Goal: Task Accomplishment & Management: Use online tool/utility

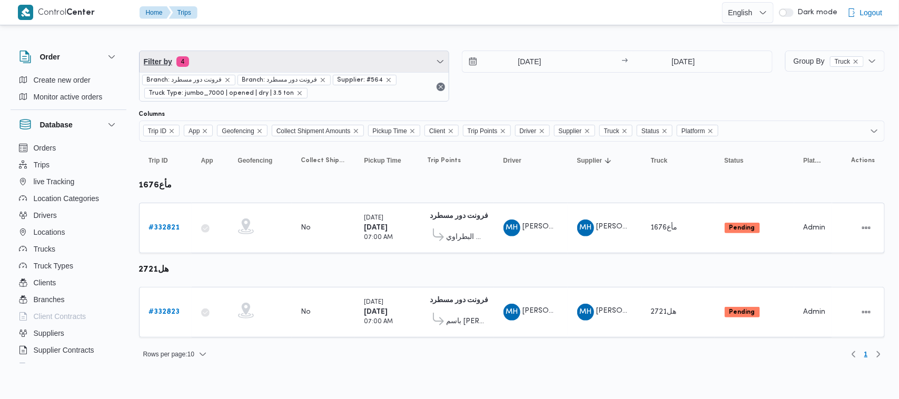
click at [338, 56] on span "Filter by 4" at bounding box center [295, 61] width 310 height 21
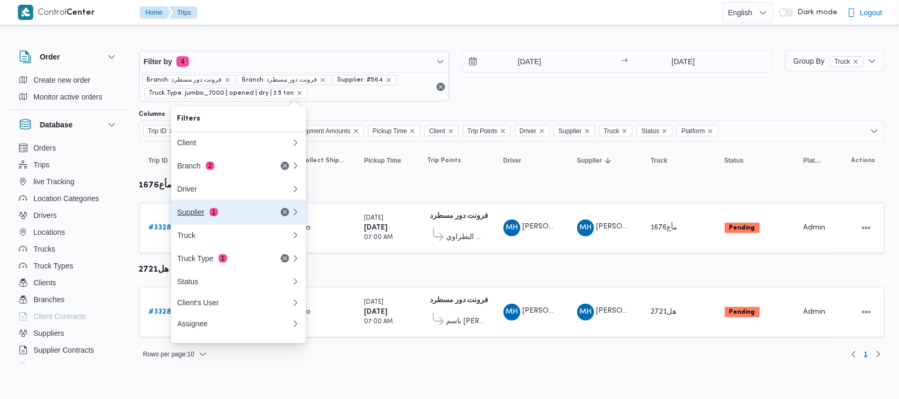
click at [224, 209] on div "Supplier 1" at bounding box center [234, 212] width 126 height 25
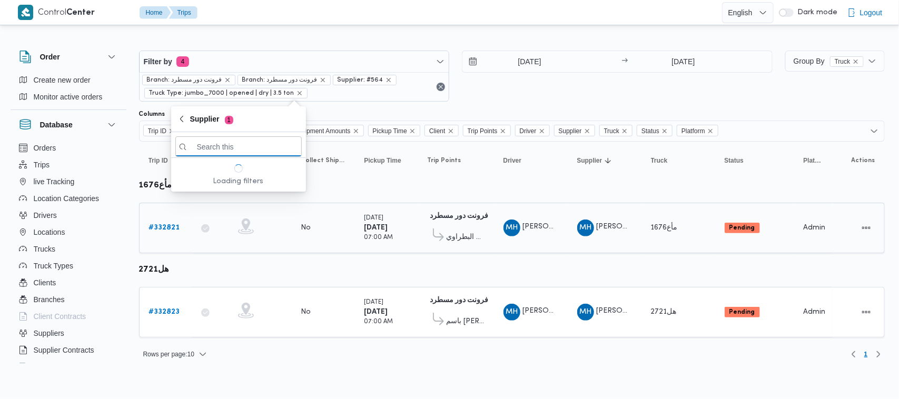
paste input "[PERSON_NAME]"
type input "[PERSON_NAME]"
click at [227, 191] on span "[PERSON_NAME]" at bounding box center [238, 183] width 126 height 17
click at [543, 69] on input "28/8/2025" at bounding box center [523, 61] width 120 height 21
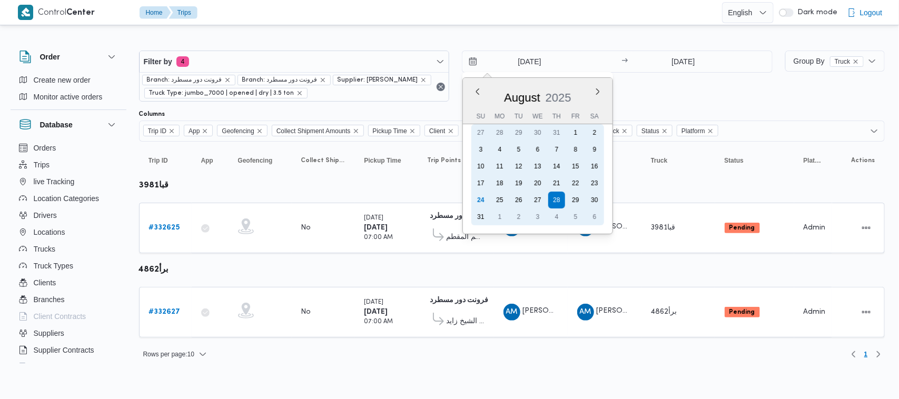
click at [601, 199] on div "30" at bounding box center [594, 200] width 17 height 17
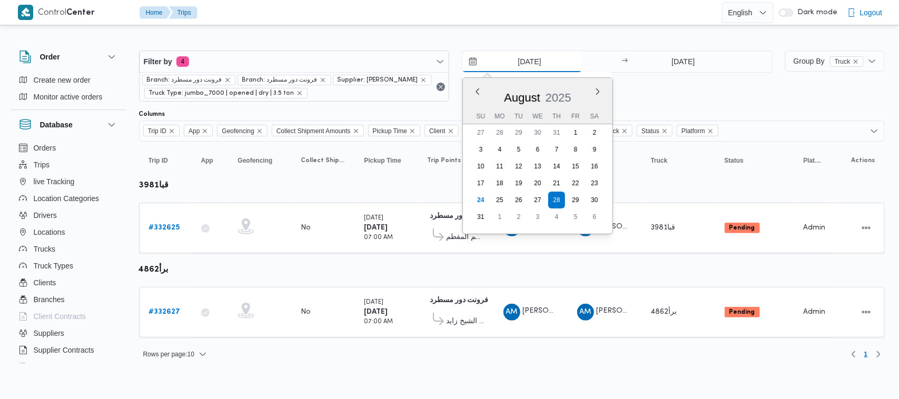
type input "30/8/2025"
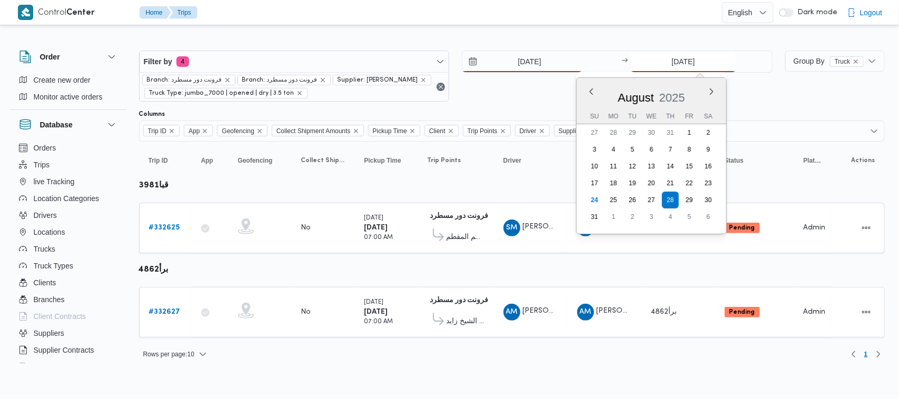
click at [673, 62] on input "28/8/2025" at bounding box center [683, 61] width 105 height 21
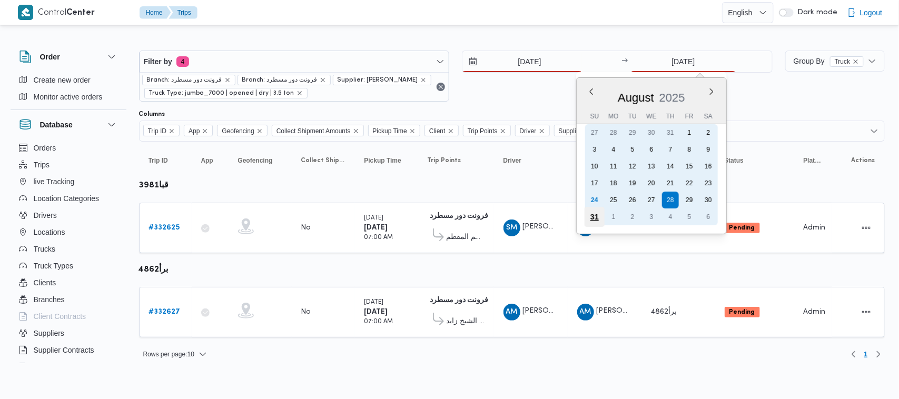
click at [595, 219] on div "31" at bounding box center [595, 217] width 20 height 20
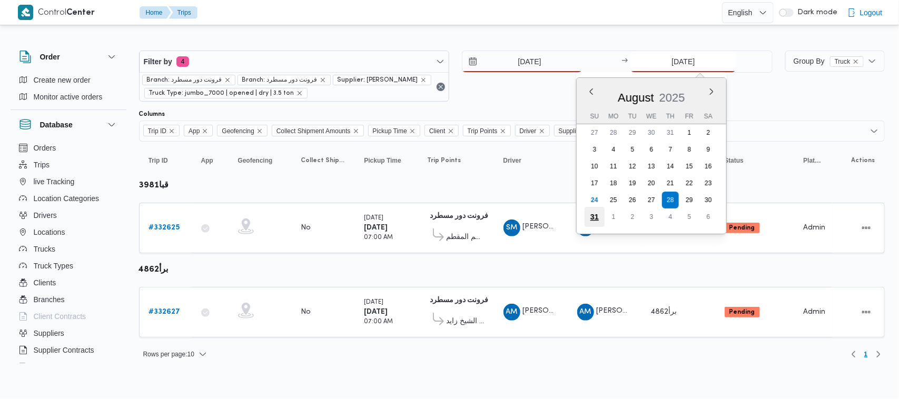
type input "31/8/2025"
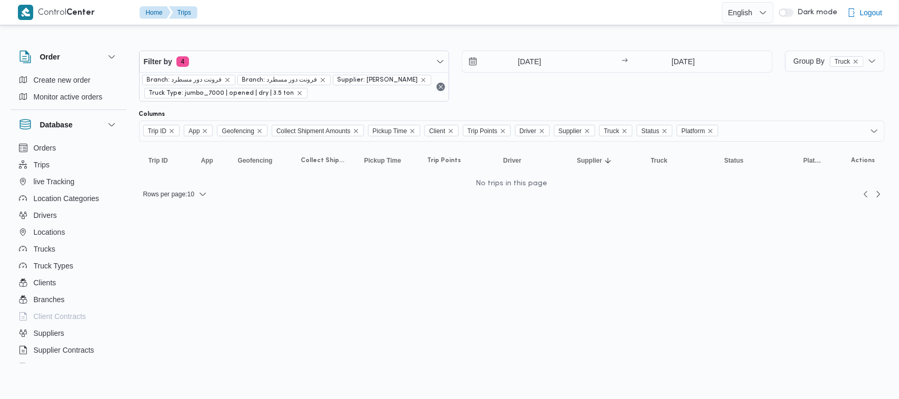
click at [543, 96] on div "30/8/2025 → 31/8/2025" at bounding box center [617, 76] width 311 height 51
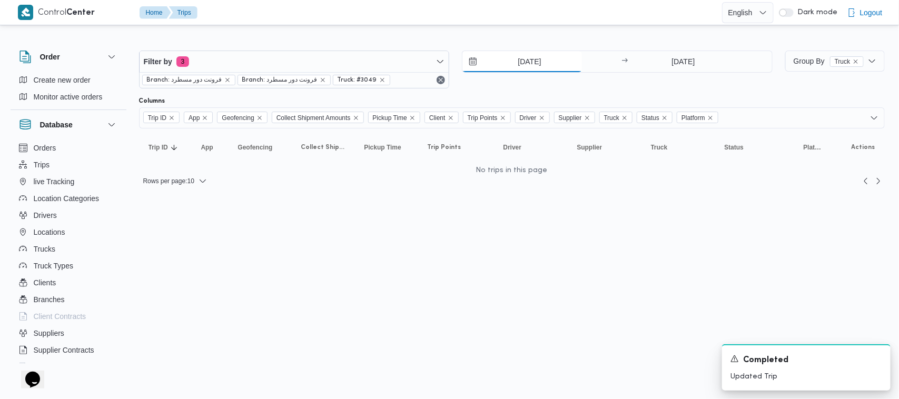
click at [531, 57] on input "23/8/2025" at bounding box center [523, 61] width 120 height 21
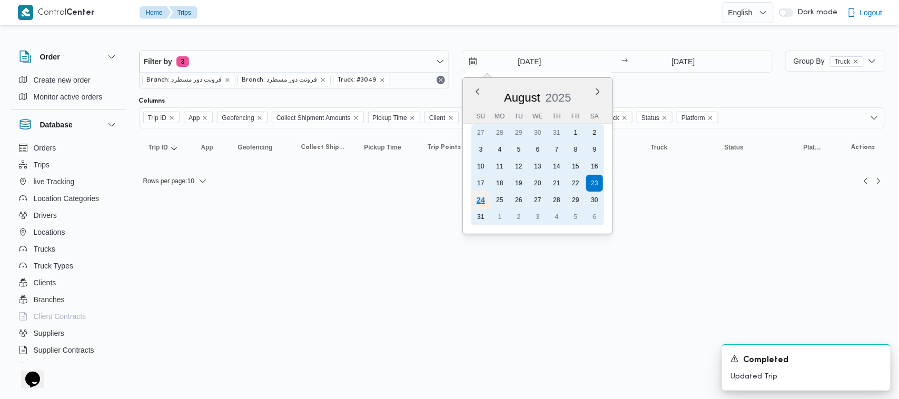
click at [481, 206] on div "24" at bounding box center [481, 200] width 20 height 20
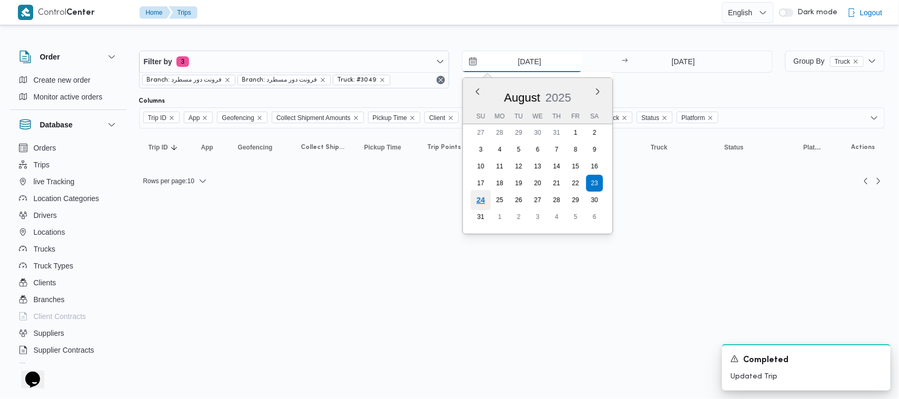
type input "24/8/2025"
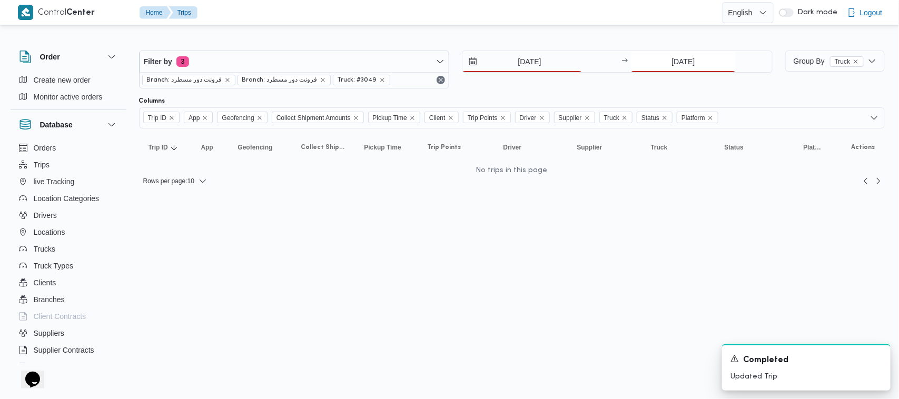
click at [672, 66] on input "23/8/2025" at bounding box center [683, 61] width 105 height 21
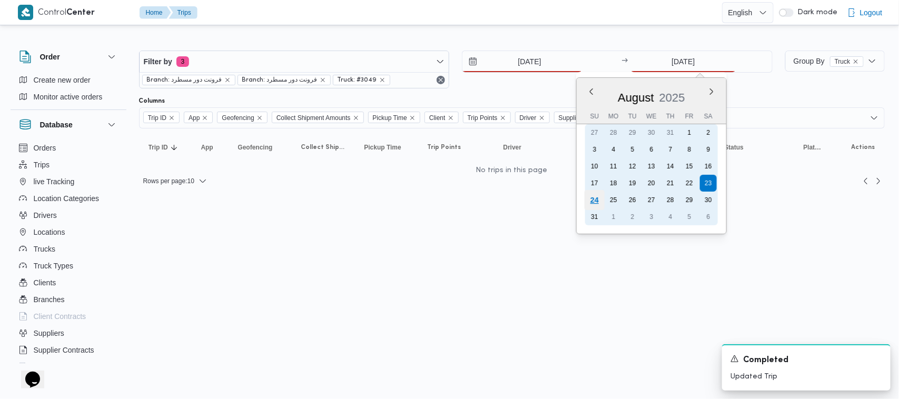
click at [596, 198] on div "24" at bounding box center [595, 200] width 20 height 20
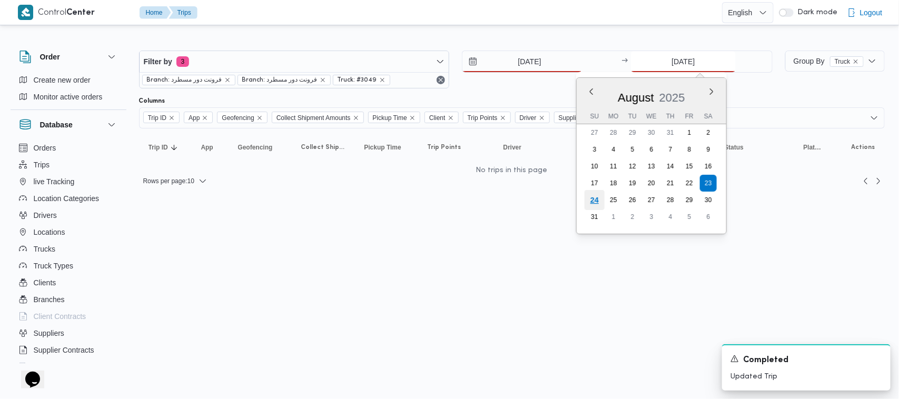
type input "24/8/2025"
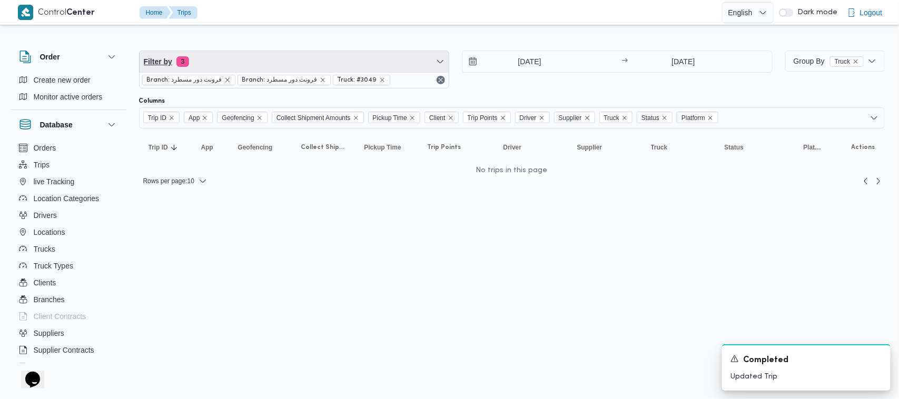
click at [291, 64] on span "Filter by 3" at bounding box center [295, 61] width 310 height 21
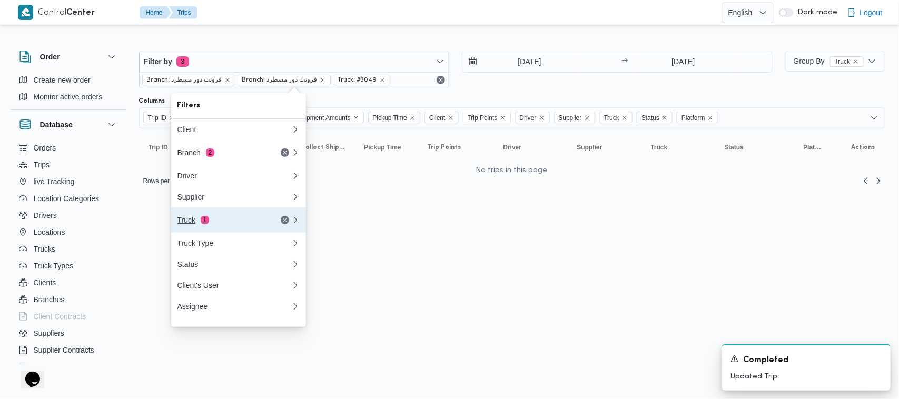
click at [217, 224] on div "Truck 1" at bounding box center [222, 220] width 89 height 8
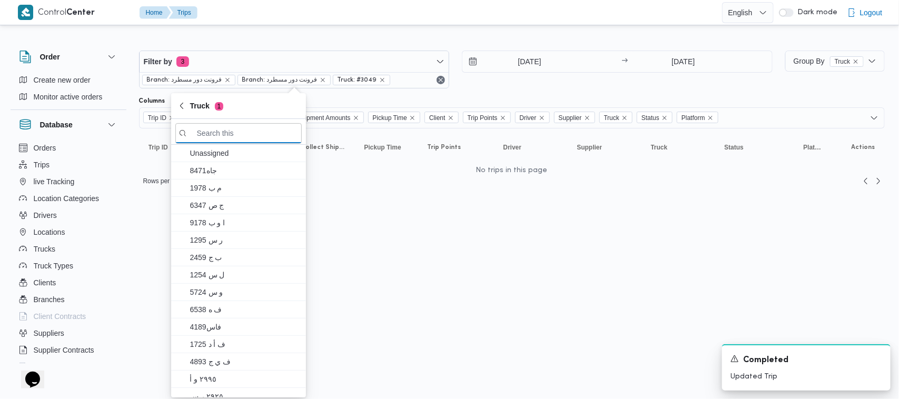
paste input "7952"
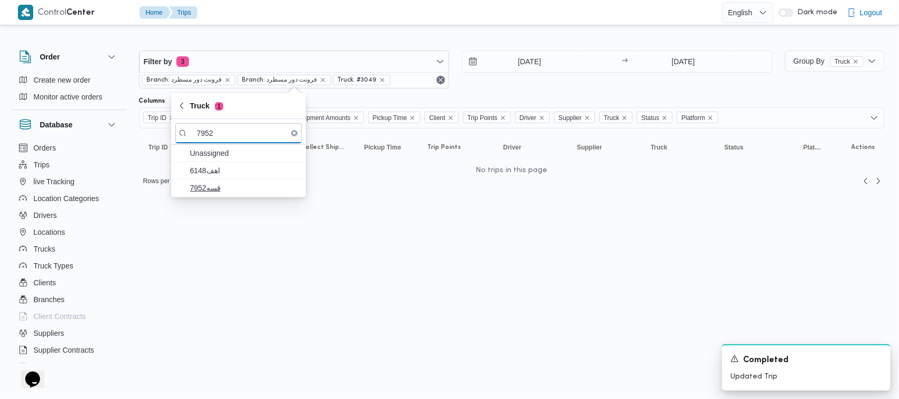
type input "7952"
click at [205, 180] on span "قسه7952" at bounding box center [238, 188] width 126 height 17
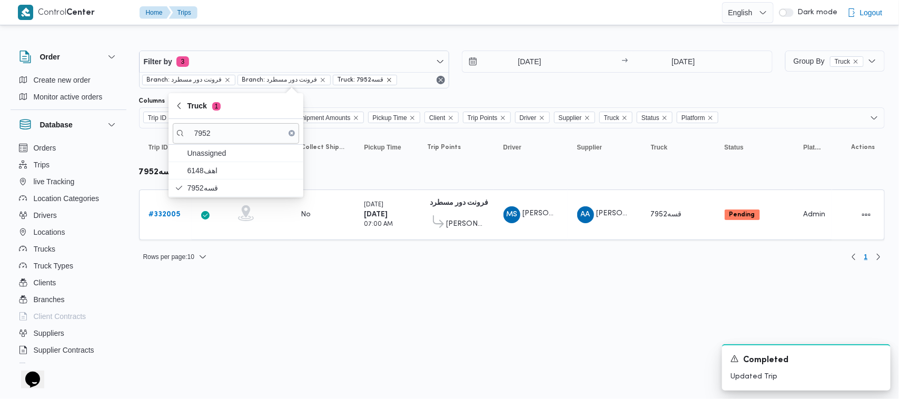
click at [386, 82] on icon "remove selected entity" at bounding box center [389, 80] width 6 height 6
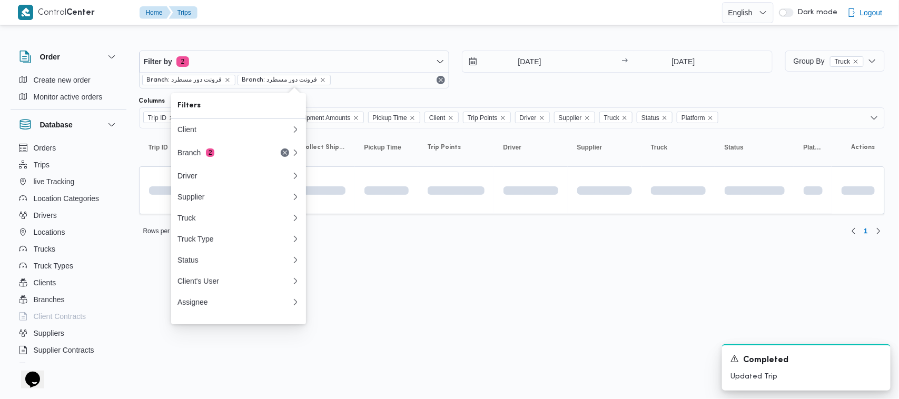
click at [280, 265] on div "Status" at bounding box center [235, 260] width 114 height 8
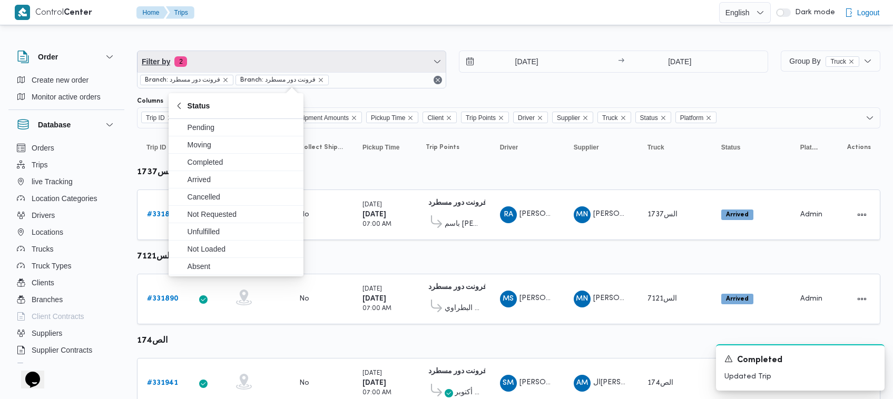
click at [272, 56] on span "Filter by 2" at bounding box center [292, 61] width 308 height 21
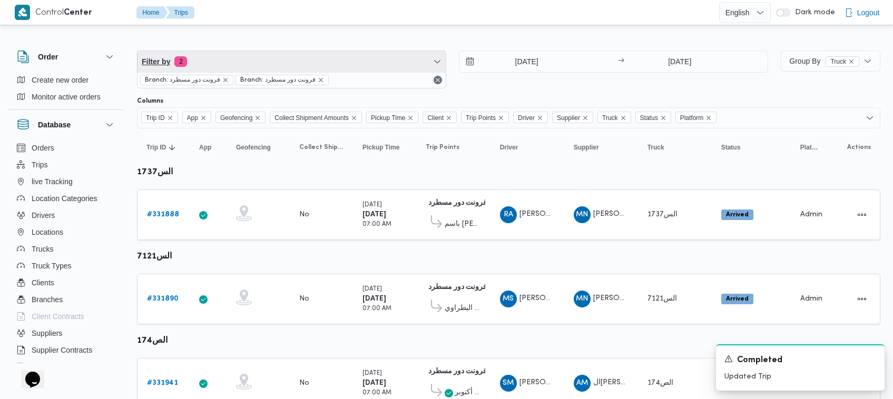
click at [242, 60] on span "Filter by 2" at bounding box center [292, 61] width 308 height 21
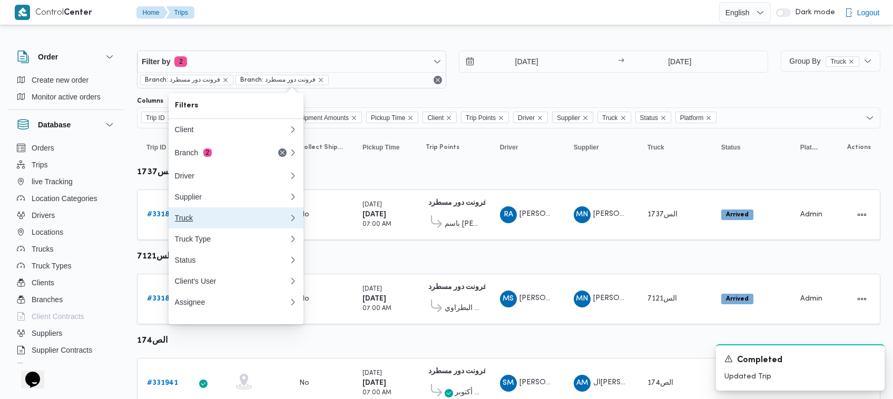
click at [211, 221] on div "Truck" at bounding box center [230, 218] width 110 height 8
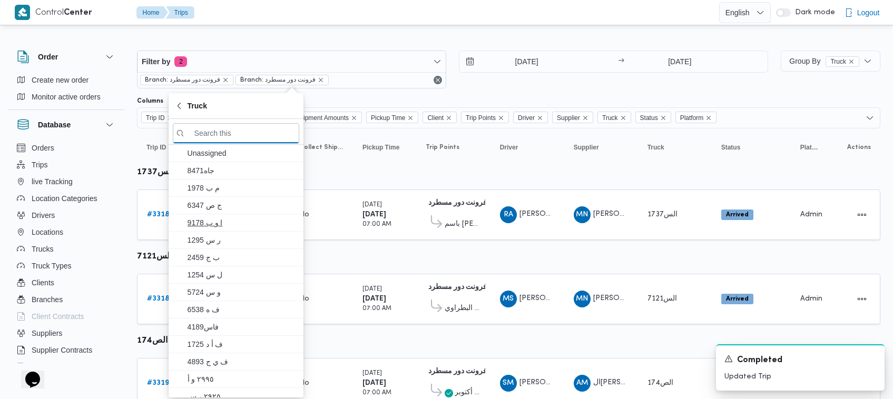
paste input "7952"
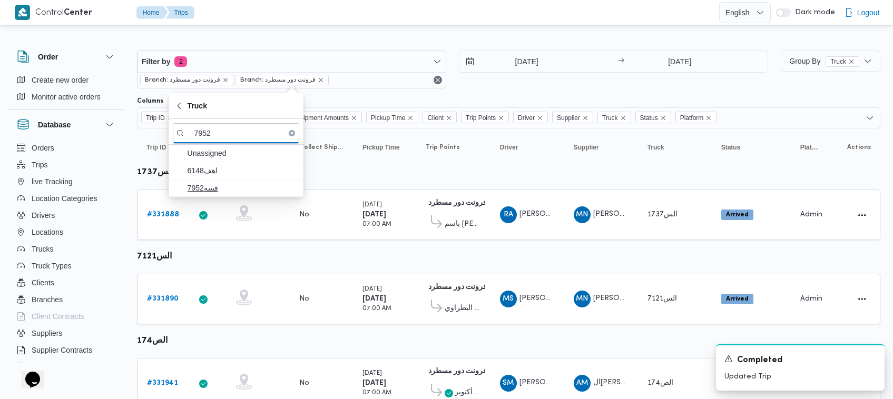
type input "7952"
click at [200, 181] on span "قسه7952" at bounding box center [236, 188] width 126 height 17
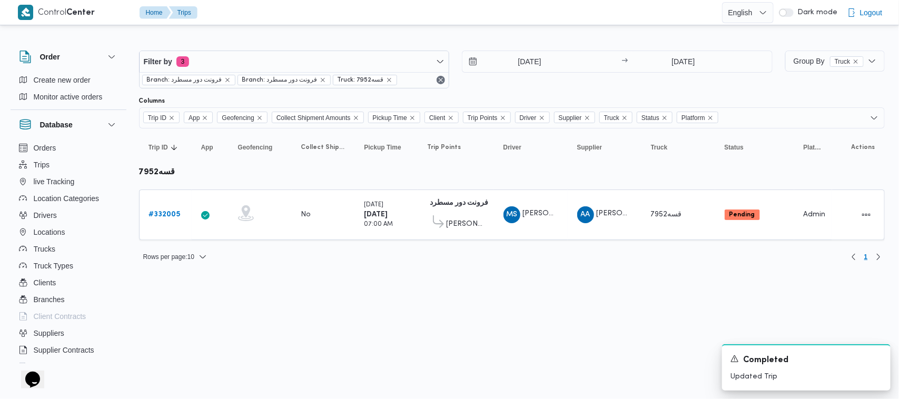
click at [502, 92] on div "Filter by 3 Branch: فرونت دور مسطرد Branch: فرونت دور مسطرد Truck: قسه7952 24/8…" at bounding box center [456, 69] width 647 height 51
click at [158, 211] on b "# 332005" at bounding box center [165, 214] width 32 height 7
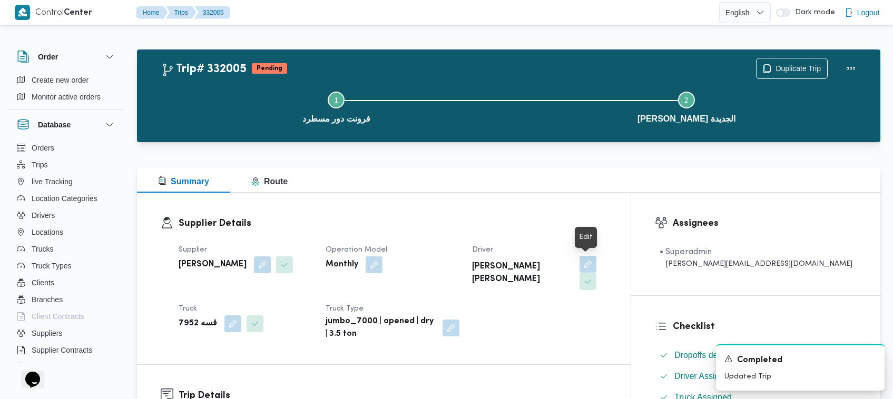
click at [586, 265] on button "button" at bounding box center [588, 264] width 17 height 17
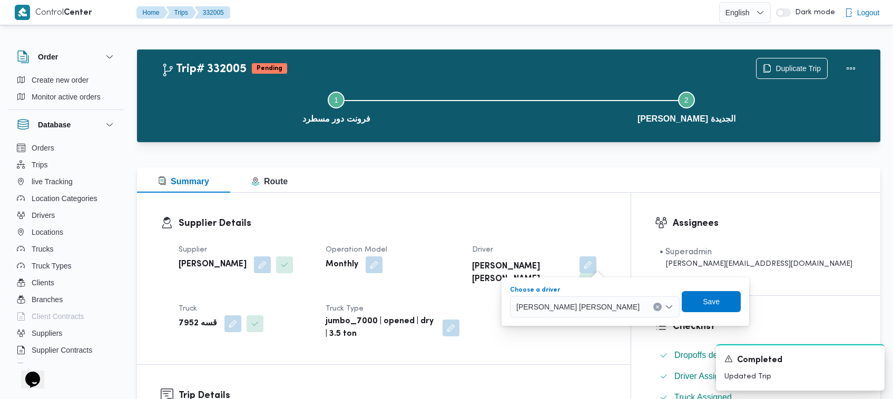
click at [566, 316] on div "محمد سعيد حامد احمد" at bounding box center [595, 307] width 170 height 21
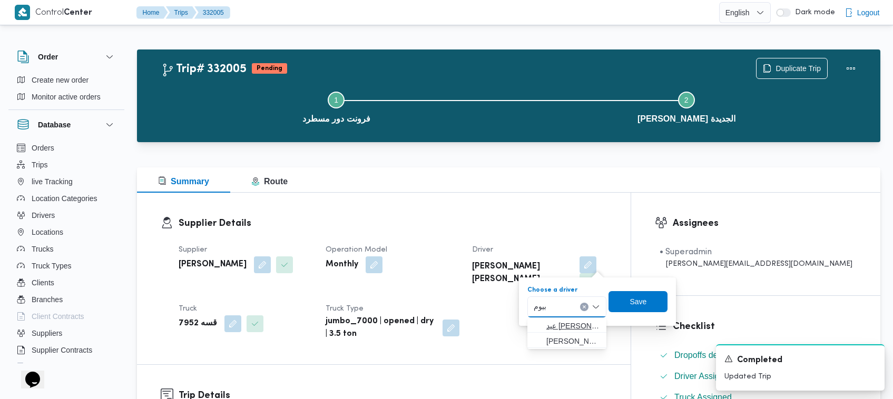
type input "بيوم"
click at [625, 328] on mark "بيوم" at bounding box center [631, 326] width 12 height 8
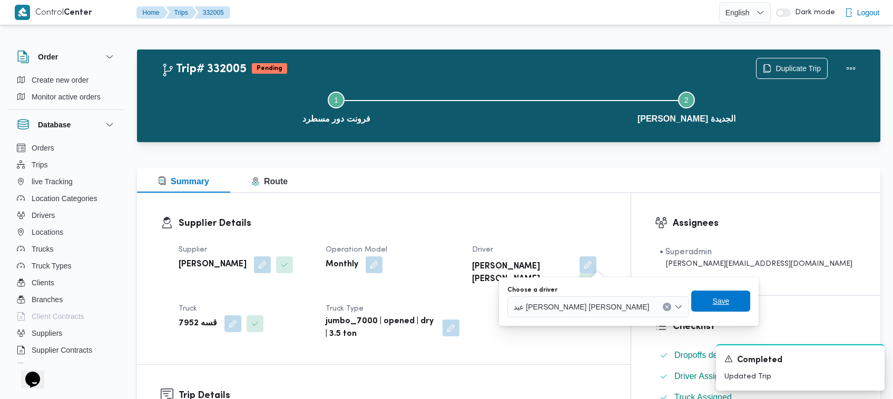
click at [691, 301] on span "Save" at bounding box center [720, 301] width 59 height 21
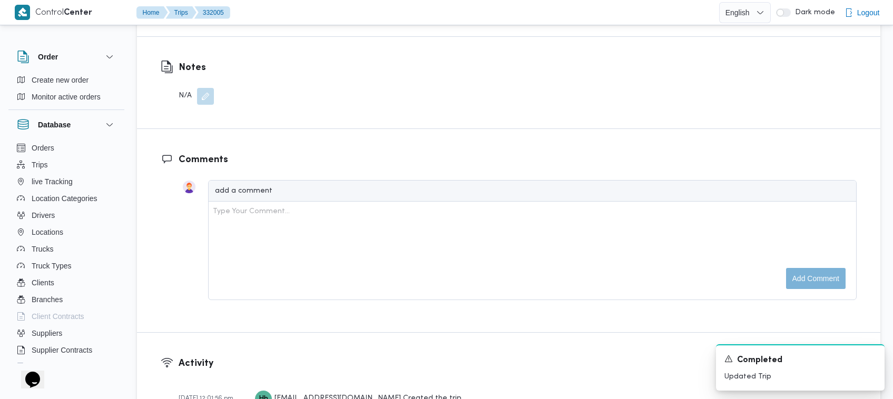
scroll to position [1406, 0]
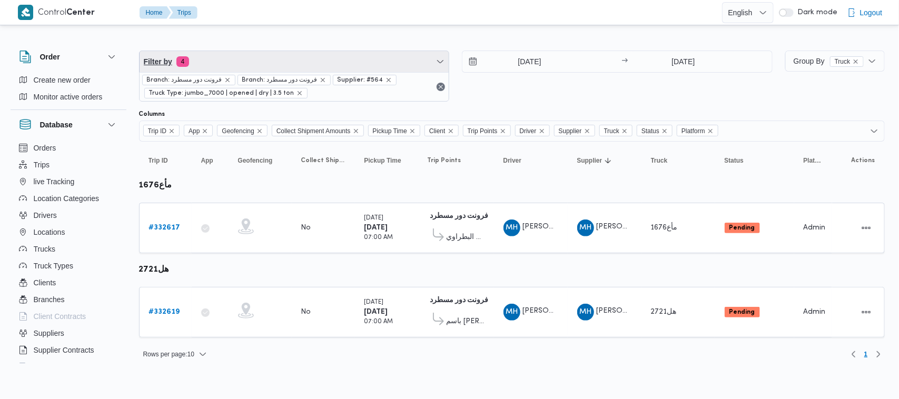
click at [267, 63] on span "Filter by 4" at bounding box center [295, 61] width 310 height 21
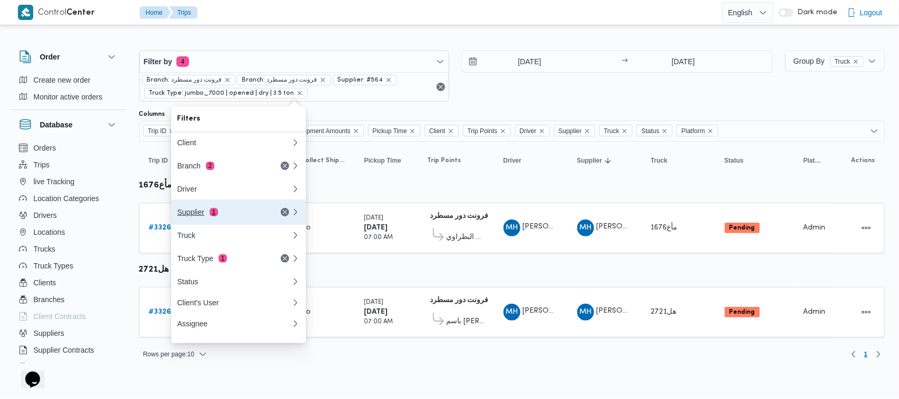
click at [232, 209] on div "Supplier 1" at bounding box center [234, 212] width 126 height 25
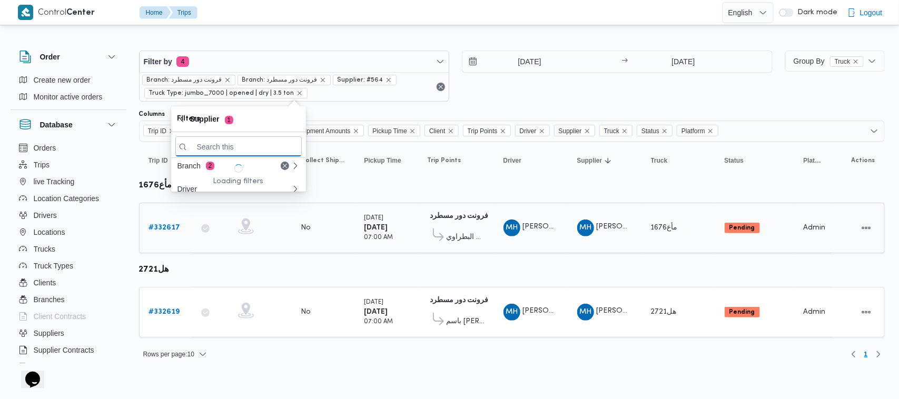
paste input "عبدالواحد محمد احمد مسعد"
type input "عبدالواحد محمد احمد مسعد"
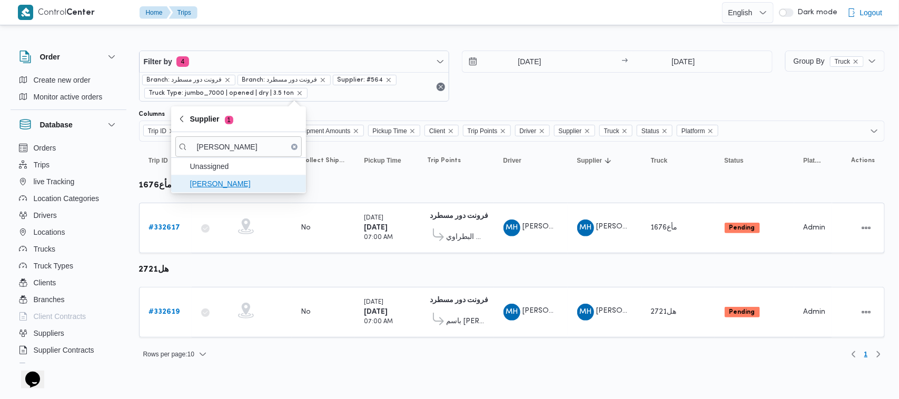
click at [238, 183] on span "عبدالواحد محمد احمد مسعد" at bounding box center [245, 184] width 110 height 13
click at [568, 79] on div "26/8/2025 → 26/8/2025" at bounding box center [617, 76] width 311 height 51
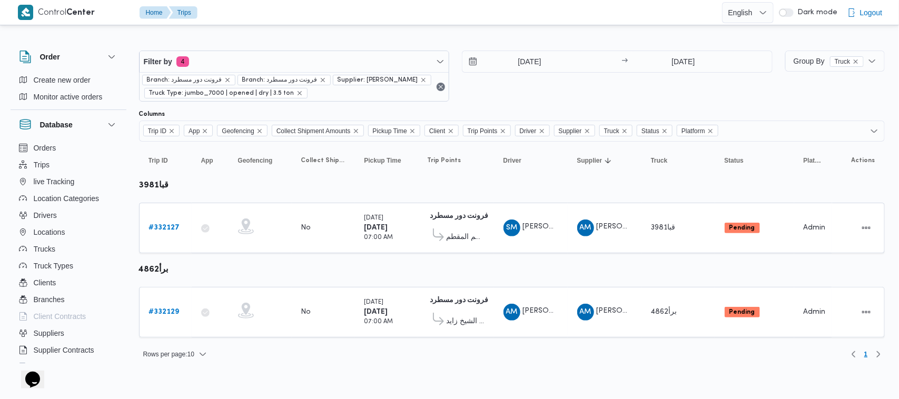
click at [420, 365] on div "Rows per page : 10 1" at bounding box center [512, 354] width 759 height 25
click at [156, 218] on div "# 332127" at bounding box center [166, 228] width 42 height 21
click at [157, 221] on div "# 332127" at bounding box center [166, 228] width 42 height 21
click at [161, 228] on b "# 332127" at bounding box center [164, 227] width 31 height 7
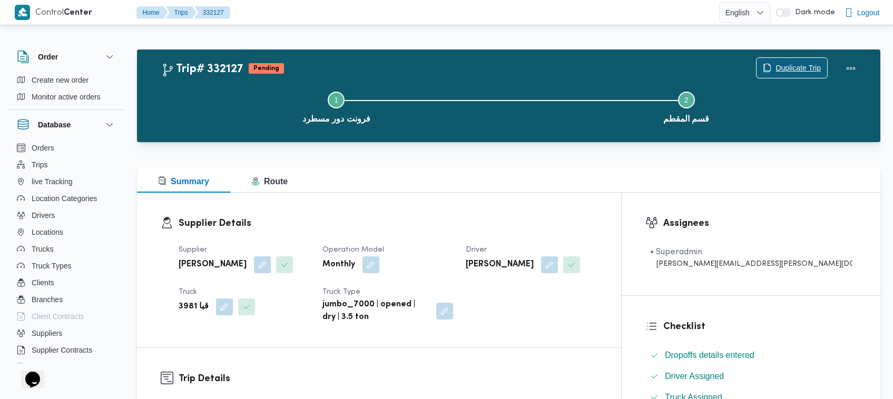
click at [809, 58] on span "Duplicate Trip" at bounding box center [792, 68] width 71 height 20
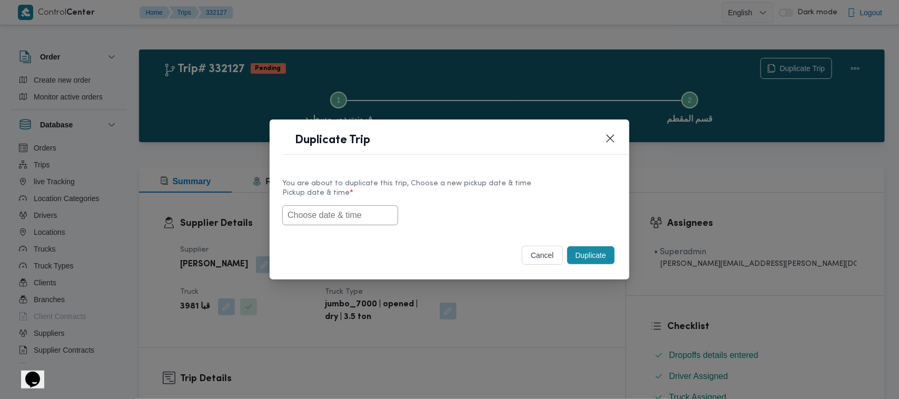
click at [365, 209] on input "text" at bounding box center [340, 215] width 116 height 20
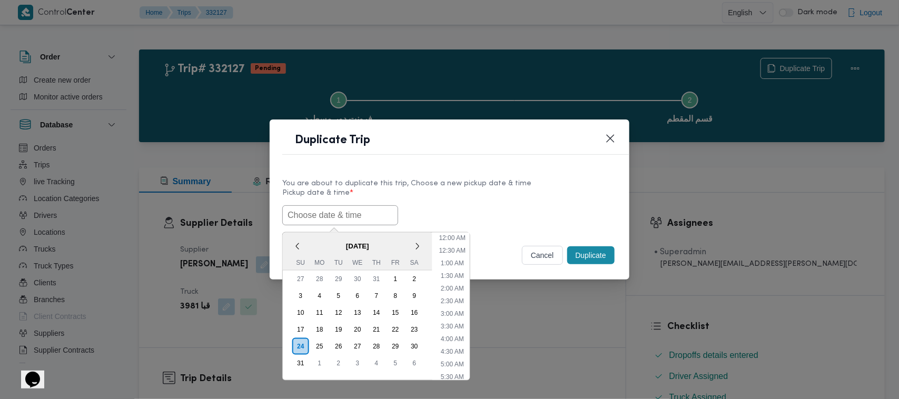
scroll to position [148, 0]
click at [462, 265] on li "7:00 AM" at bounding box center [453, 267] width 32 height 11
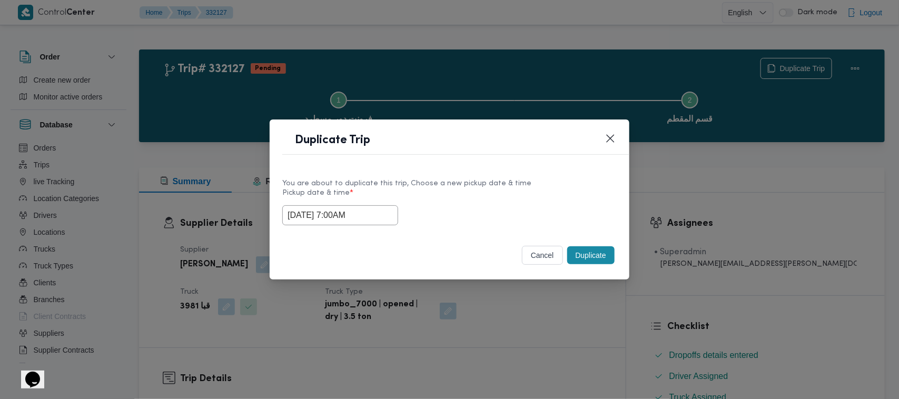
click at [385, 214] on input "24/08/2025 7:00AM" at bounding box center [340, 215] width 116 height 20
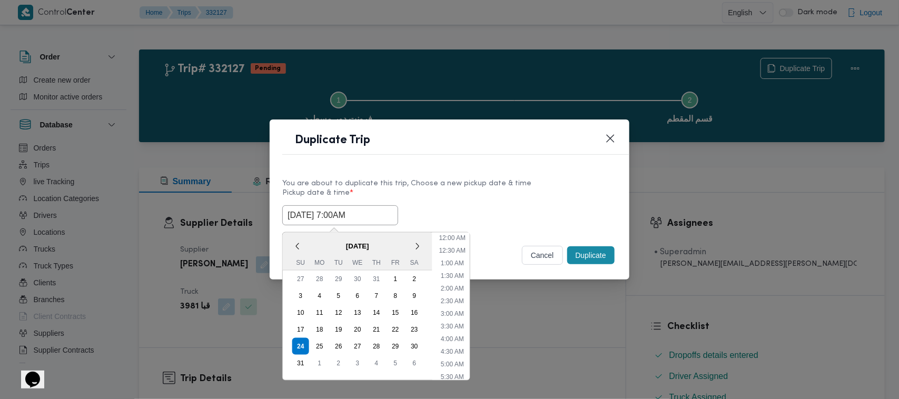
scroll to position [110, 0]
click at [409, 342] on div "30" at bounding box center [415, 347] width 20 height 20
type input "30/08/2025 7:00AM"
click at [373, 210] on input "30/08/2025 7:00AM" at bounding box center [340, 215] width 116 height 20
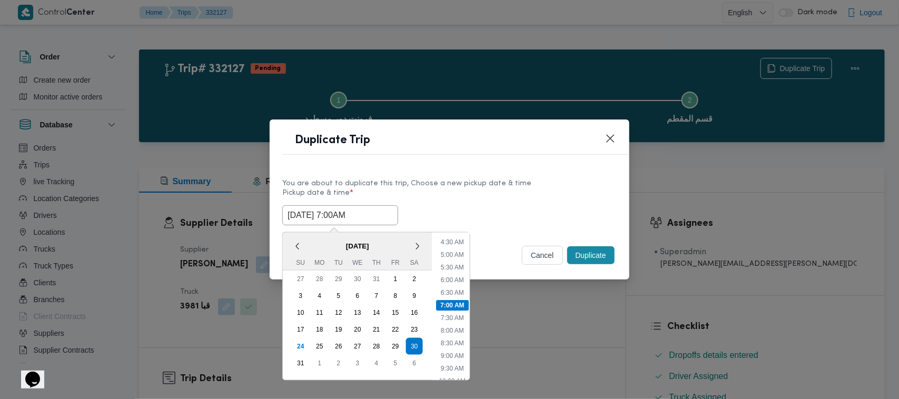
click at [373, 210] on input "30/08/2025 7:00AM" at bounding box center [340, 215] width 116 height 20
click at [478, 209] on div "Selected date: Saturday, August 30th, 2025 at 7:00 AM 30/08/2025 7:00AM < Augus…" at bounding box center [449, 215] width 335 height 20
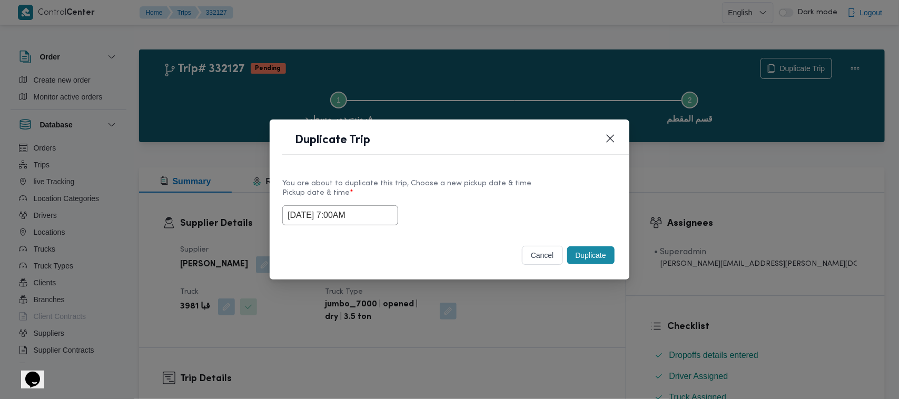
click at [496, 217] on div "Selected date: Saturday, August 30th, 2025 at 7:00 AM 30/08/2025 7:00AM" at bounding box center [449, 215] width 335 height 20
click at [580, 256] on button "Duplicate" at bounding box center [590, 256] width 47 height 18
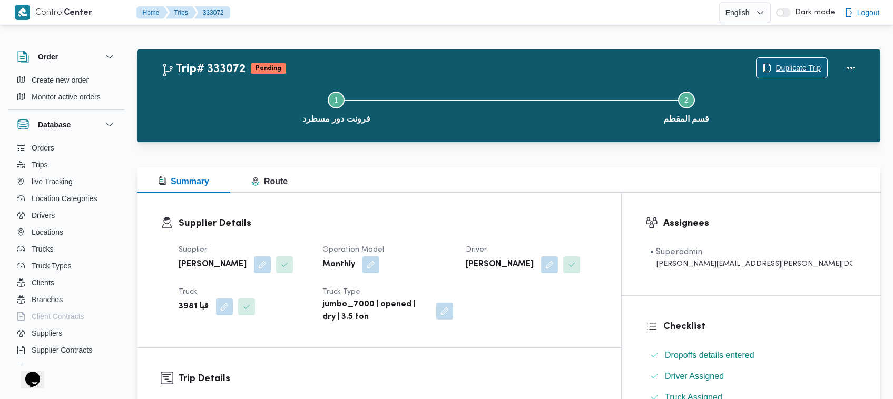
click at [796, 64] on span "Duplicate Trip" at bounding box center [798, 68] width 45 height 13
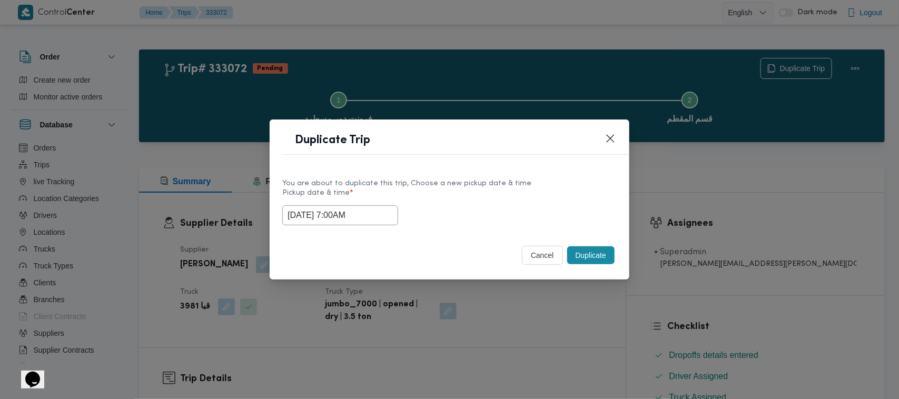
click at [380, 212] on input "30/08/2025 7:00AM" at bounding box center [340, 215] width 116 height 20
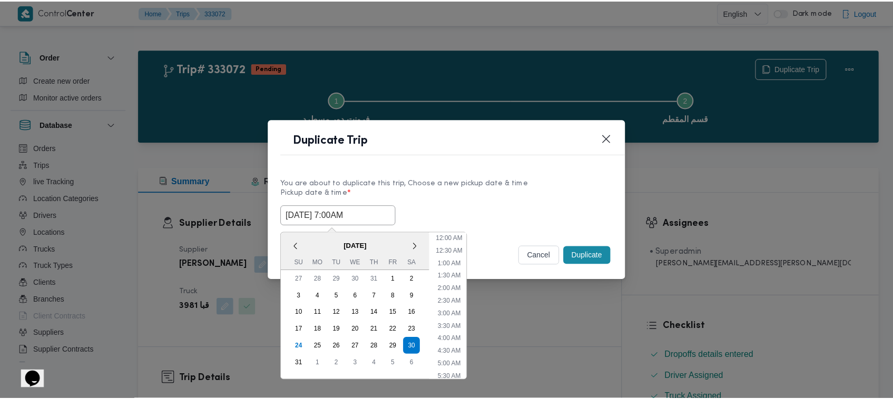
scroll to position [110, 0]
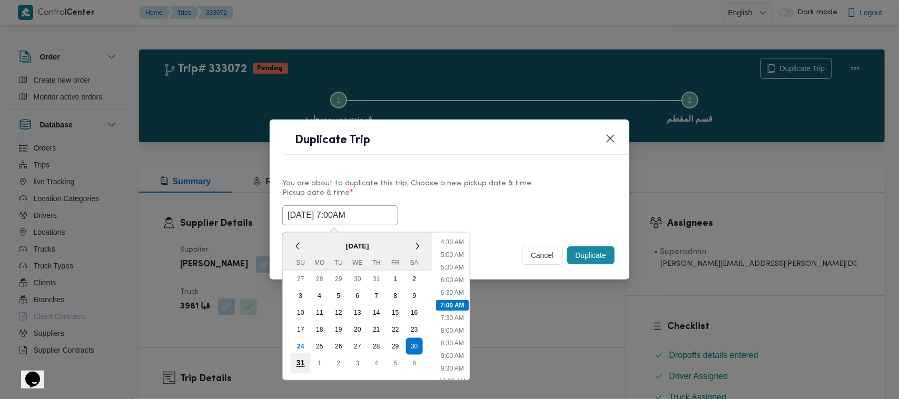
click at [292, 361] on div "31" at bounding box center [301, 364] width 20 height 20
type input "31/08/2025 7:00AM"
click at [447, 174] on div "You are about to duplicate this trip, Choose a new pickup date & time Pickup da…" at bounding box center [450, 201] width 360 height 67
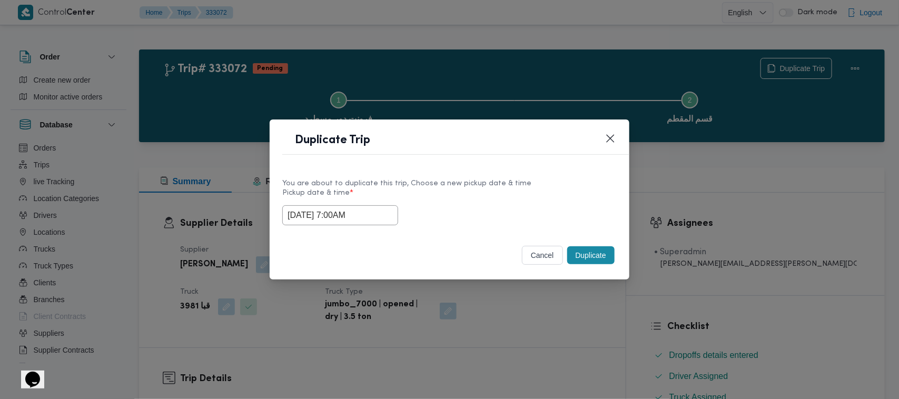
click at [583, 253] on button "Duplicate" at bounding box center [590, 256] width 47 height 18
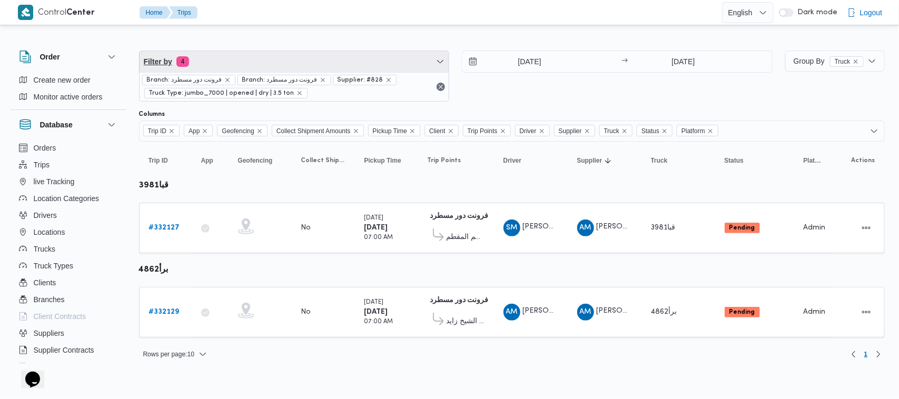
click at [254, 60] on span "Filter by 4" at bounding box center [295, 61] width 310 height 21
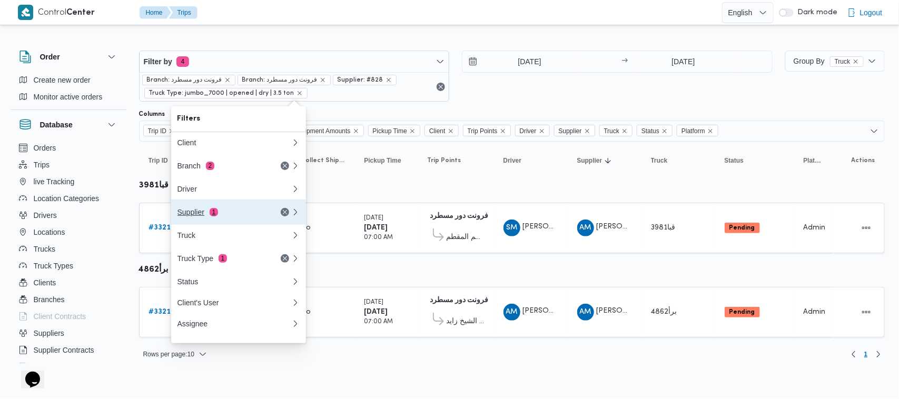
click at [232, 206] on button "Supplier 1" at bounding box center [238, 212] width 135 height 25
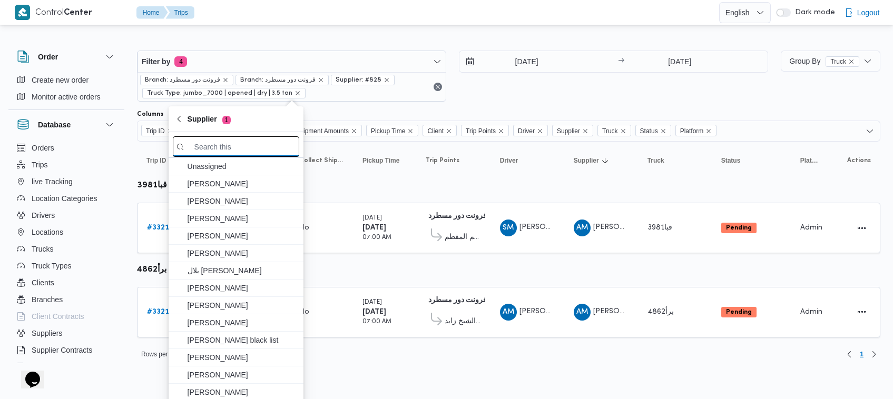
paste input "محمد ناصر كامل عباس"
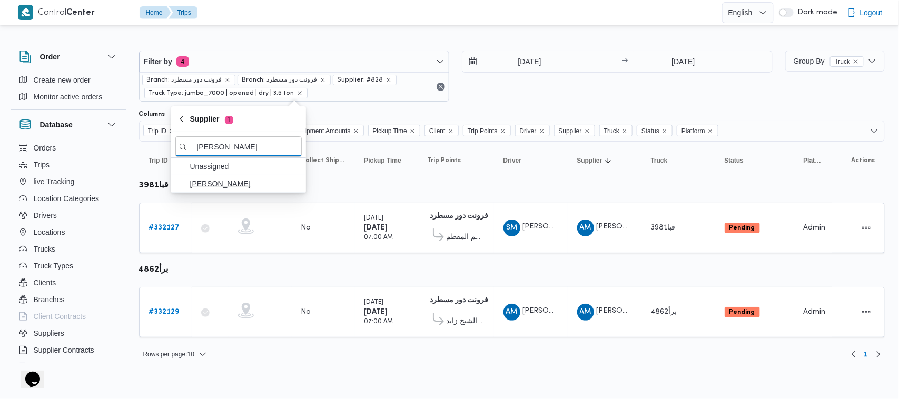
type input "محمد ناصر كامل عباس"
click at [227, 187] on span "محمد ناصر كامل عباس" at bounding box center [245, 184] width 110 height 13
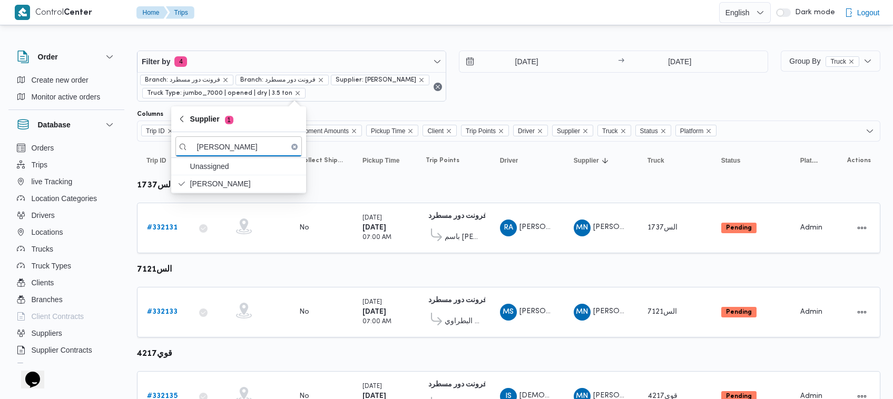
click at [530, 91] on div "26/8/2025 → 26/8/2025" at bounding box center [613, 76] width 309 height 51
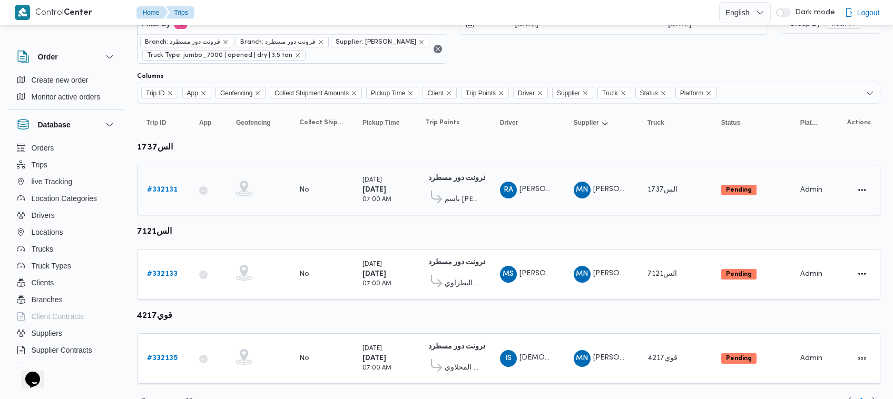
scroll to position [56, 0]
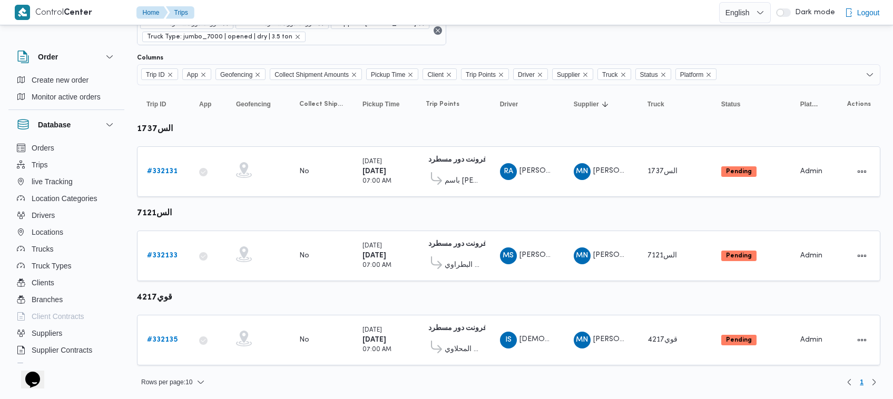
click at [490, 128] on table "Trip ID Click to sort in ascending order App Click to sort in ascending order G…" at bounding box center [508, 230] width 743 height 291
click at [181, 172] on div "# 332131" at bounding box center [164, 171] width 42 height 21
click at [167, 172] on b "# 332131" at bounding box center [162, 171] width 31 height 7
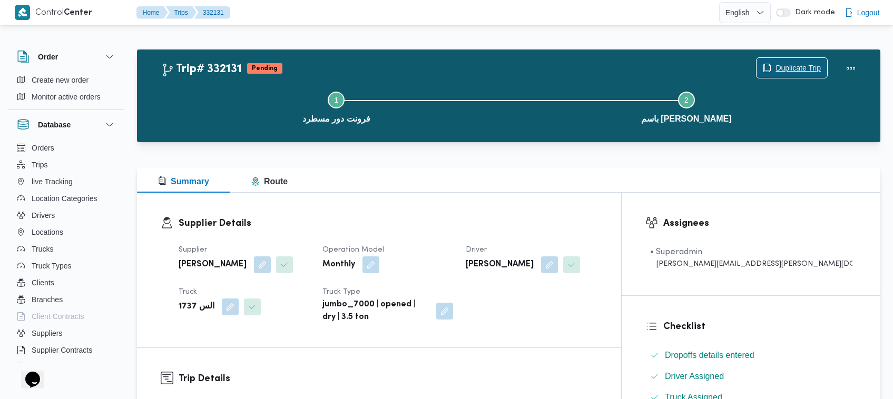
click at [799, 66] on span "Duplicate Trip" at bounding box center [798, 68] width 45 height 13
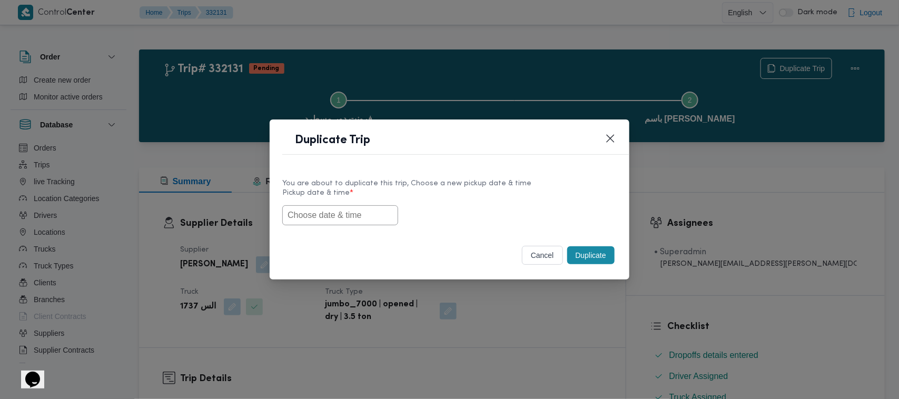
click at [364, 222] on input "text" at bounding box center [340, 215] width 116 height 20
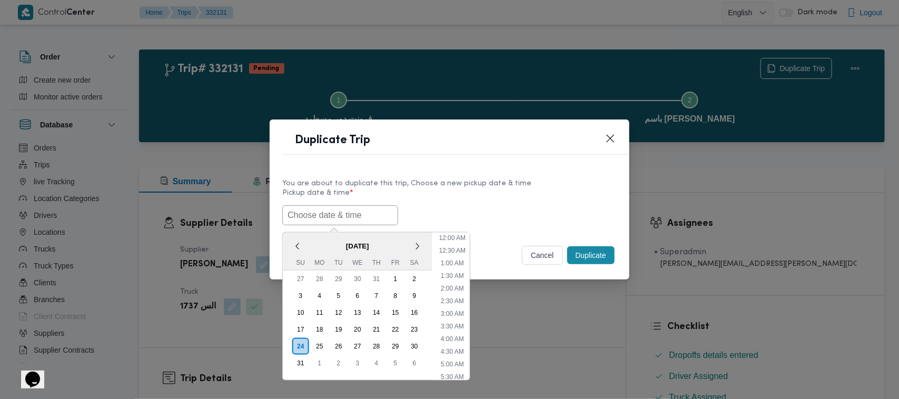
paste input "30/08/2025 7:00AM"
type input "30/08/2025 7:00AM"
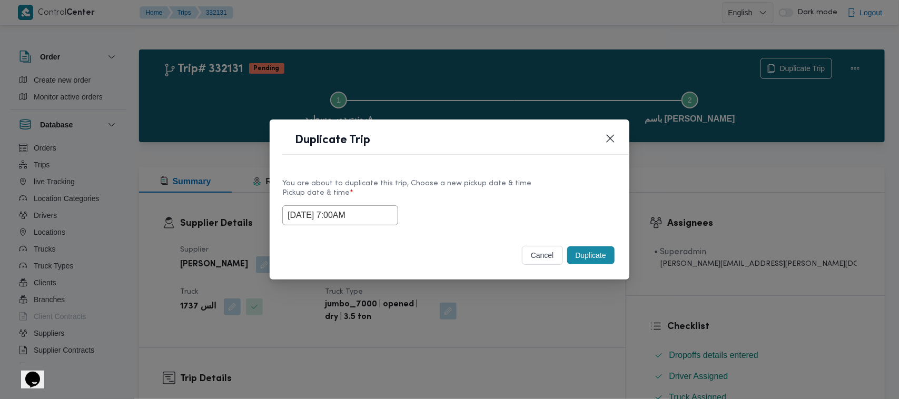
click at [485, 200] on label "Pickup date & time *" at bounding box center [449, 197] width 335 height 16
click at [594, 262] on button "Duplicate" at bounding box center [590, 256] width 47 height 18
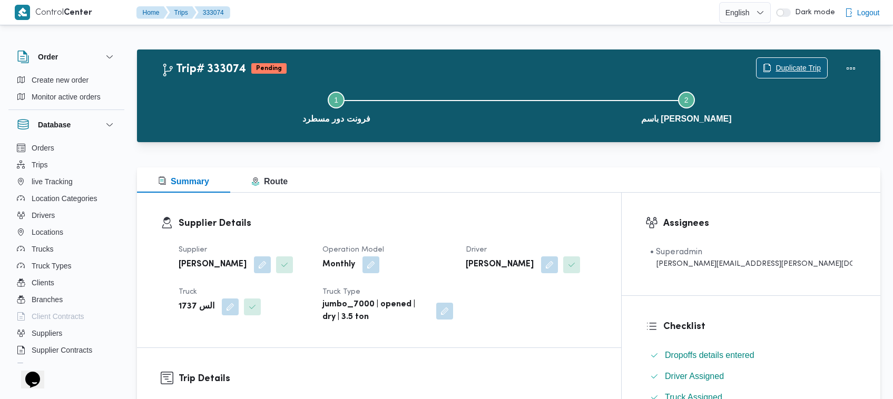
click at [799, 64] on span "Duplicate Trip" at bounding box center [798, 68] width 45 height 13
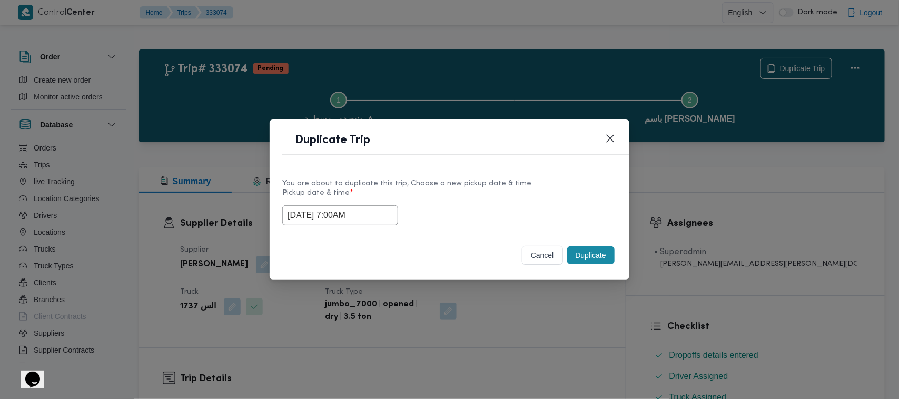
click at [388, 220] on input "30/08/2025 7:00AM" at bounding box center [340, 215] width 116 height 20
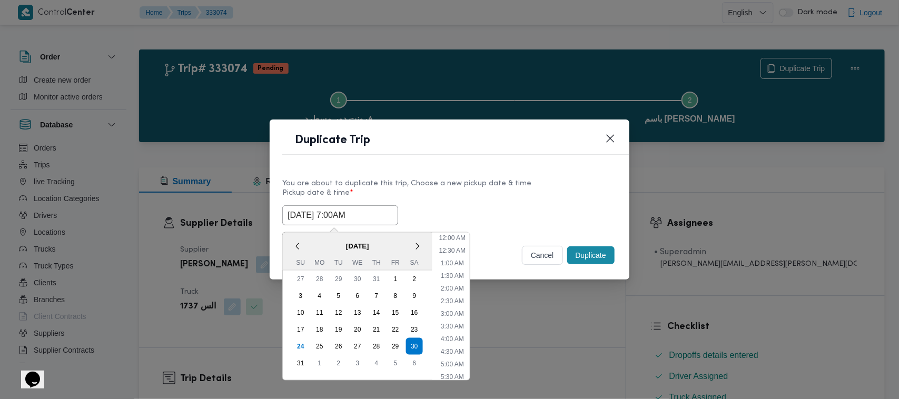
scroll to position [110, 0]
click at [299, 361] on div "31" at bounding box center [301, 364] width 20 height 20
type input "31/08/2025 7:00AM"
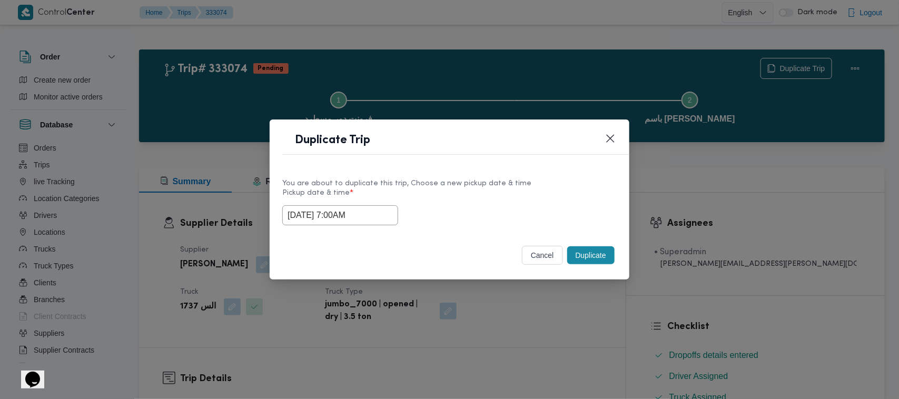
click at [467, 189] on label "Pickup date & time *" at bounding box center [449, 197] width 335 height 16
click at [585, 259] on button "Duplicate" at bounding box center [590, 256] width 47 height 18
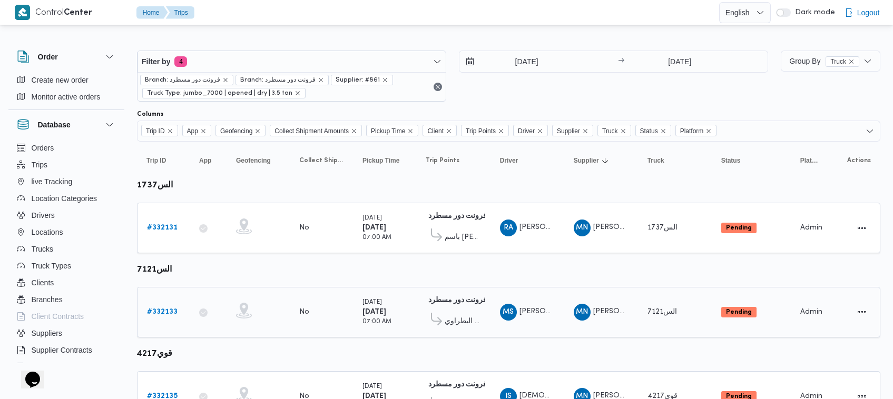
click at [170, 309] on b "# 332133" at bounding box center [162, 312] width 31 height 7
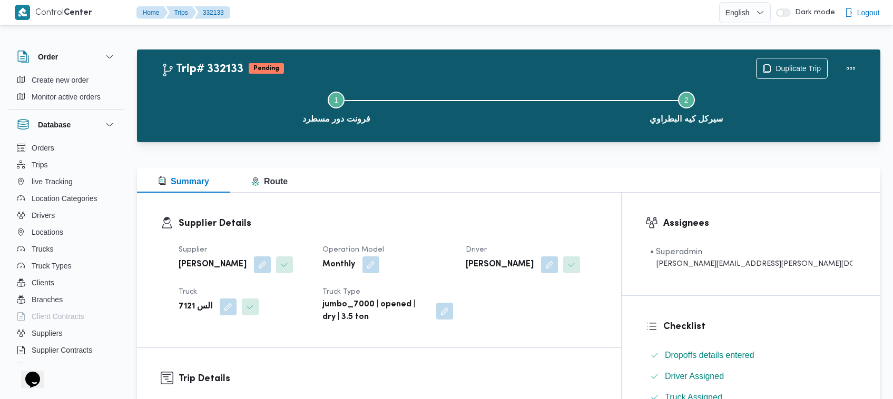
click at [781, 50] on div "Trip# 332133 Pending Duplicate Trip Step 1 is incomplete 1 فرونت دور مسطرد Step…" at bounding box center [508, 96] width 743 height 93
click at [776, 63] on span "Duplicate Trip" at bounding box center [798, 68] width 45 height 13
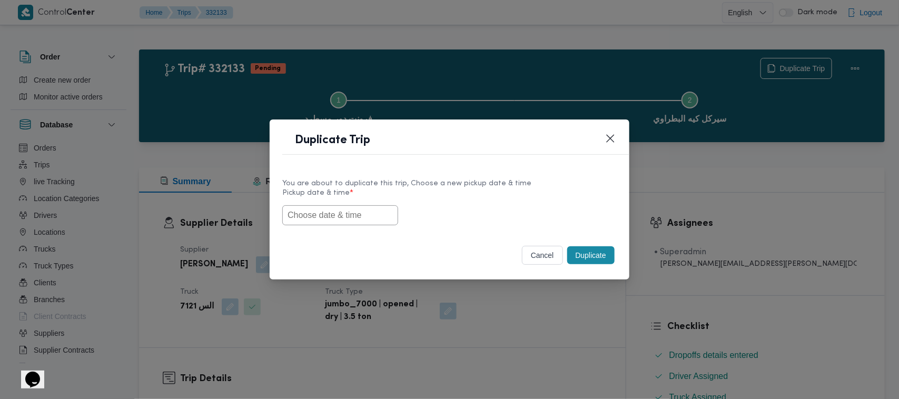
drag, startPoint x: 347, startPoint y: 208, endPoint x: 388, endPoint y: 203, distance: 41.4
click at [347, 208] on input "text" at bounding box center [340, 215] width 116 height 20
paste input "30/08/2025 7:00AM"
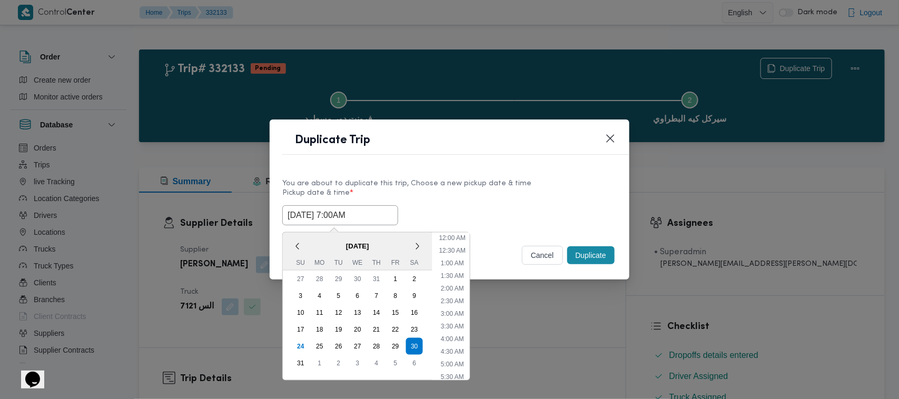
scroll to position [148, 0]
type input "30/08/2025 7:00AM"
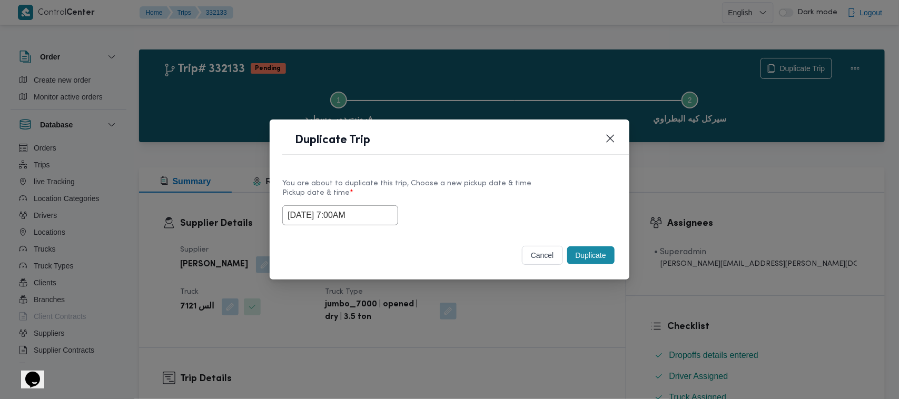
drag, startPoint x: 460, startPoint y: 200, endPoint x: 498, endPoint y: 207, distance: 38.6
click at [460, 200] on label "Pickup date & time *" at bounding box center [449, 197] width 335 height 16
click at [599, 254] on button "Duplicate" at bounding box center [590, 256] width 47 height 18
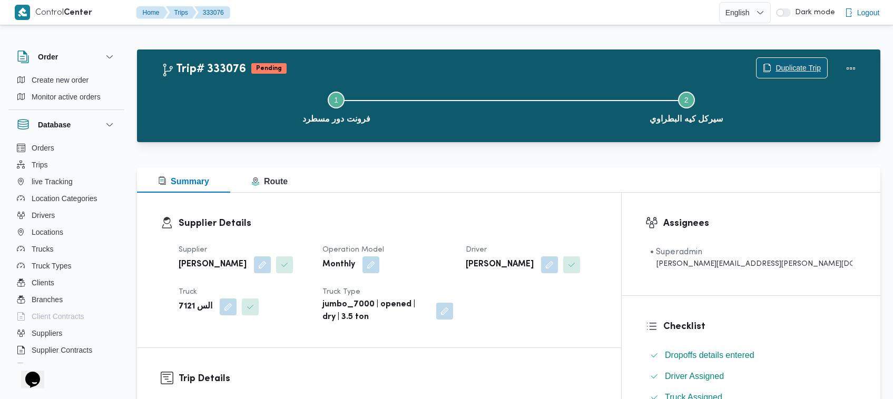
click at [769, 66] on icon "button" at bounding box center [768, 67] width 6 height 7
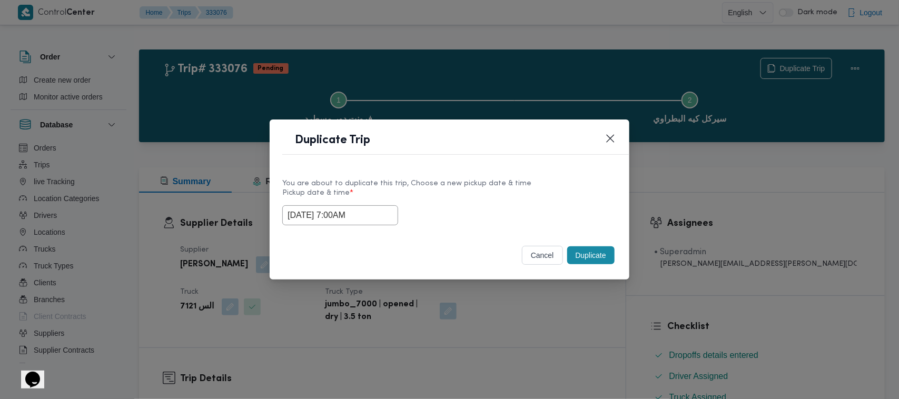
click at [378, 219] on input "30/08/2025 7:00AM" at bounding box center [340, 215] width 116 height 20
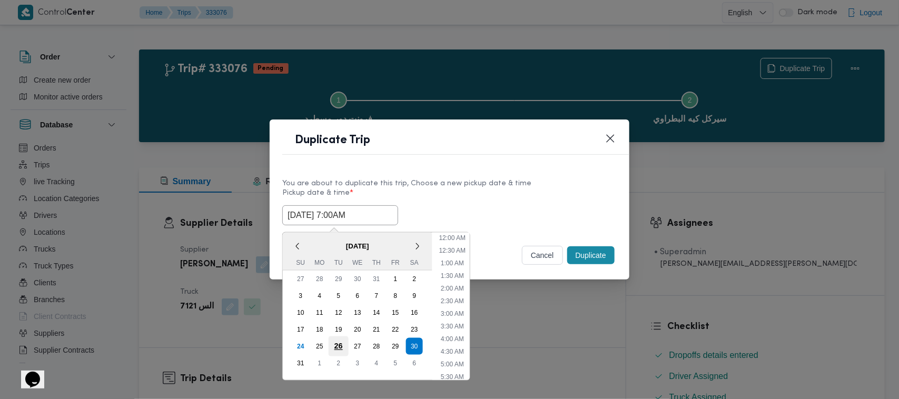
scroll to position [110, 0]
click at [305, 364] on div "31" at bounding box center [301, 364] width 20 height 20
type input "31/08/2025 7:00AM"
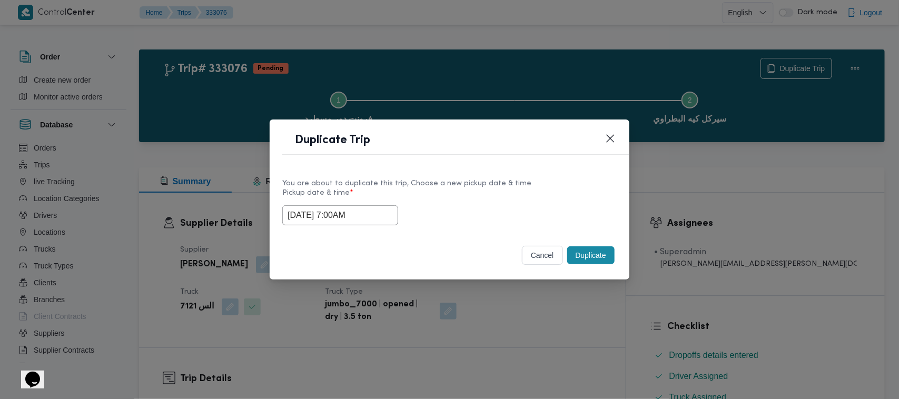
click at [588, 250] on button "Duplicate" at bounding box center [590, 256] width 47 height 18
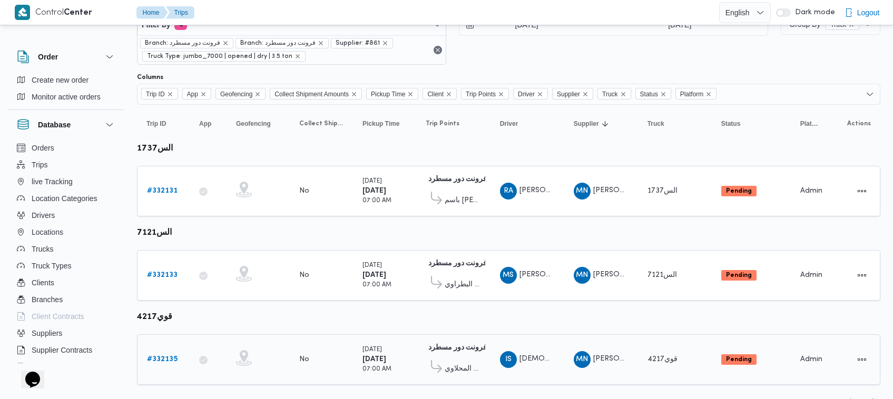
scroll to position [56, 0]
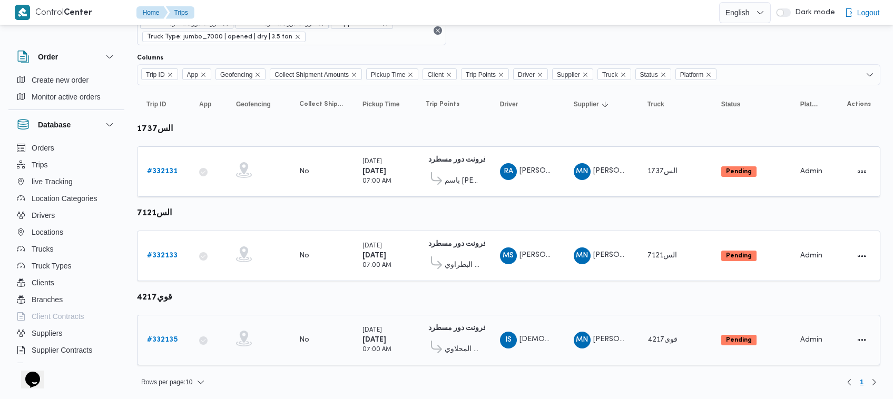
click at [175, 334] on link "# 332135" at bounding box center [162, 340] width 31 height 13
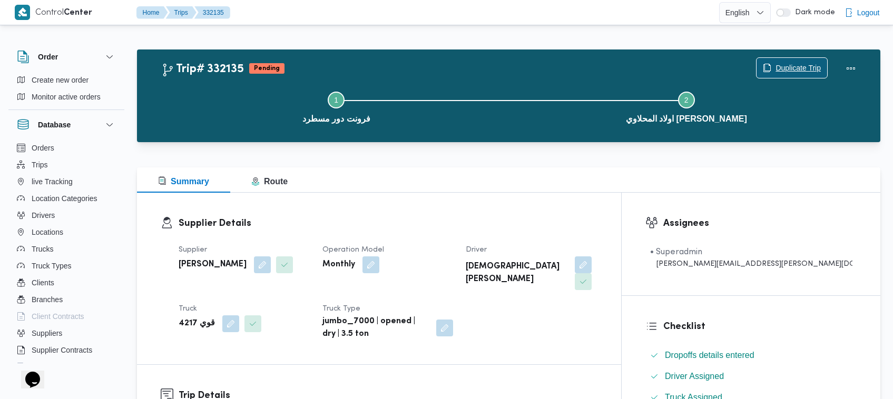
click at [812, 69] on span "Duplicate Trip" at bounding box center [798, 68] width 45 height 13
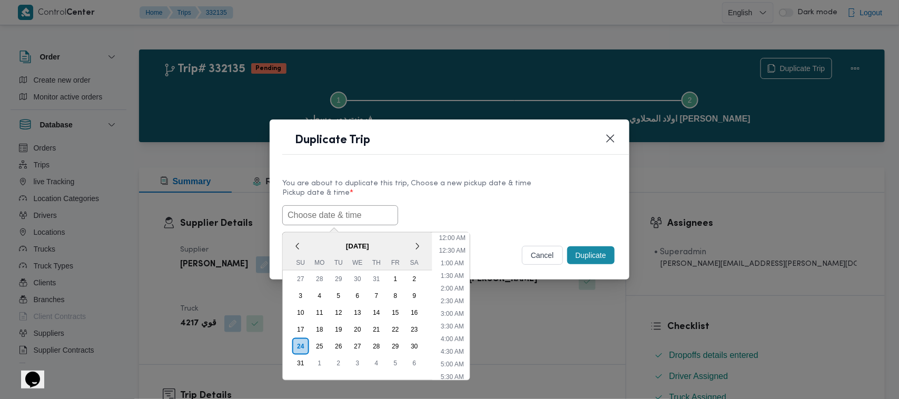
scroll to position [148, 0]
paste input "30/08/2025 7:00AM"
type input "30/08/2025 7:00AM"
click at [500, 184] on div "You are about to duplicate this trip, Choose a new pickup date & time" at bounding box center [449, 183] width 335 height 11
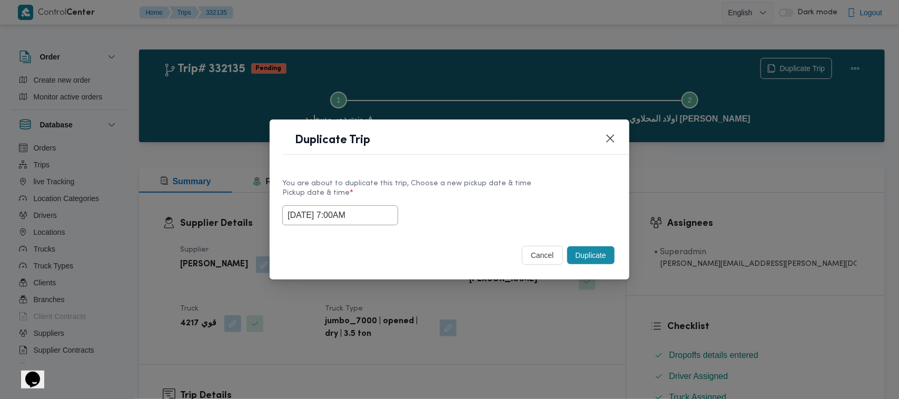
click at [589, 256] on button "Duplicate" at bounding box center [590, 256] width 47 height 18
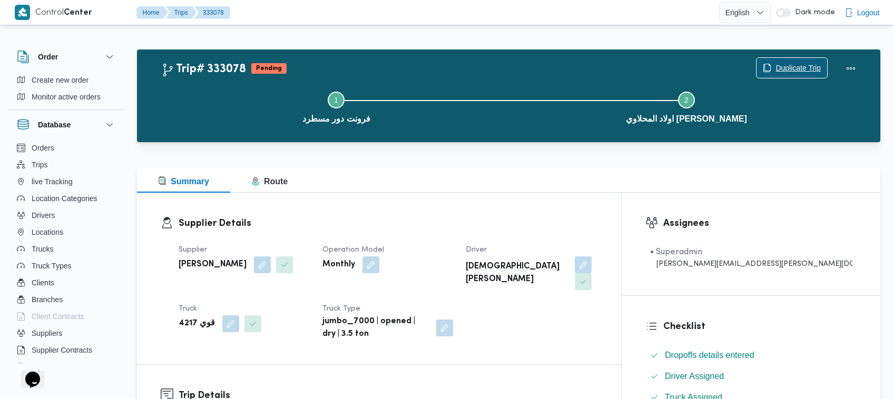
click at [788, 67] on span "Duplicate Trip" at bounding box center [798, 68] width 45 height 13
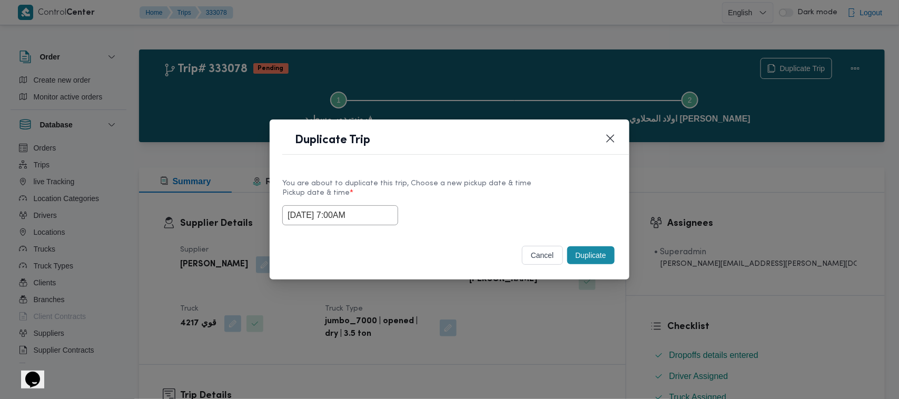
click at [383, 217] on input "30/08/2025 7:00AM" at bounding box center [340, 215] width 116 height 20
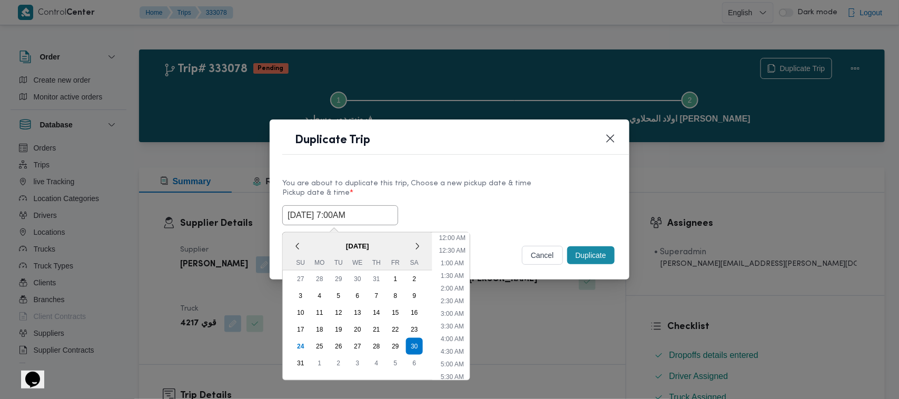
scroll to position [110, 0]
click at [300, 361] on div "31" at bounding box center [301, 364] width 20 height 20
type input "31/08/2025 7:00AM"
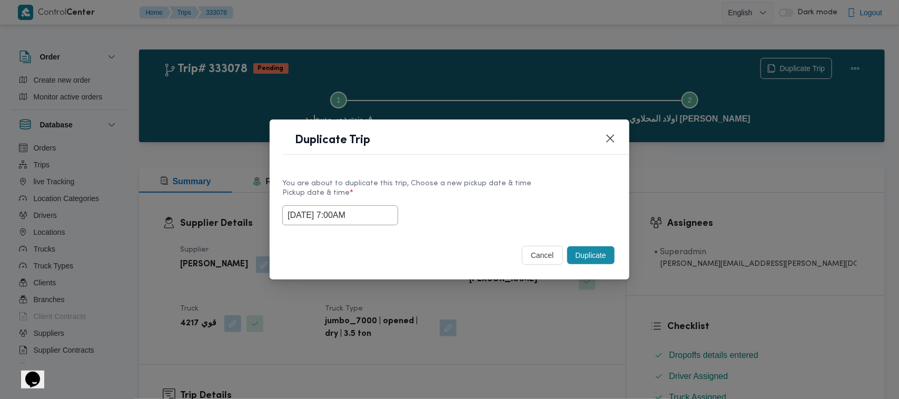
click at [513, 205] on div "31/08/2025 7:00AM" at bounding box center [449, 215] width 335 height 20
click at [572, 260] on button "Duplicate" at bounding box center [590, 256] width 47 height 18
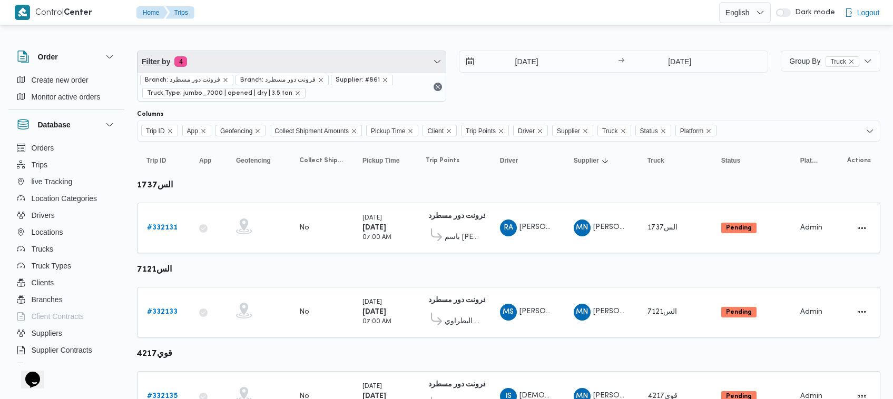
click at [311, 56] on span "Filter by 4" at bounding box center [292, 61] width 308 height 21
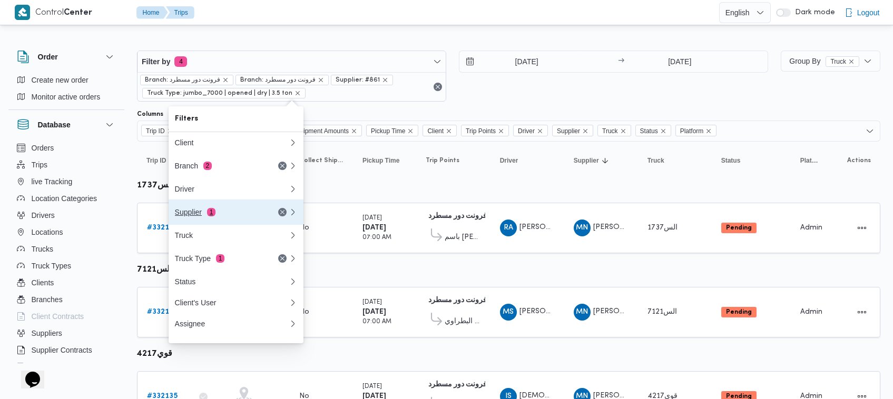
click at [232, 211] on div "Supplier 1" at bounding box center [219, 212] width 89 height 8
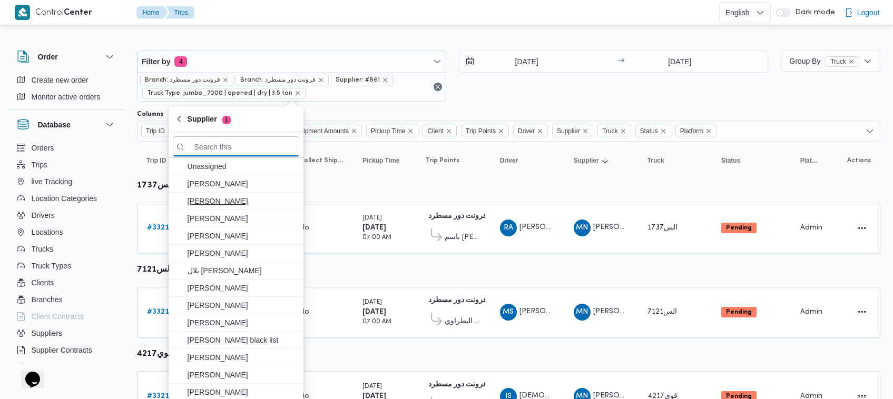
paste input "الهامي محمد خالد علي"
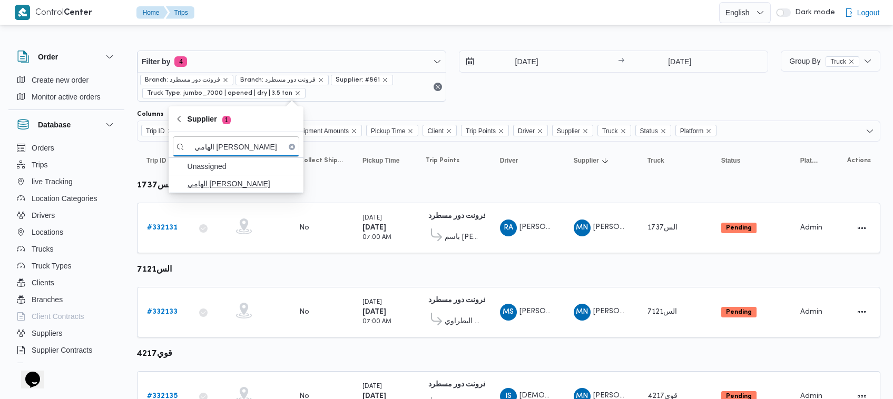
type input "الهامي محمد خالد علي"
click at [224, 188] on span "الهامي محمد خالد علي" at bounding box center [243, 184] width 110 height 13
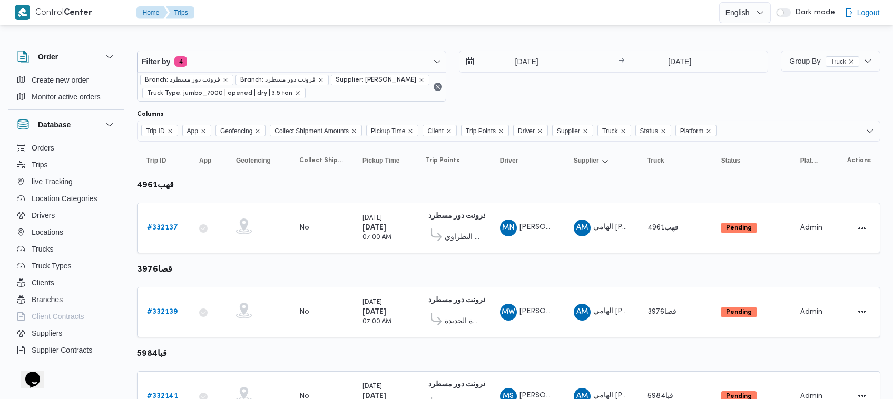
click at [497, 80] on div "26/8/2025 → 26/8/2025" at bounding box center [613, 76] width 309 height 51
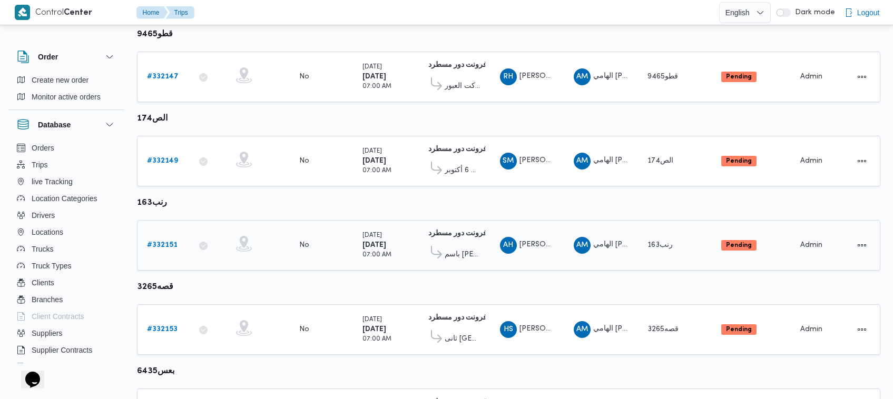
scroll to position [640, 0]
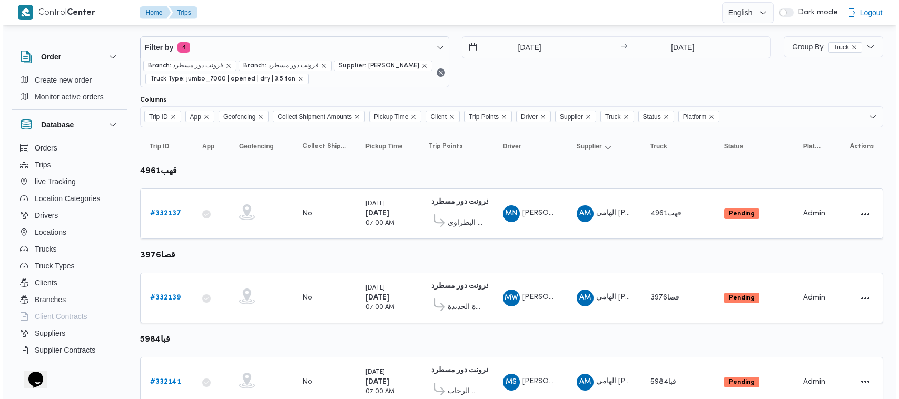
scroll to position [0, 0]
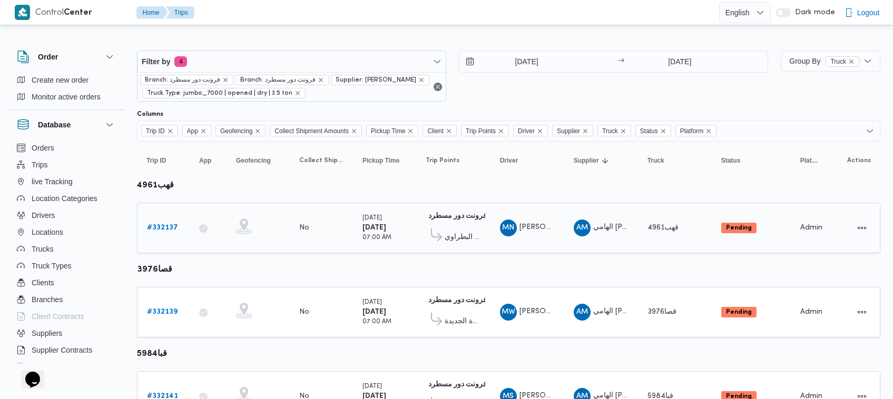
click at [177, 229] on b "# 332137" at bounding box center [162, 227] width 31 height 7
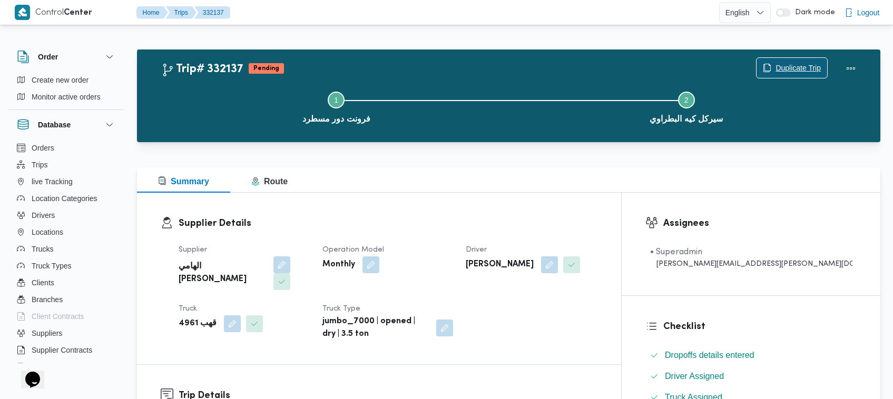
click at [785, 58] on button "Duplicate Trip" at bounding box center [792, 67] width 72 height 21
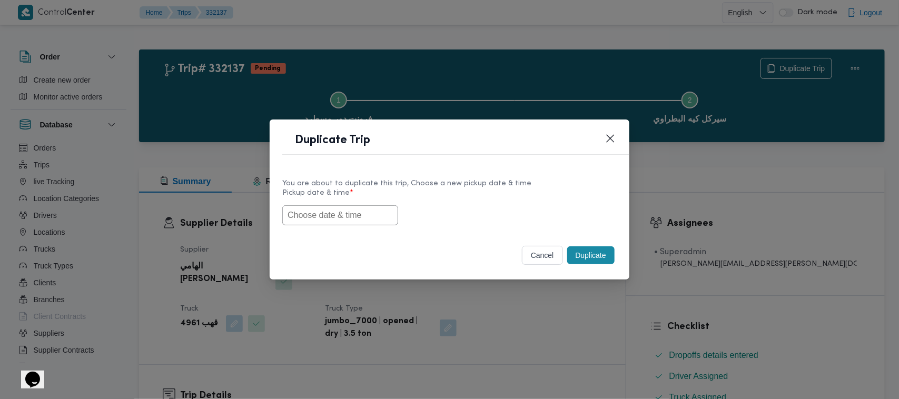
click at [347, 211] on input "text" at bounding box center [340, 215] width 116 height 20
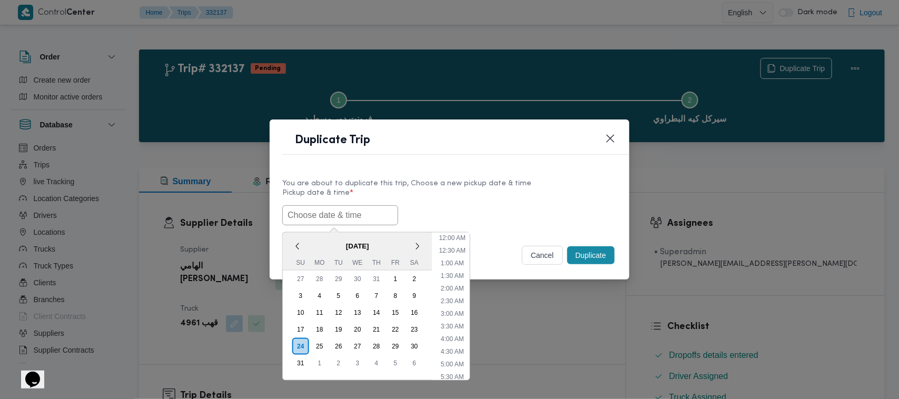
paste input "30/08/2025 7:00AM"
type input "30/08/2025 7:00AM"
click at [501, 214] on div "30/08/2025 7:00AM < August 2025 > Su Mo Tu We Th Fr Sa 27 28 29 30 31 1 2 3 4 5…" at bounding box center [449, 215] width 335 height 20
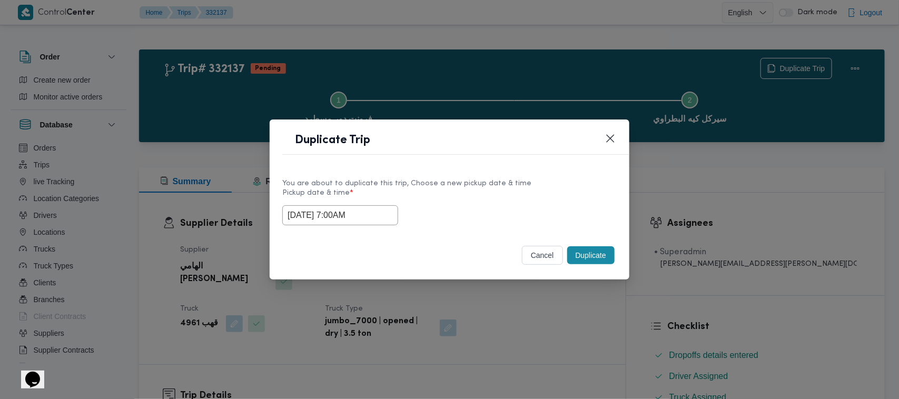
click at [514, 210] on div "30/08/2025 7:00AM" at bounding box center [449, 215] width 335 height 20
click at [583, 265] on button "Duplicate" at bounding box center [590, 256] width 47 height 18
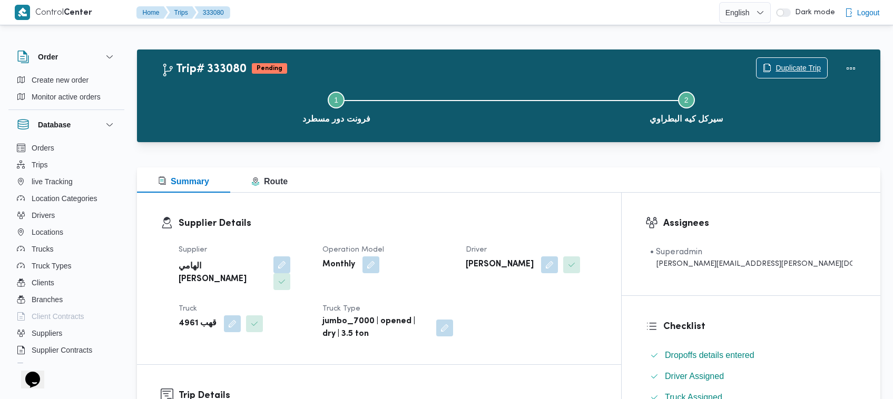
click at [770, 67] on span "Duplicate Trip" at bounding box center [792, 68] width 71 height 20
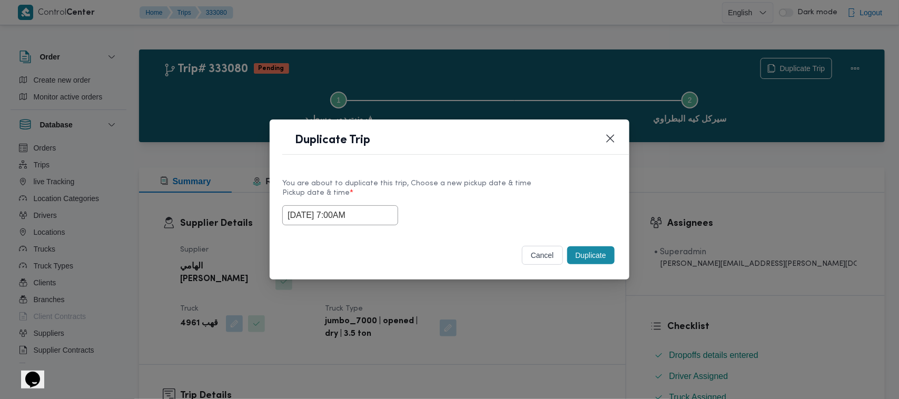
click at [380, 209] on input "30/08/2025 7:00AM" at bounding box center [340, 215] width 116 height 20
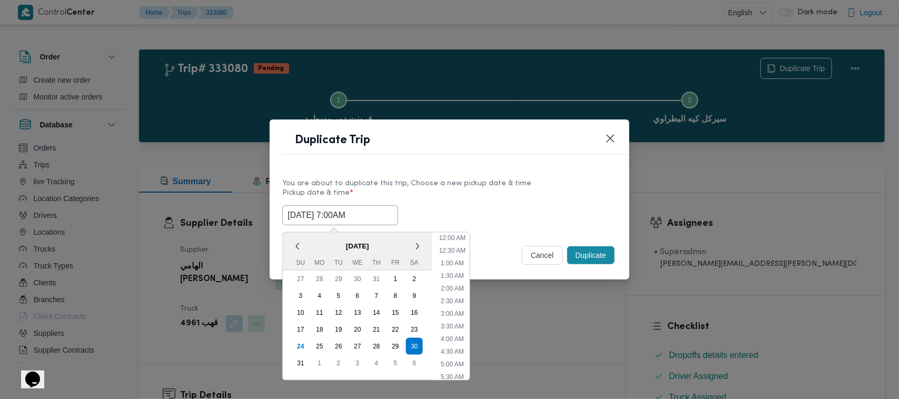
scroll to position [110, 0]
click at [304, 360] on div "31" at bounding box center [301, 364] width 20 height 20
type input "31/08/2025 7:00AM"
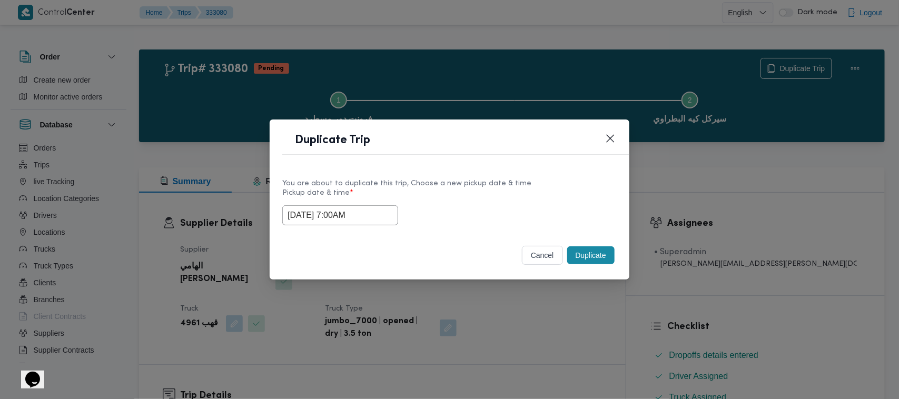
click at [444, 190] on label "Pickup date & time *" at bounding box center [449, 197] width 335 height 16
click at [591, 261] on button "Duplicate" at bounding box center [590, 256] width 47 height 18
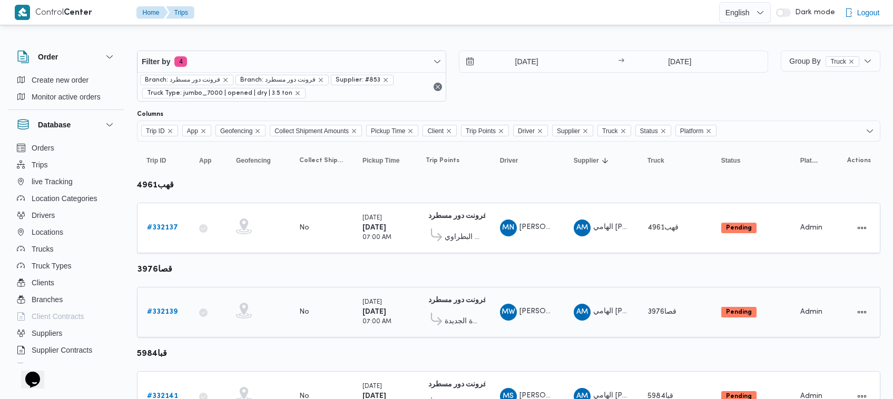
click at [164, 311] on b "# 332139" at bounding box center [162, 312] width 31 height 7
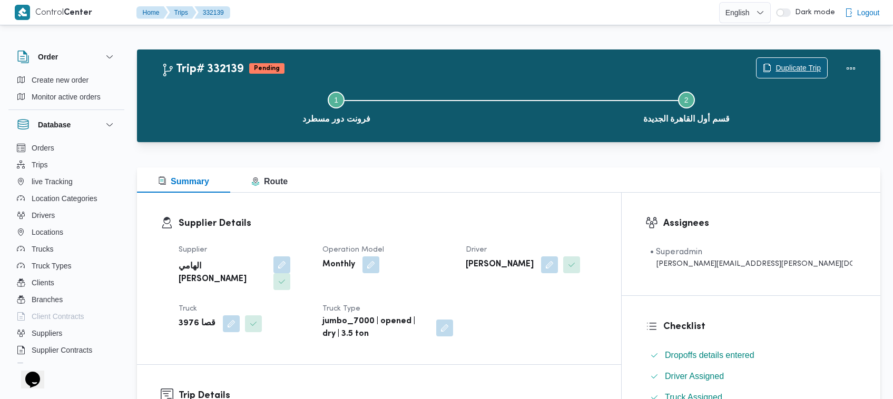
click at [801, 65] on span "Duplicate Trip" at bounding box center [798, 68] width 45 height 13
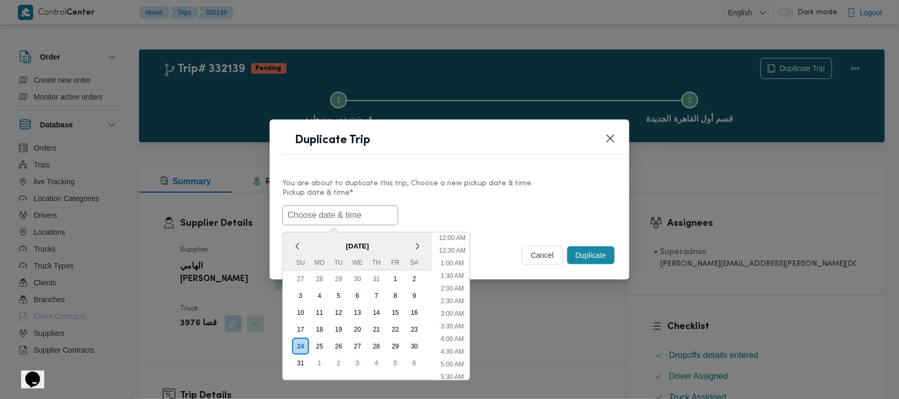
click at [334, 214] on input "text" at bounding box center [340, 215] width 116 height 20
paste input "30/08/2025 7:00AM"
type input "30/08/2025 7:00AM"
click at [492, 189] on label "Pickup date & time *" at bounding box center [449, 197] width 335 height 16
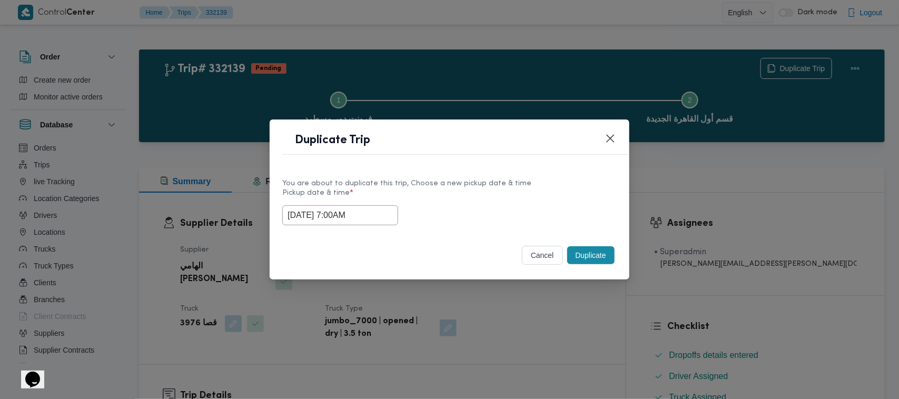
click at [598, 254] on button "Duplicate" at bounding box center [590, 256] width 47 height 18
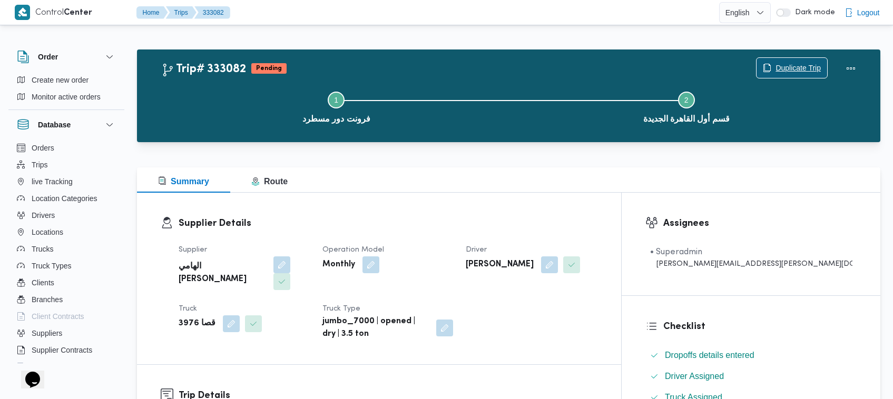
click at [777, 61] on span "Duplicate Trip" at bounding box center [792, 68] width 71 height 20
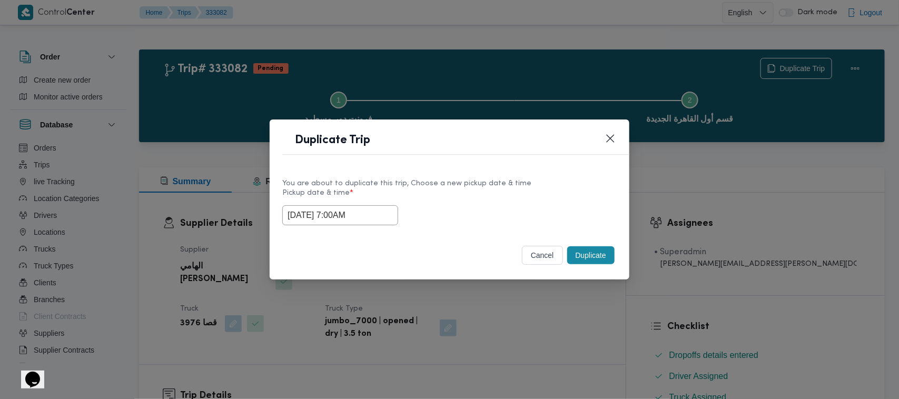
click at [378, 218] on input "30/08/2025 7:00AM" at bounding box center [340, 215] width 116 height 20
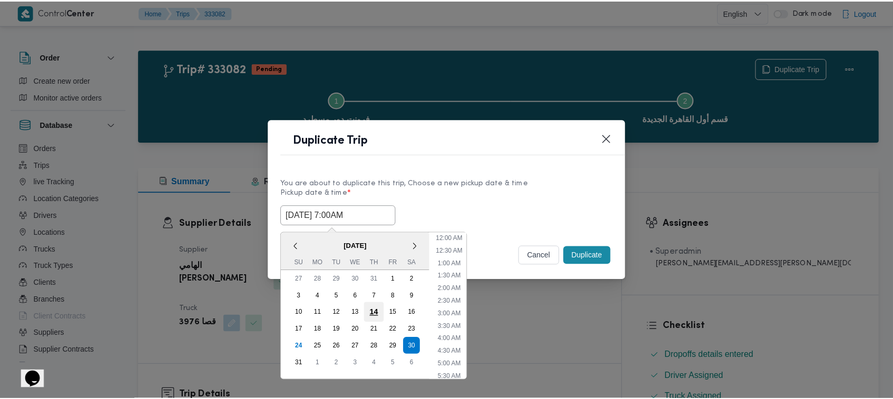
scroll to position [110, 0]
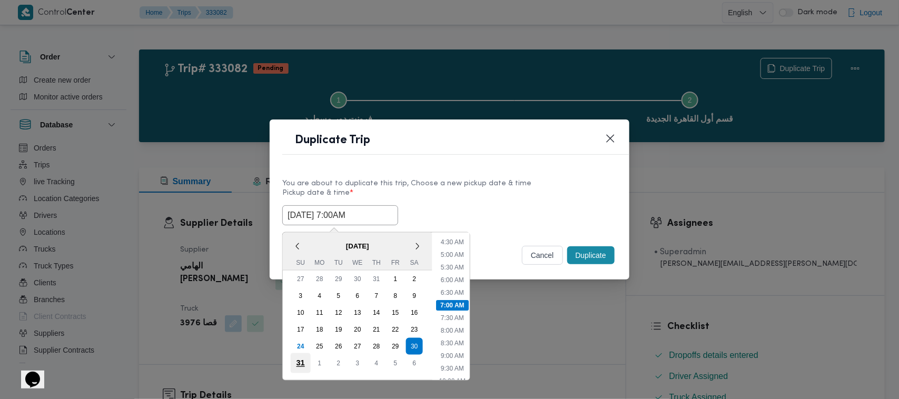
click at [302, 361] on div "31" at bounding box center [301, 364] width 20 height 20
type input "31/08/2025 7:00AM"
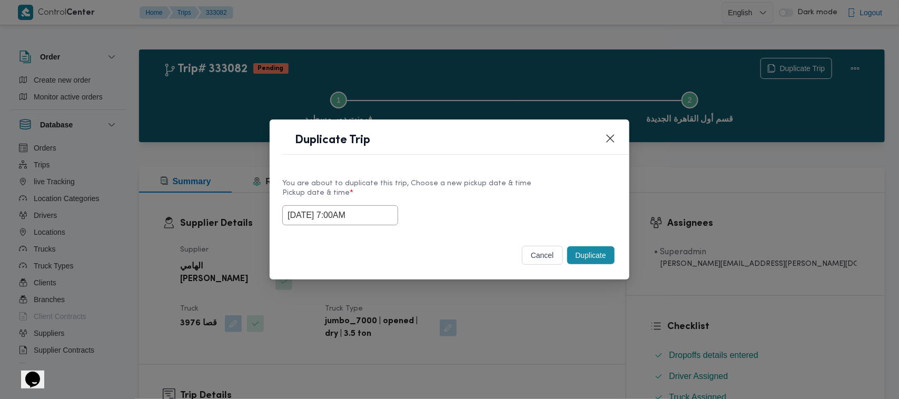
click at [464, 203] on label "Pickup date & time *" at bounding box center [449, 197] width 335 height 16
click at [591, 262] on button "Duplicate" at bounding box center [590, 256] width 47 height 18
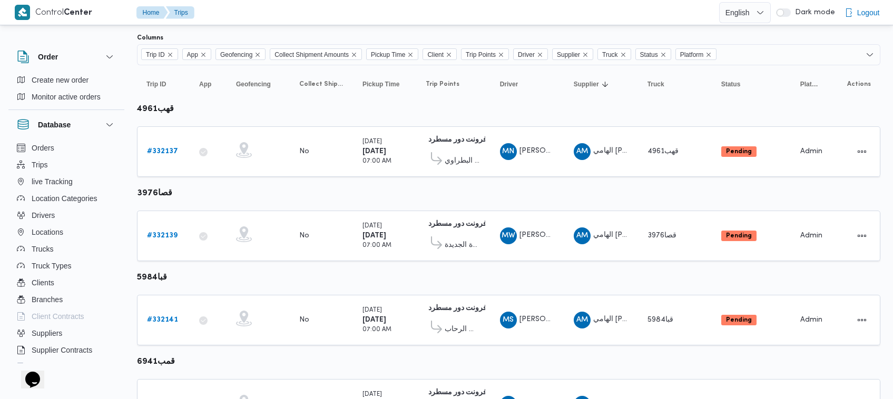
scroll to position [94, 0]
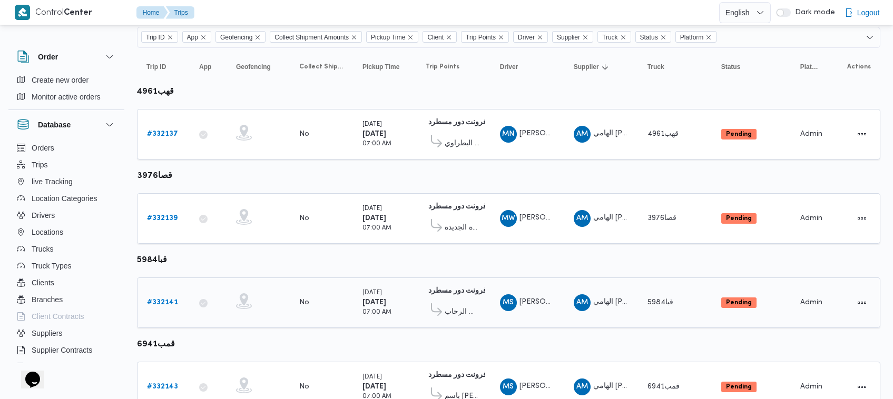
click at [169, 301] on b "# 332141" at bounding box center [162, 302] width 31 height 7
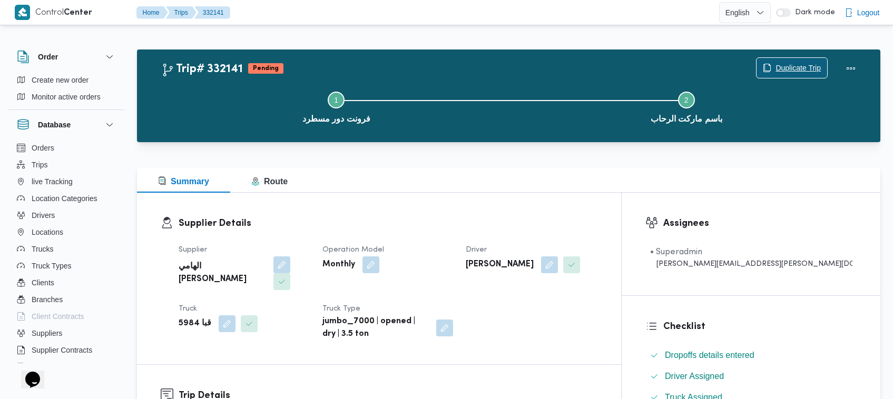
click at [784, 60] on span "Duplicate Trip" at bounding box center [792, 68] width 71 height 20
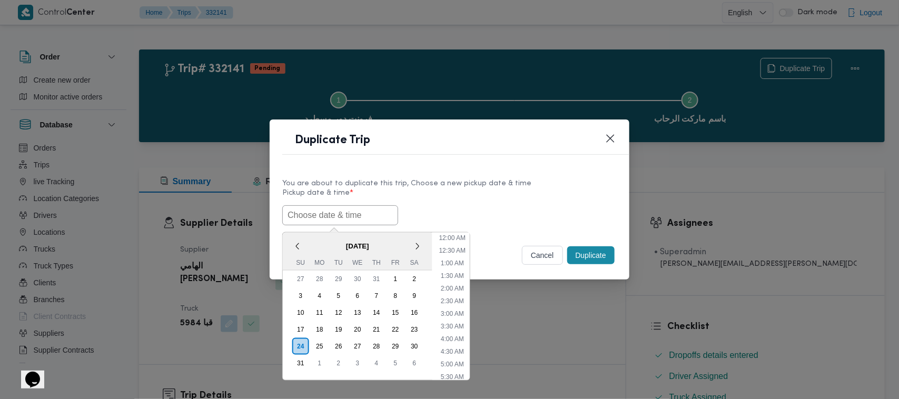
scroll to position [148, 0]
paste input "30/08/2025 7:00AM"
type input "30/08/2025 7:00AM"
click at [420, 203] on label "Pickup date & time *" at bounding box center [449, 197] width 335 height 16
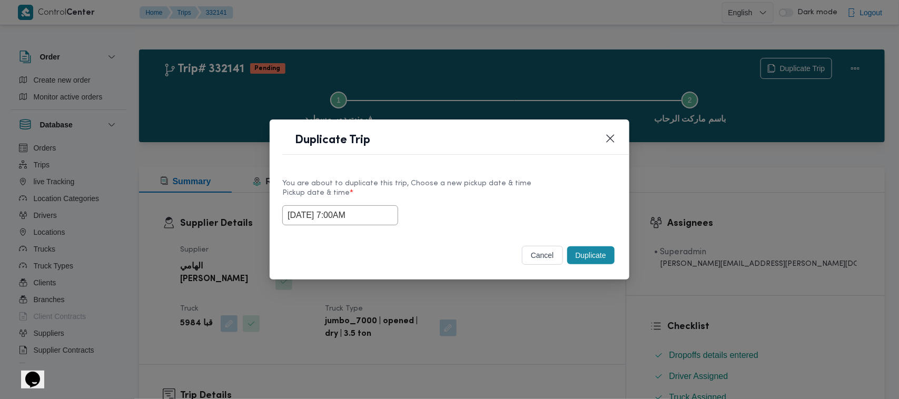
click at [584, 250] on button "Duplicate" at bounding box center [590, 256] width 47 height 18
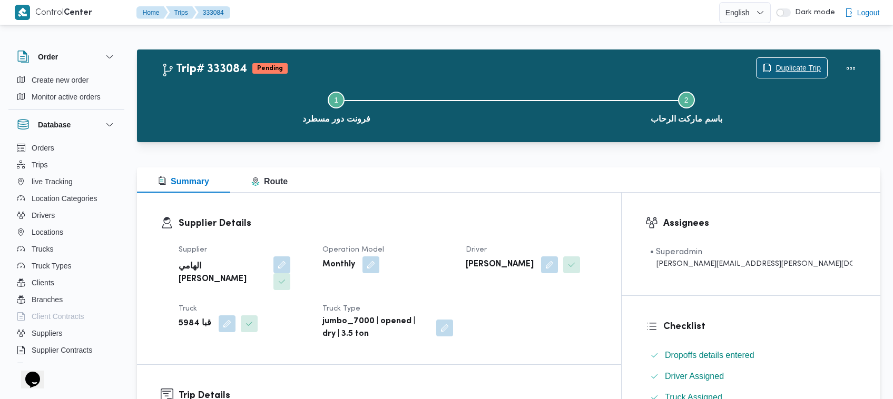
click at [776, 62] on span "Duplicate Trip" at bounding box center [798, 68] width 45 height 13
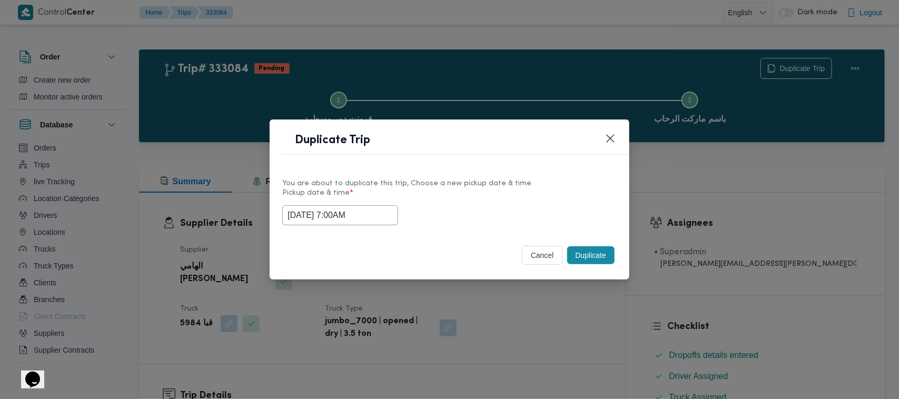
click at [376, 214] on input "30/08/2025 7:00AM" at bounding box center [340, 215] width 116 height 20
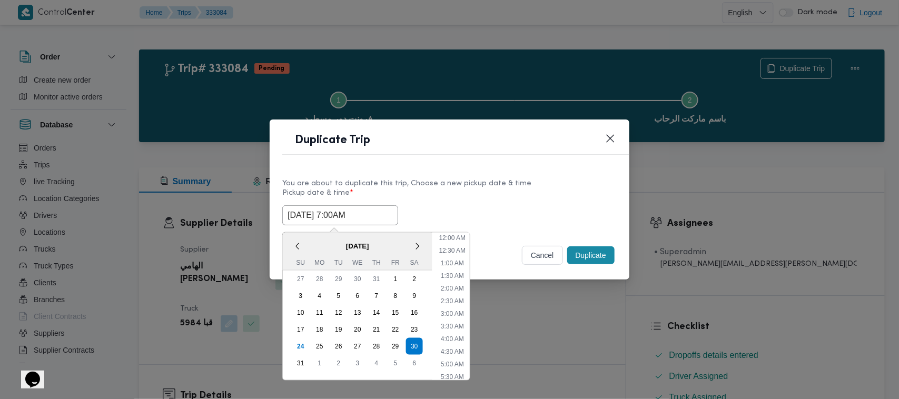
scroll to position [110, 0]
click at [301, 359] on div "31" at bounding box center [301, 364] width 20 height 20
type input "31/08/2025 7:00AM"
click at [546, 163] on div "Duplicate Trip" at bounding box center [450, 144] width 360 height 48
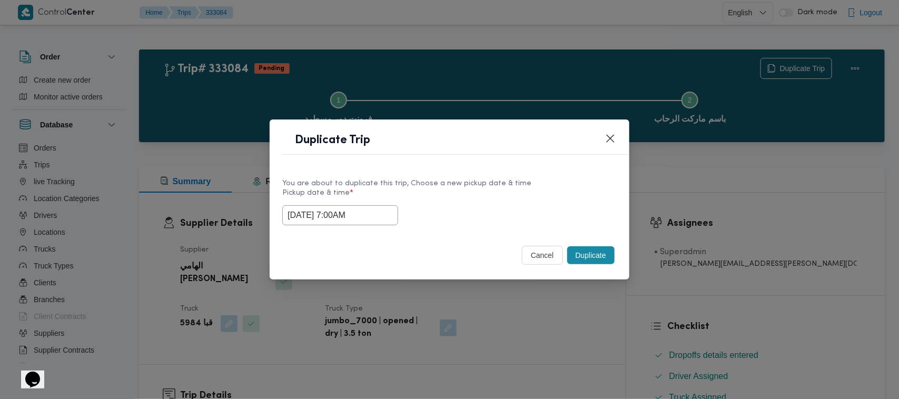
click at [599, 253] on button "Duplicate" at bounding box center [590, 256] width 47 height 18
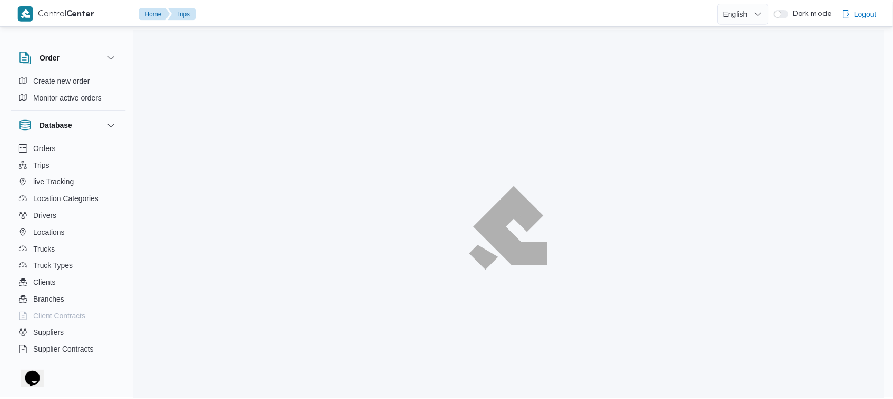
scroll to position [94, 0]
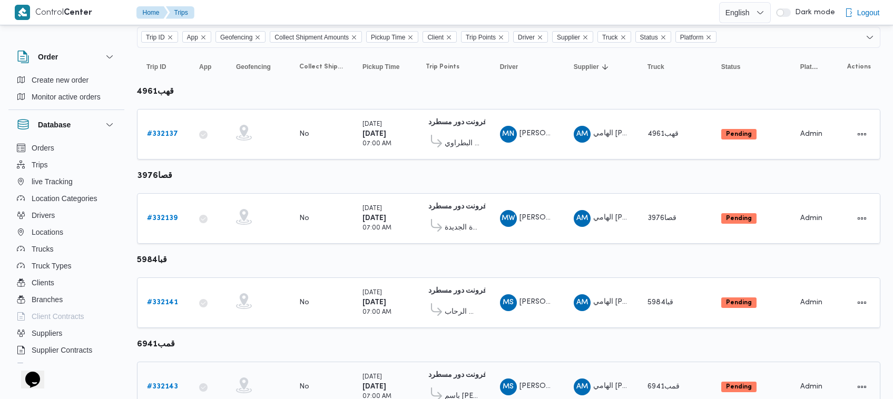
click at [157, 384] on b "# 332143" at bounding box center [162, 387] width 31 height 7
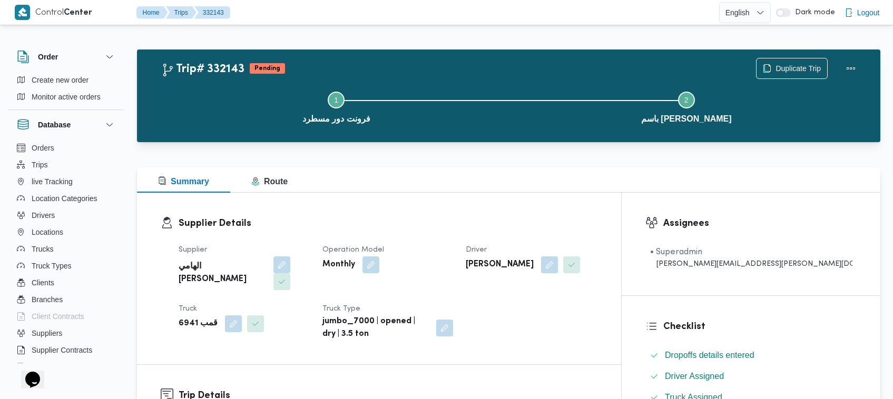
click at [786, 56] on div "Duplicate Trip" at bounding box center [809, 69] width 118 height 34
click at [788, 59] on span "Duplicate Trip" at bounding box center [792, 68] width 71 height 20
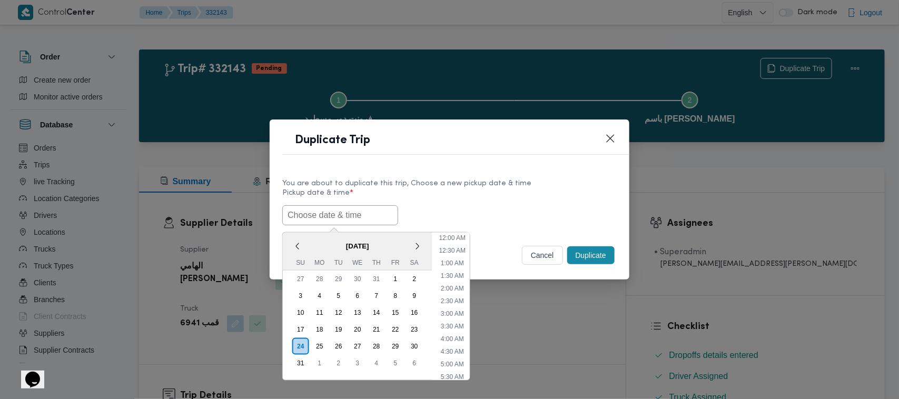
scroll to position [148, 0]
paste input "30/08/2025 7:00AM"
type input "30/08/2025 7:00AM"
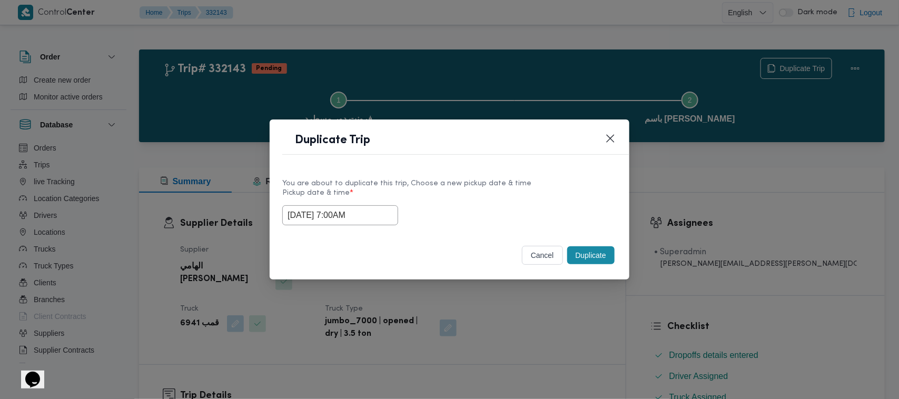
click at [542, 189] on label "Pickup date & time *" at bounding box center [449, 197] width 335 height 16
click at [596, 257] on button "Duplicate" at bounding box center [590, 256] width 47 height 18
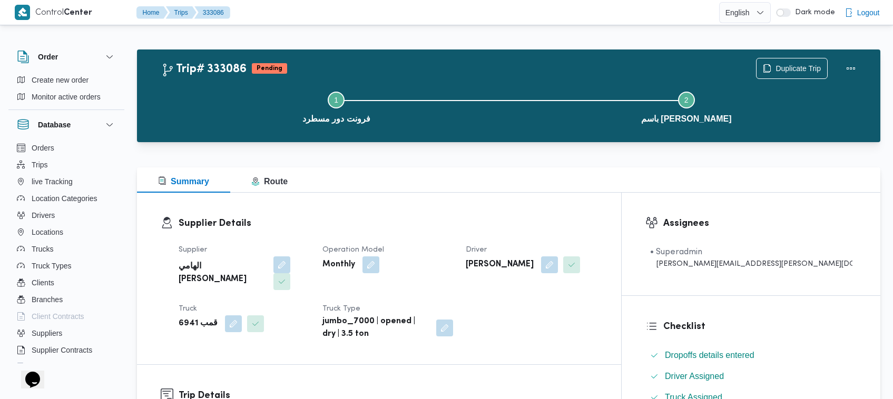
click at [783, 73] on div "Step 1 is incomplete 1 فرونت دور مسطرد Step 2 is incomplete 2 باسم ماركت هيليوب…" at bounding box center [511, 106] width 713 height 67
click at [780, 66] on span "Duplicate Trip" at bounding box center [798, 68] width 45 height 13
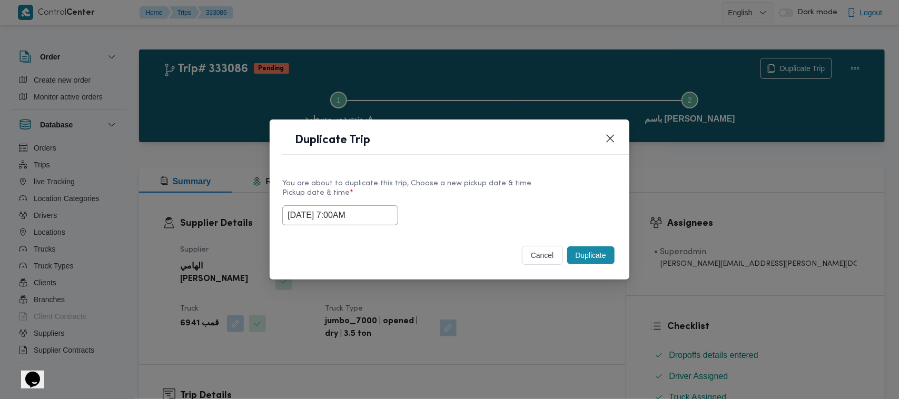
click at [383, 205] on input "30/08/2025 7:00AM" at bounding box center [340, 215] width 116 height 20
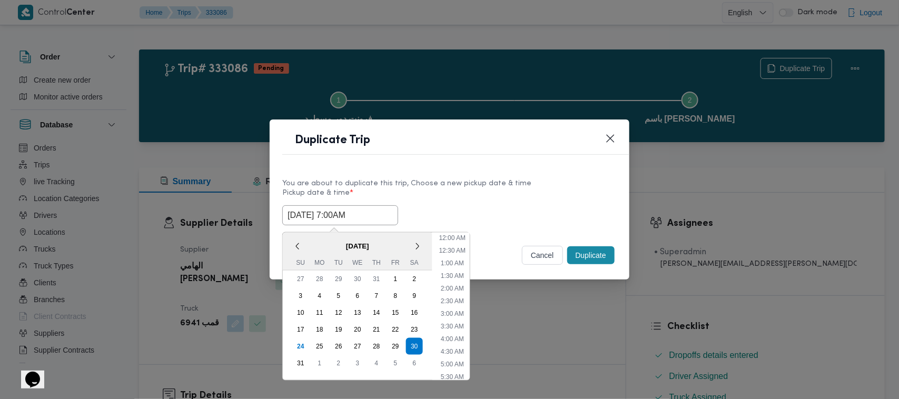
scroll to position [110, 0]
drag, startPoint x: 306, startPoint y: 357, endPoint x: 312, endPoint y: 359, distance: 6.2
click at [306, 358] on div "31" at bounding box center [300, 363] width 17 height 17
type input "31/08/2025 7:00AM"
click at [470, 193] on label "Pickup date & time *" at bounding box center [449, 197] width 335 height 16
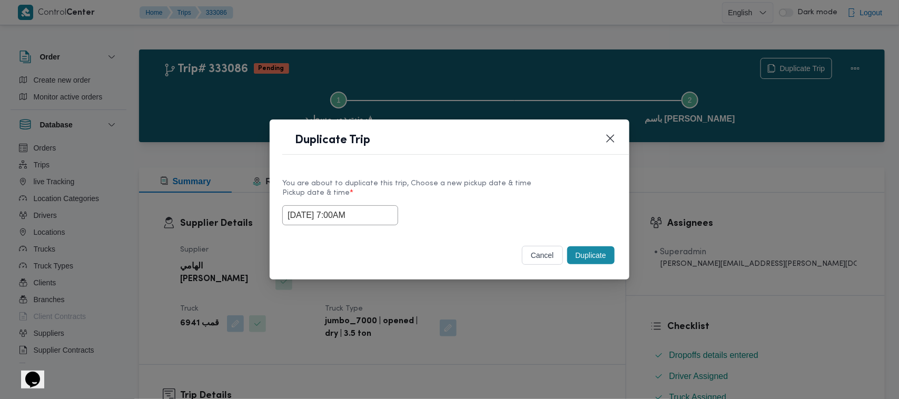
click at [592, 256] on button "Duplicate" at bounding box center [590, 256] width 47 height 18
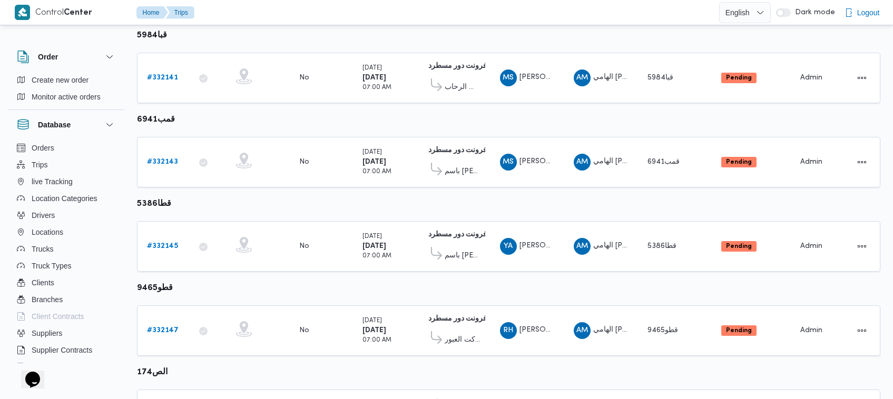
scroll to position [338, 0]
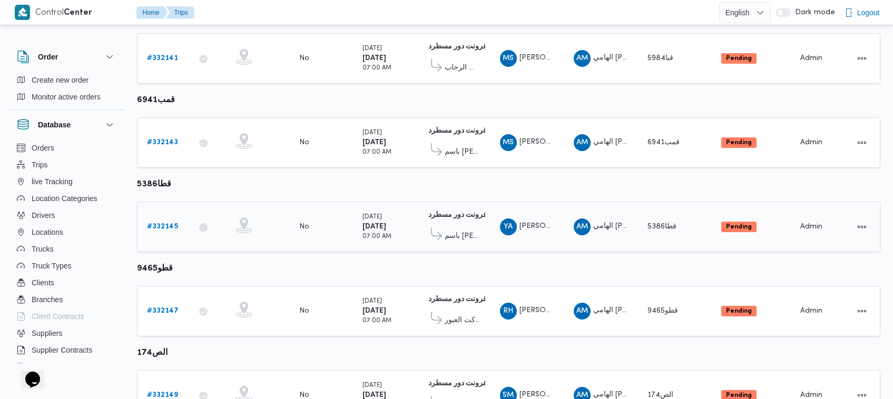
click at [172, 221] on link "# 332145" at bounding box center [162, 227] width 31 height 13
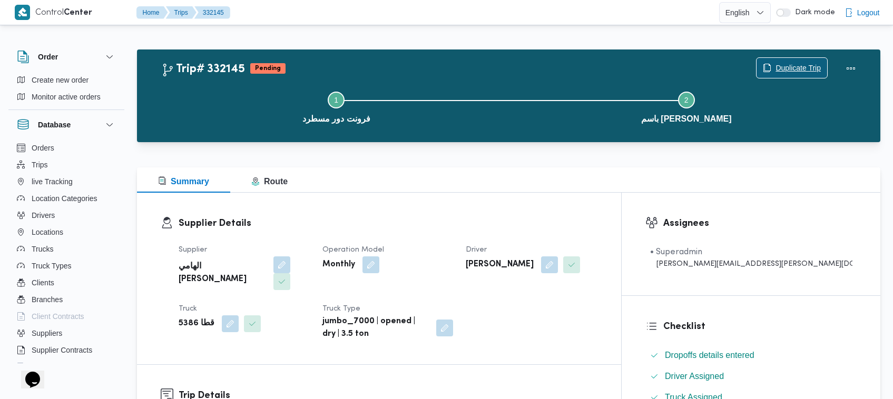
click at [776, 66] on span "Duplicate Trip" at bounding box center [798, 68] width 45 height 13
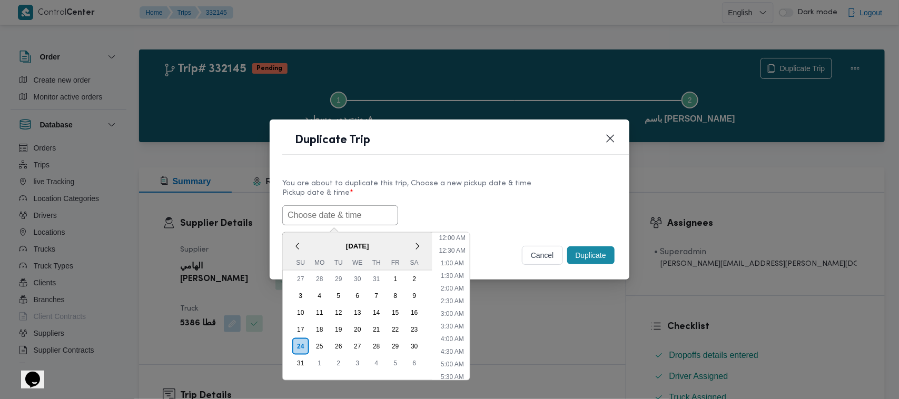
scroll to position [148, 0]
paste input "30/08/2025 7:00AM"
type input "30/08/2025 7:00AM"
click at [550, 209] on div "30/08/2025 7:00AM < August 2025 > Su Mo Tu We Th Fr Sa 27 28 29 30 31 1 2 3 4 5…" at bounding box center [449, 215] width 335 height 20
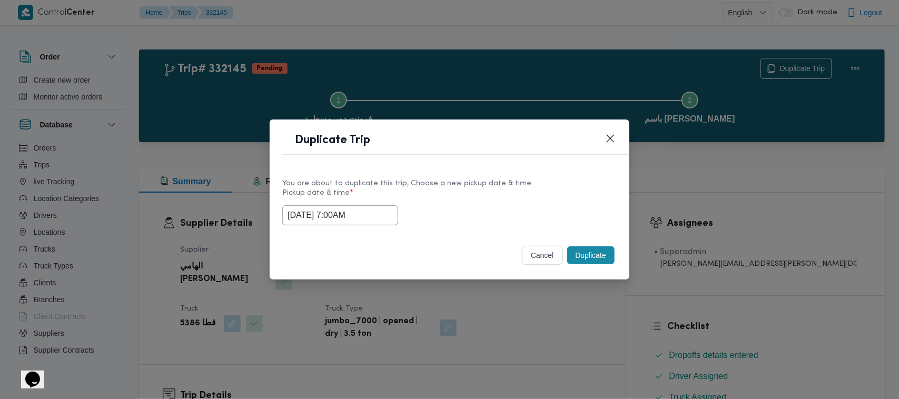
click at [591, 259] on button "Duplicate" at bounding box center [590, 256] width 47 height 18
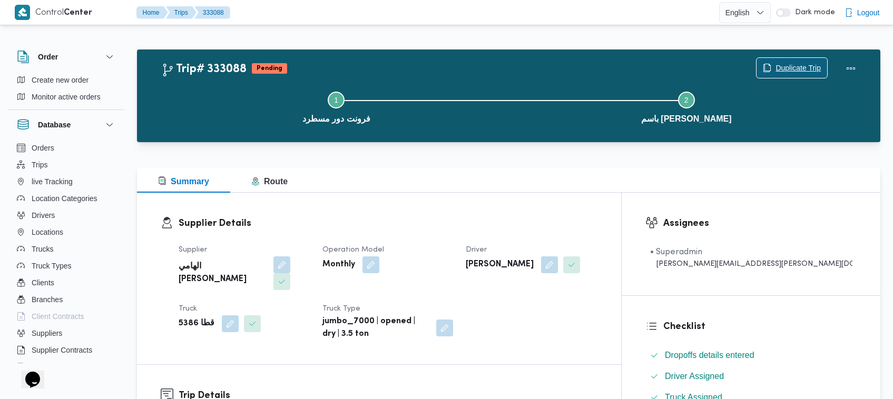
click at [772, 66] on span "Duplicate Trip" at bounding box center [792, 68] width 71 height 20
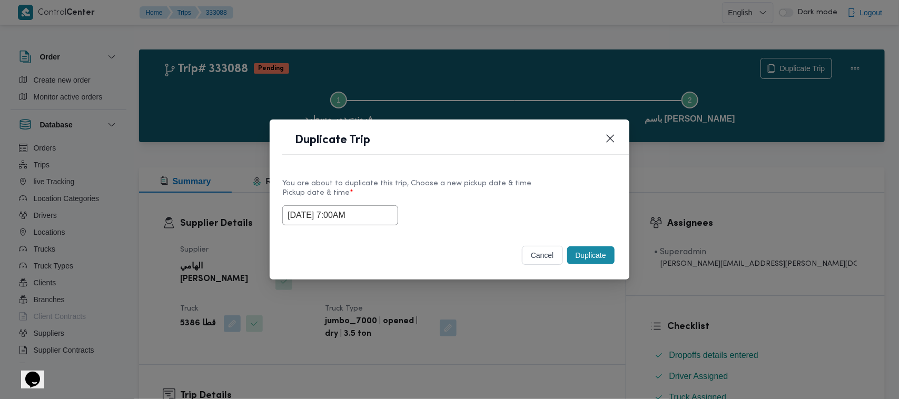
click at [385, 214] on input "30/08/2025 7:00AM" at bounding box center [340, 215] width 116 height 20
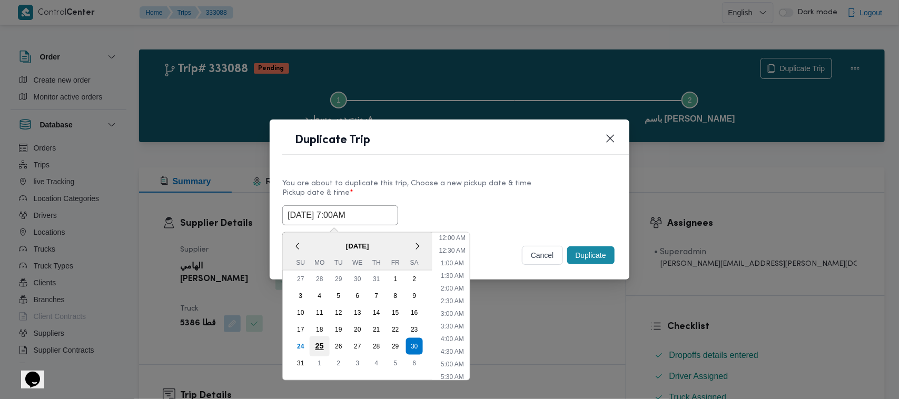
scroll to position [110, 0]
click at [301, 362] on div "31" at bounding box center [301, 364] width 20 height 20
type input "31/08/2025 7:00AM"
click at [514, 206] on div "31/08/2025 7:00AM < August 2025 > Su Mo Tu We Th Fr Sa 27 28 29 30 31 1 2 3 4 5…" at bounding box center [449, 215] width 335 height 20
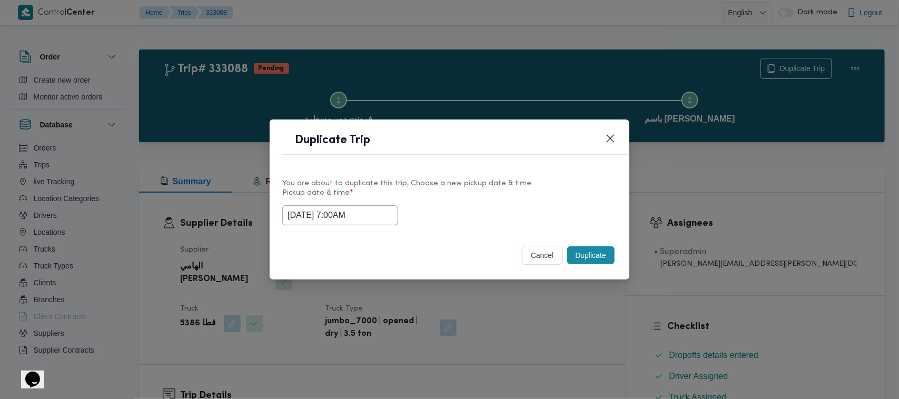
click at [596, 259] on button "Duplicate" at bounding box center [590, 256] width 47 height 18
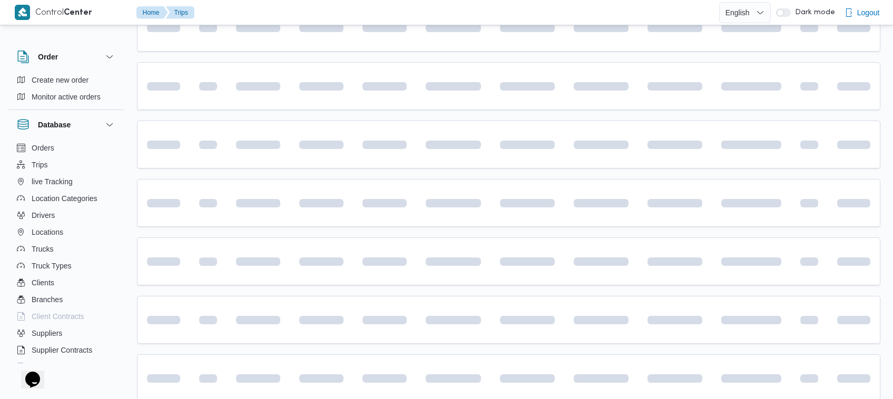
scroll to position [449, 0]
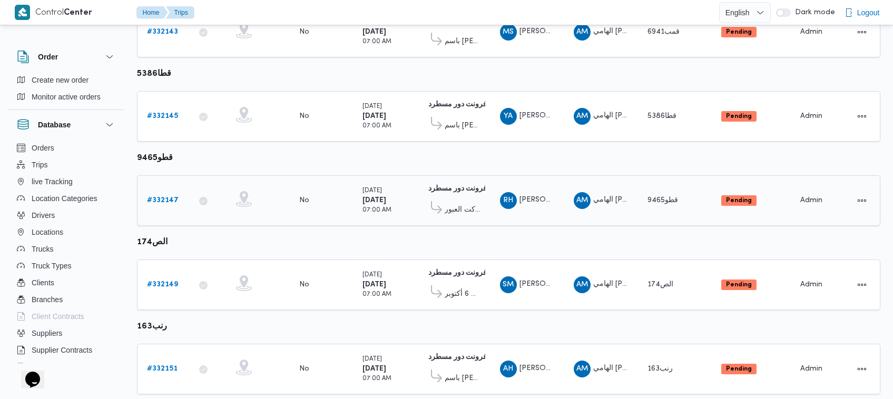
click at [162, 194] on link "# 332147" at bounding box center [163, 200] width 32 height 13
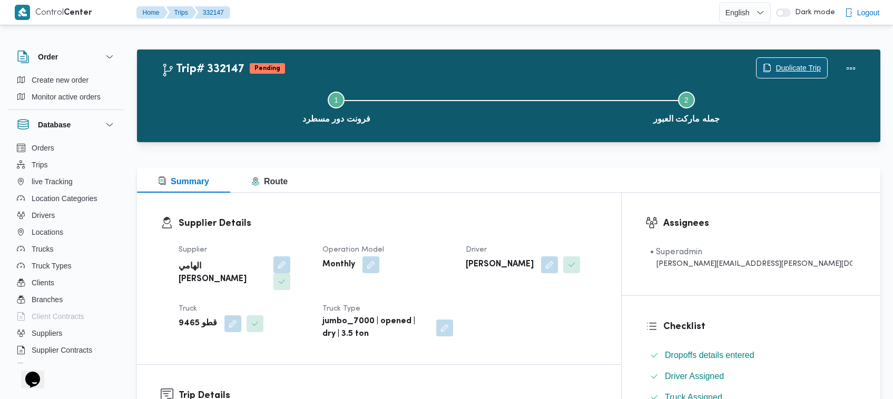
click at [770, 63] on span "Duplicate Trip" at bounding box center [792, 68] width 71 height 20
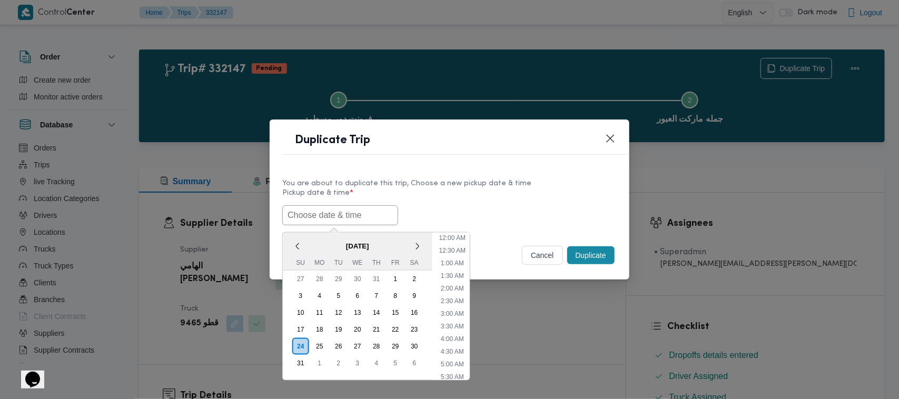
scroll to position [148, 0]
paste input "30/08/2025 7:00AM"
type input "30/08/2025 7:00AM"
click at [506, 205] on div "30/08/2025 7:00AM < August 2025 > Su Mo Tu We Th Fr Sa 27 28 29 30 31 1 2 3 4 5…" at bounding box center [449, 215] width 335 height 20
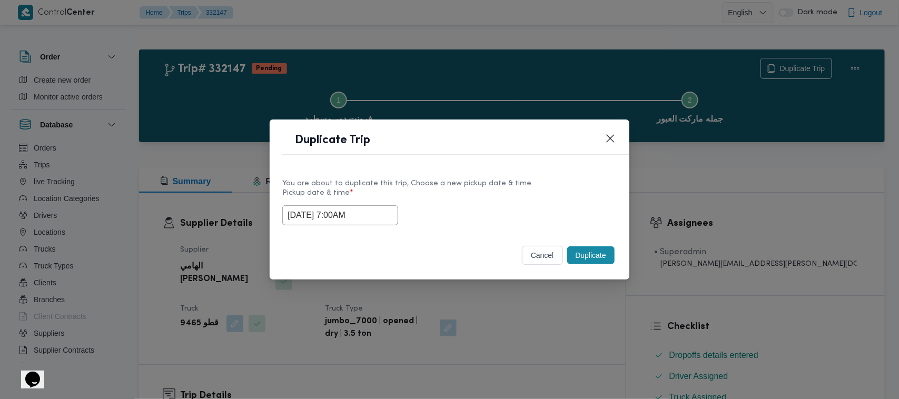
click at [586, 260] on button "Duplicate" at bounding box center [590, 256] width 47 height 18
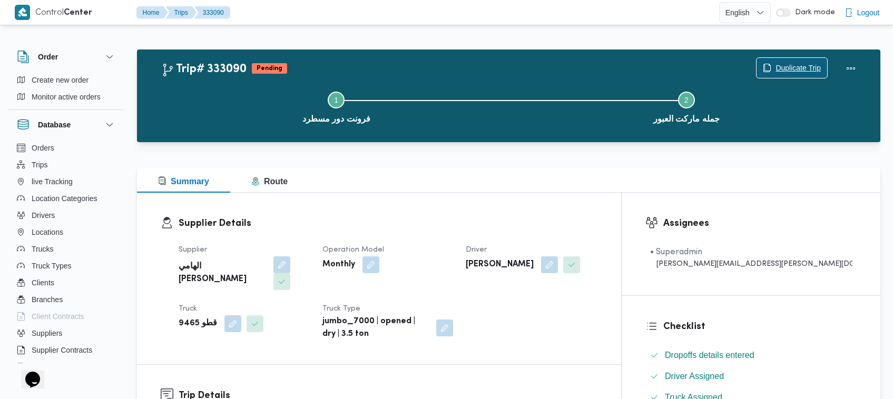
click at [805, 66] on span "Duplicate Trip" at bounding box center [798, 68] width 45 height 13
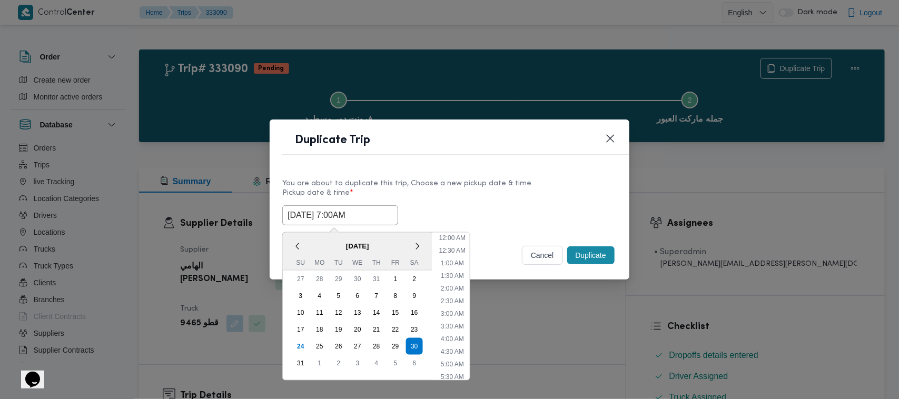
click at [385, 220] on input "30/08/2025 7:00AM" at bounding box center [340, 215] width 116 height 20
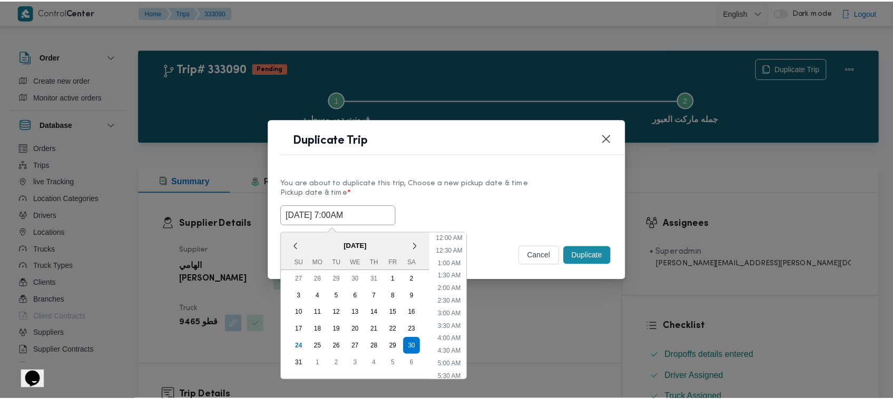
scroll to position [110, 0]
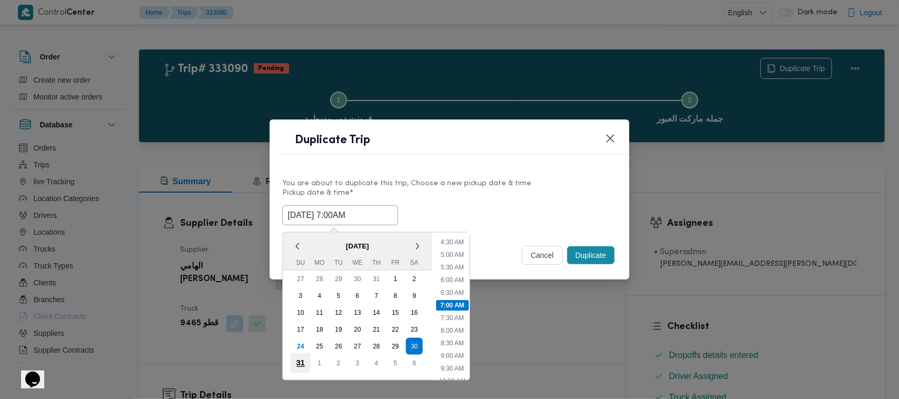
click at [303, 357] on div "31" at bounding box center [301, 364] width 20 height 20
type input "31/08/2025 7:00AM"
click at [478, 193] on label "Pickup date & time *" at bounding box center [449, 197] width 335 height 16
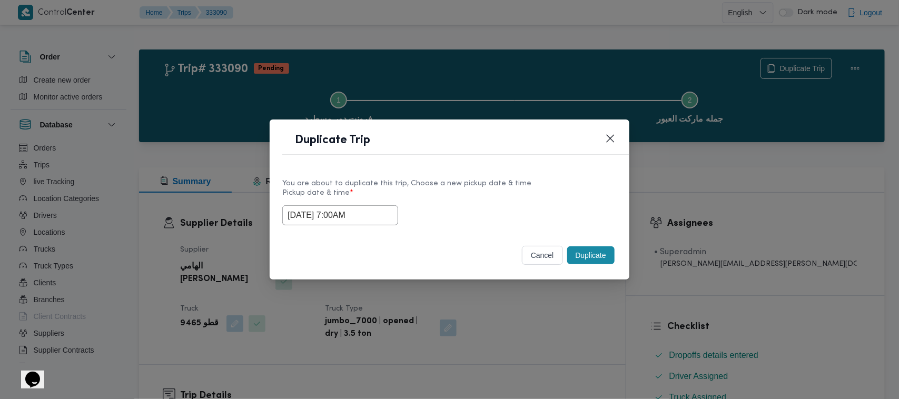
click at [584, 259] on button "Duplicate" at bounding box center [590, 256] width 47 height 18
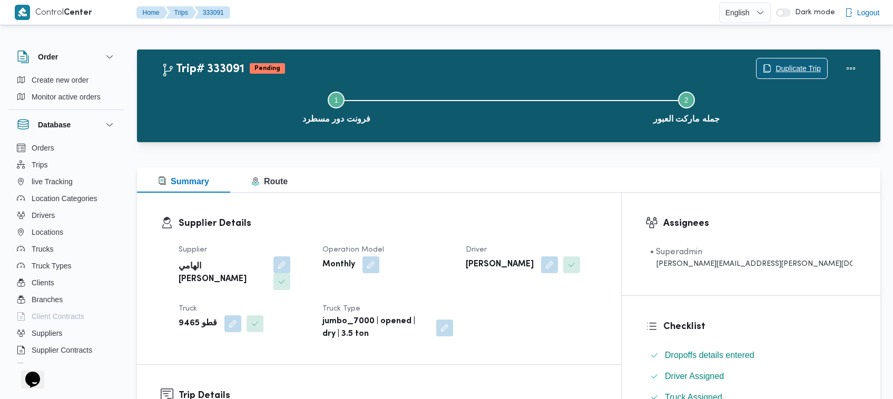
scroll to position [349, 0]
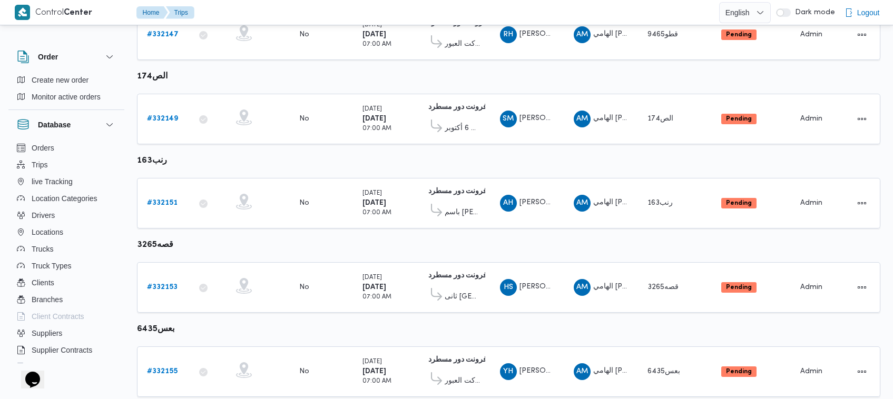
scroll to position [640, 0]
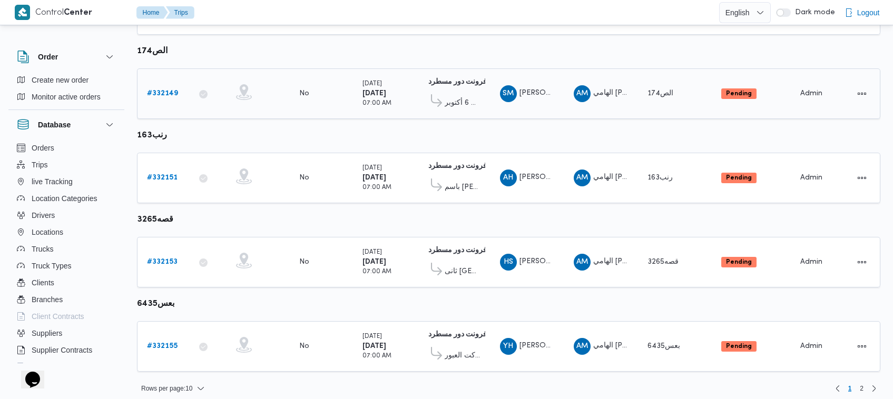
click at [162, 90] on b "# 332149" at bounding box center [162, 93] width 31 height 7
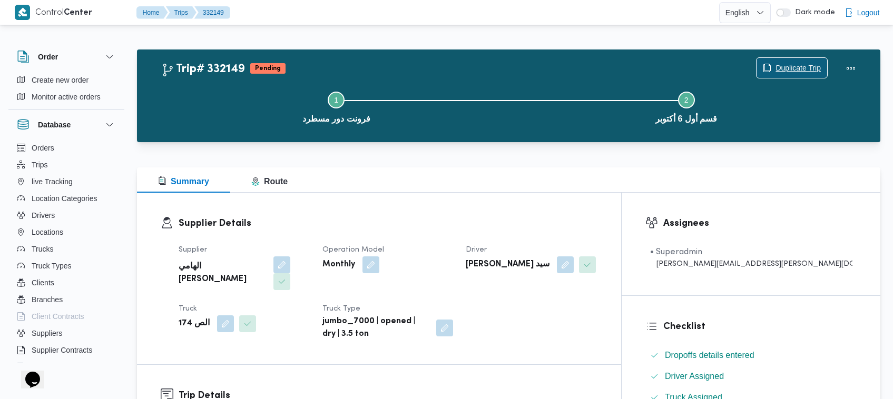
click at [790, 66] on span "Duplicate Trip" at bounding box center [798, 68] width 45 height 13
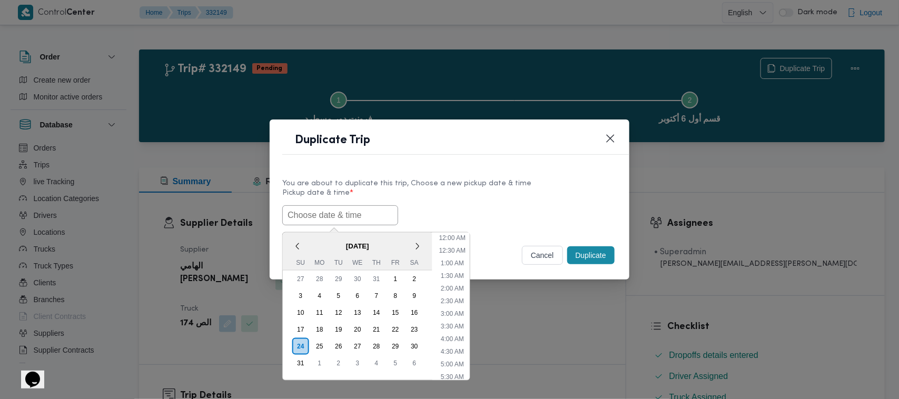
scroll to position [148, 0]
paste input "30/08/2025 7:00AM"
type input "30/08/2025 7:00AM"
click at [465, 210] on div "30/08/2025 7:00AM < August 2025 > Su Mo Tu We Th Fr Sa 27 28 29 30 31 1 2 3 4 5…" at bounding box center [449, 215] width 335 height 20
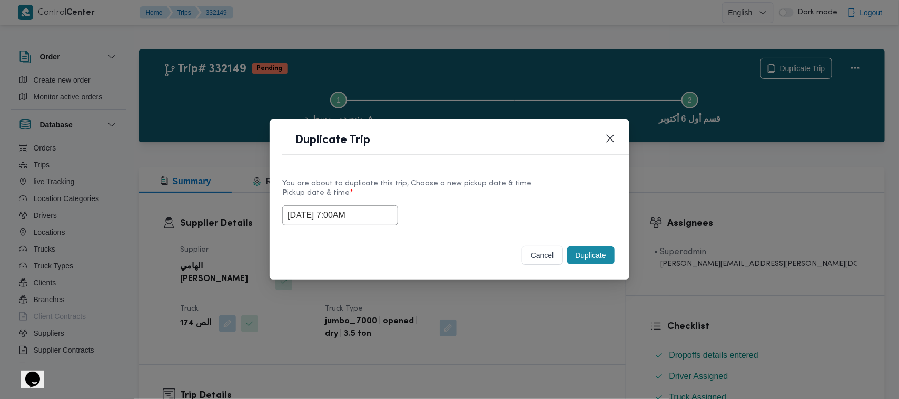
click at [579, 257] on button "Duplicate" at bounding box center [590, 256] width 47 height 18
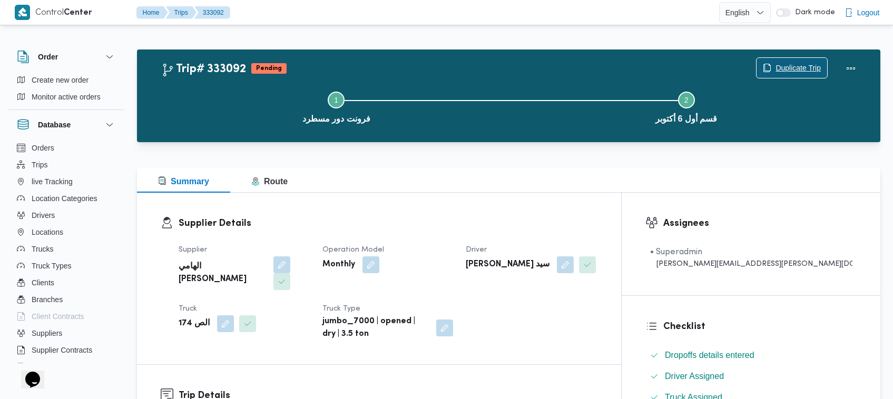
click at [796, 67] on span "Duplicate Trip" at bounding box center [798, 68] width 45 height 13
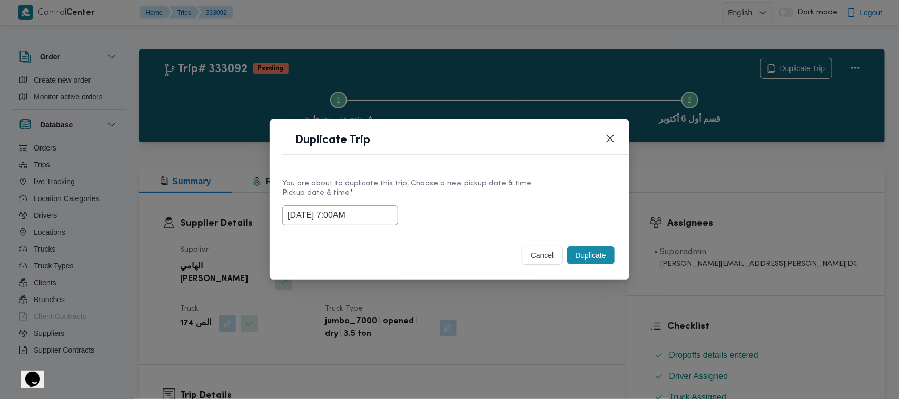
click at [374, 213] on input "30/08/2025 7:00AM" at bounding box center [340, 215] width 116 height 20
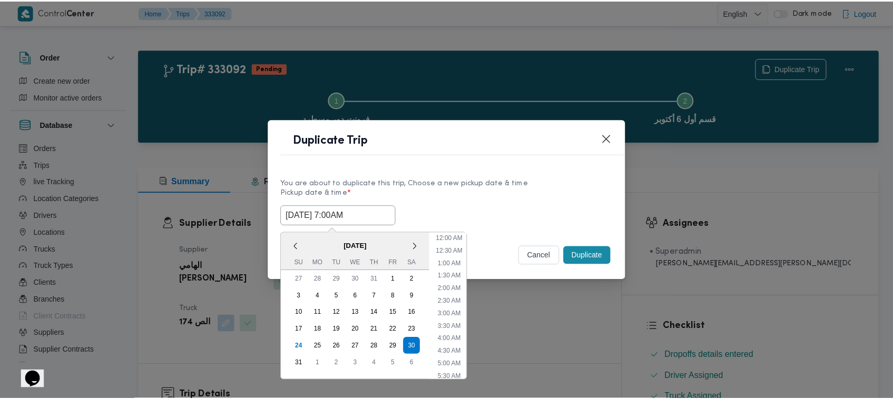
scroll to position [110, 0]
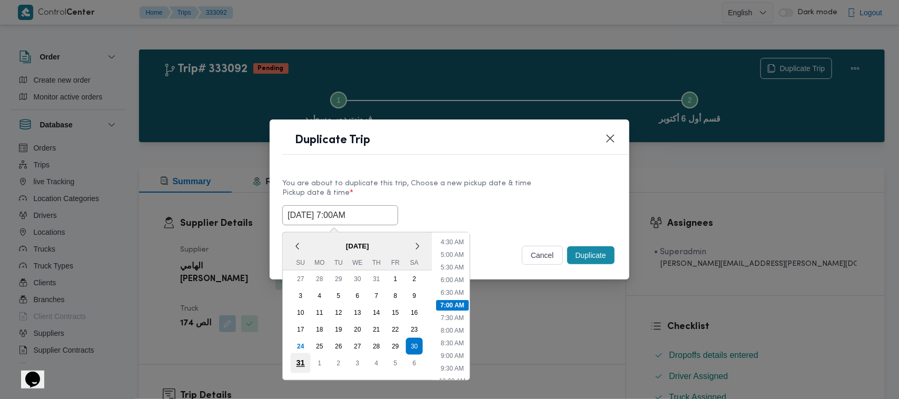
click at [303, 359] on div "31" at bounding box center [301, 364] width 20 height 20
type input "31/08/2025 7:00AM"
click at [474, 219] on div "31/08/2025 7:00AM < August 2025 > Su Mo Tu We Th Fr Sa 27 28 29 30 31 1 2 3 4 5…" at bounding box center [449, 215] width 335 height 20
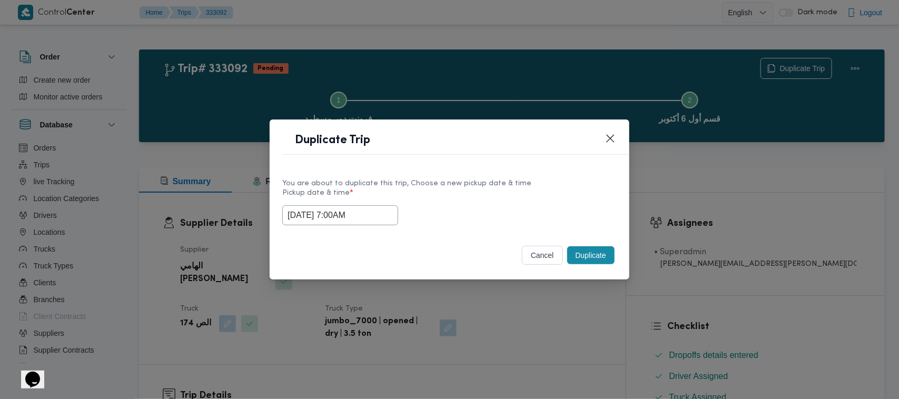
click at [582, 264] on button "Duplicate" at bounding box center [590, 256] width 47 height 18
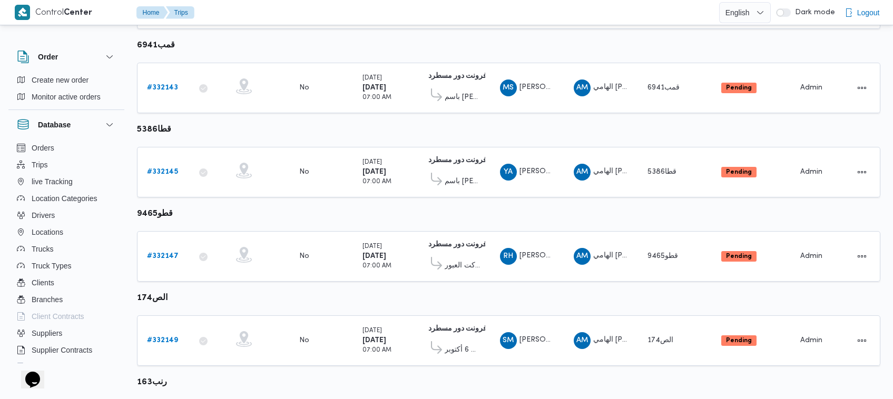
scroll to position [491, 0]
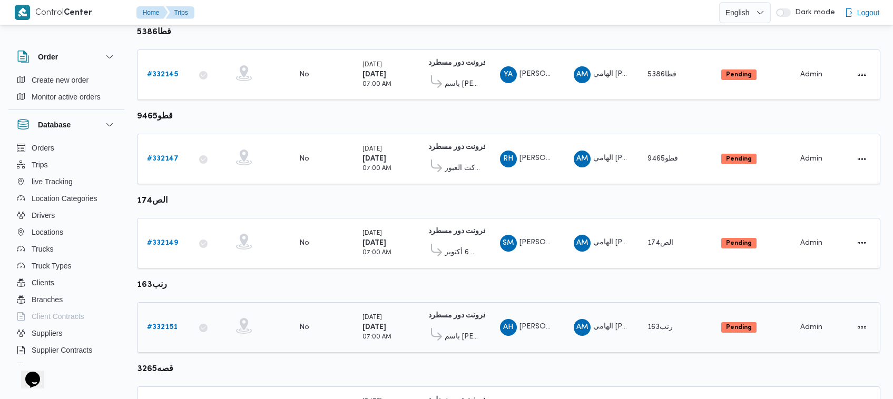
click at [154, 324] on b "# 332151" at bounding box center [162, 327] width 31 height 7
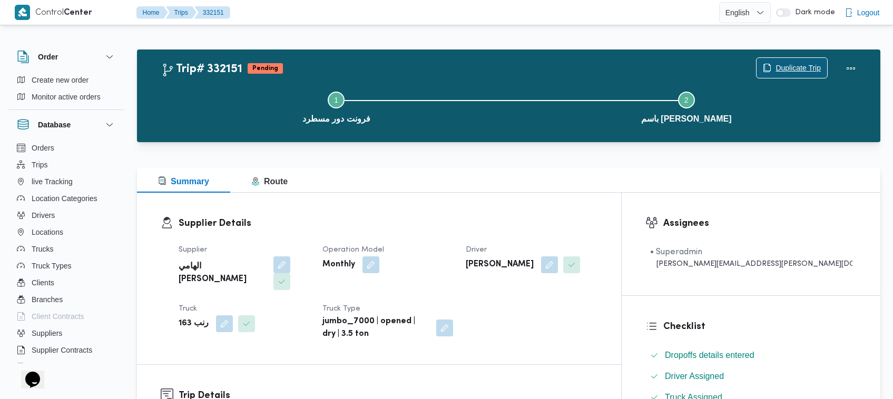
click at [794, 64] on span "Duplicate Trip" at bounding box center [798, 68] width 45 height 13
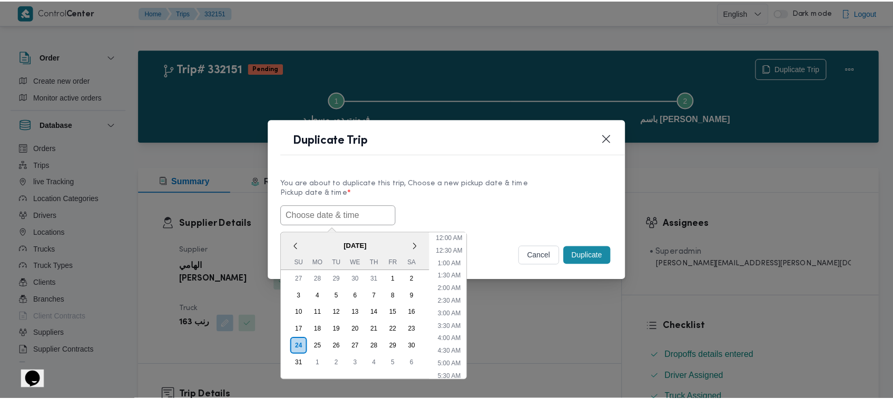
scroll to position [148, 0]
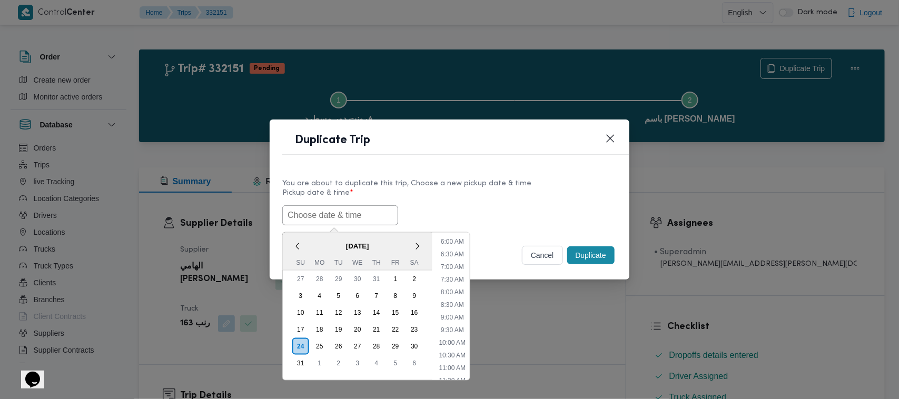
paste input "30/08/2025 7:00AM"
type input "30/08/2025 7:00AM"
click at [495, 193] on label "Pickup date & time *" at bounding box center [449, 197] width 335 height 16
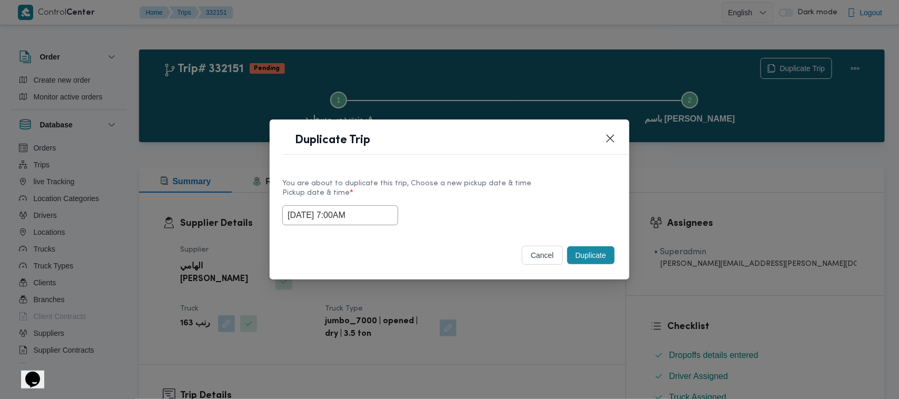
click at [583, 259] on button "Duplicate" at bounding box center [590, 256] width 47 height 18
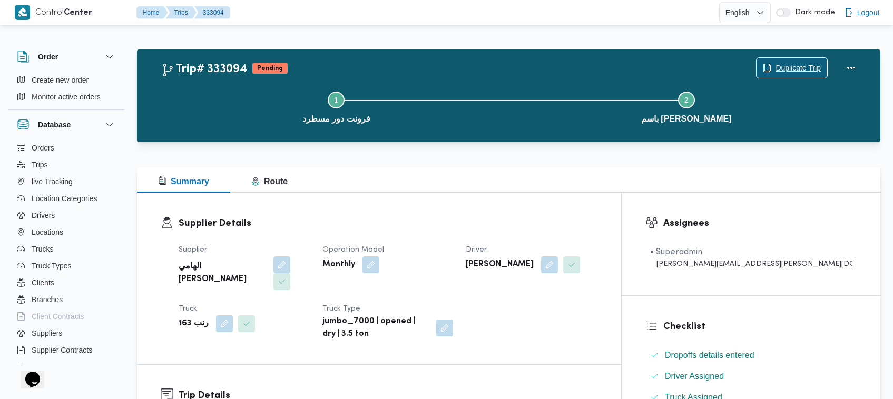
click at [784, 65] on span "Duplicate Trip" at bounding box center [798, 68] width 45 height 13
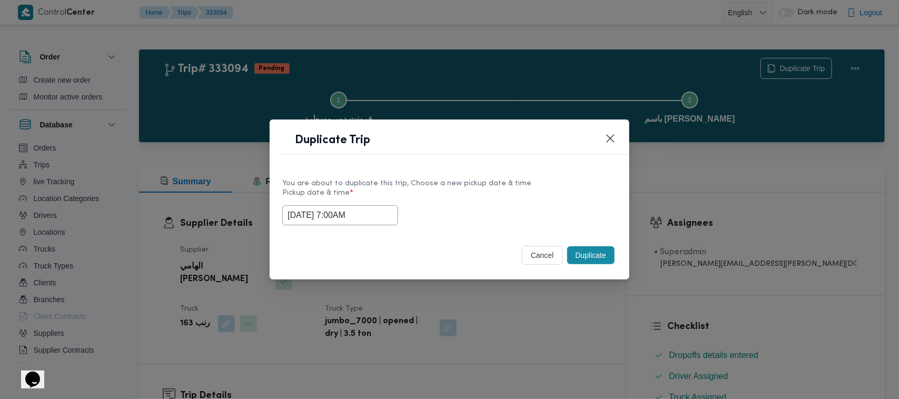
click at [386, 209] on input "30/08/2025 7:00AM" at bounding box center [340, 215] width 116 height 20
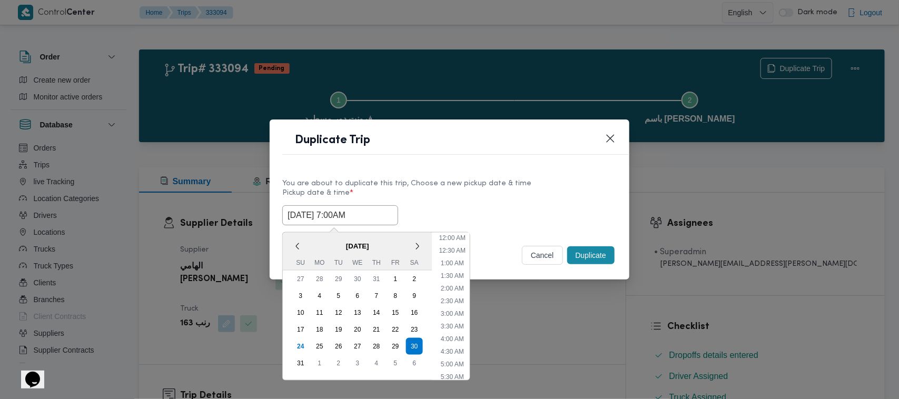
scroll to position [110, 0]
click at [302, 365] on div "31" at bounding box center [301, 364] width 20 height 20
type input "31/08/2025 7:00AM"
click at [501, 189] on label "Pickup date & time *" at bounding box center [449, 197] width 335 height 16
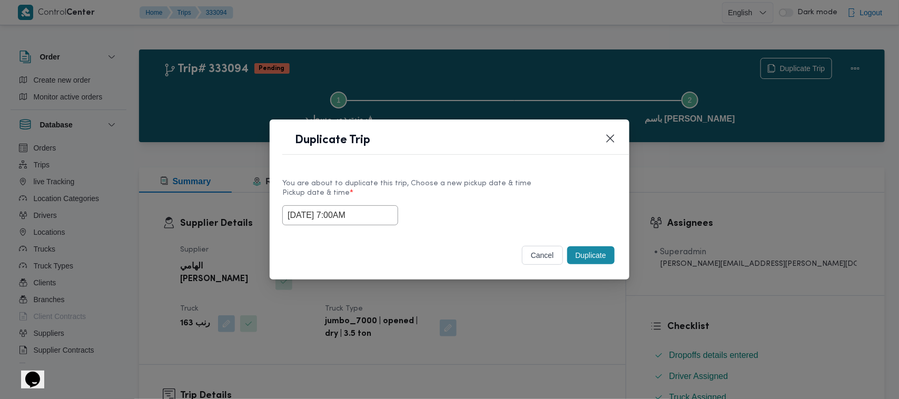
click at [592, 254] on button "Duplicate" at bounding box center [590, 256] width 47 height 18
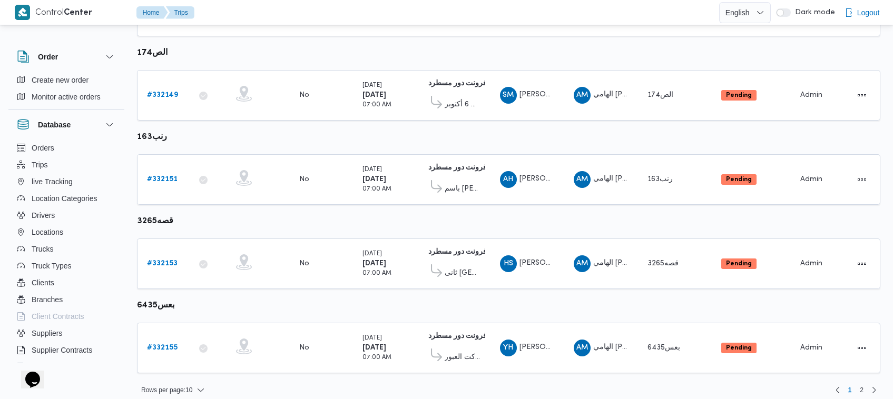
scroll to position [640, 0]
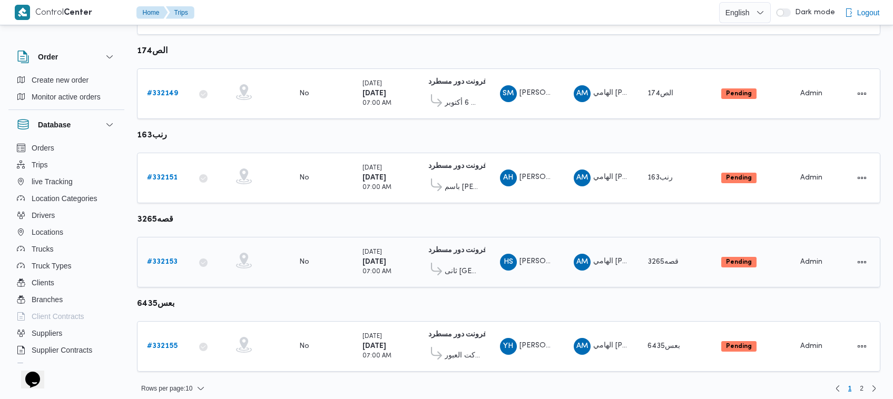
click at [154, 265] on div "# 332153" at bounding box center [164, 262] width 42 height 21
click at [154, 259] on b "# 332153" at bounding box center [162, 262] width 31 height 7
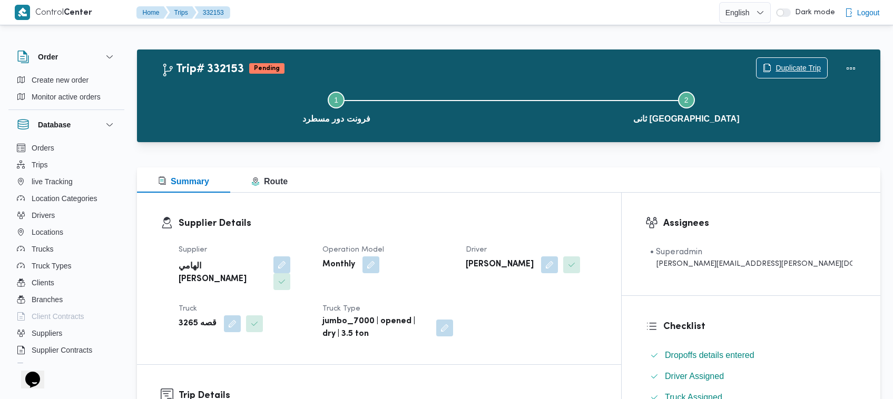
click at [808, 64] on span "Duplicate Trip" at bounding box center [798, 68] width 45 height 13
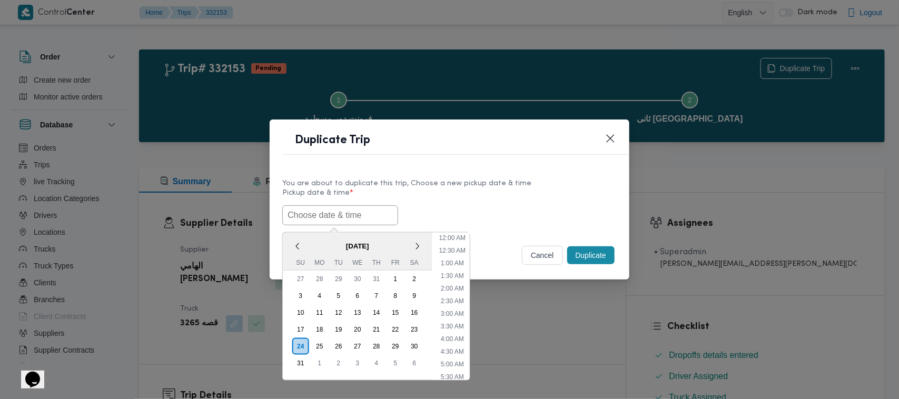
scroll to position [148, 0]
paste input "30/08/2025 7:00AM"
type input "30/08/2025 7:00AM"
click at [492, 183] on div "You are about to duplicate this trip, Choose a new pickup date & time" at bounding box center [449, 183] width 335 height 11
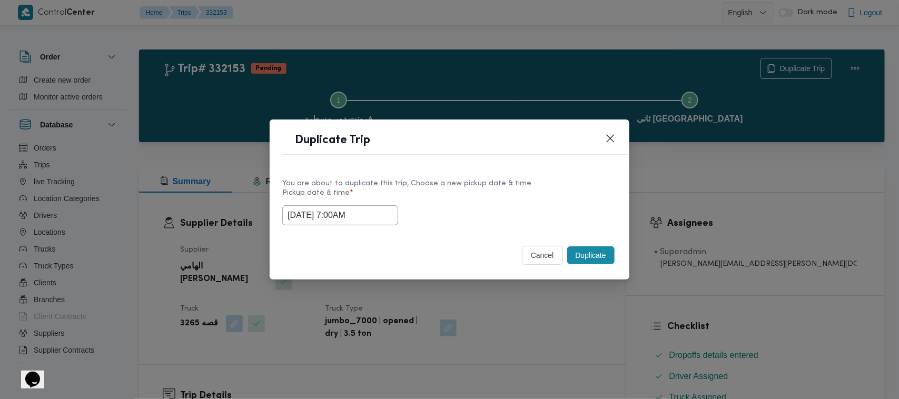
click at [591, 251] on button "Duplicate" at bounding box center [590, 256] width 47 height 18
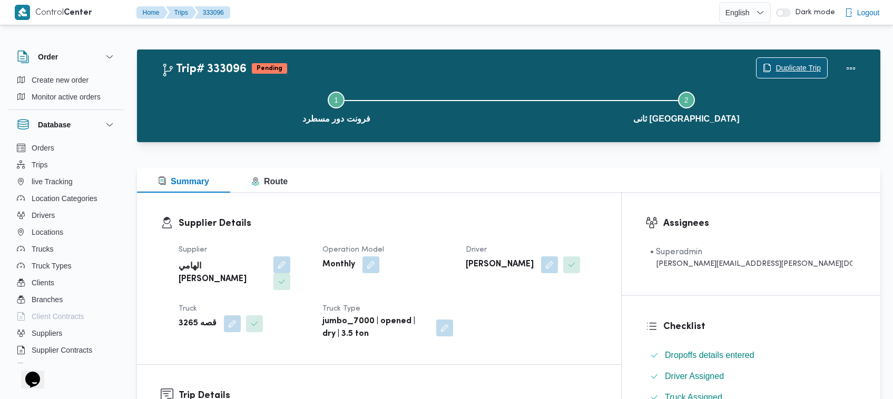
click at [776, 66] on span "Duplicate Trip" at bounding box center [798, 68] width 45 height 13
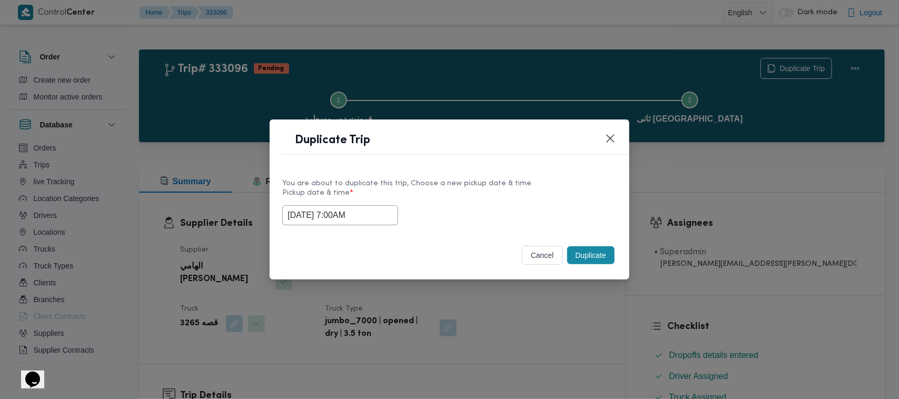
click at [381, 216] on input "30/08/2025 7:00AM" at bounding box center [340, 215] width 116 height 20
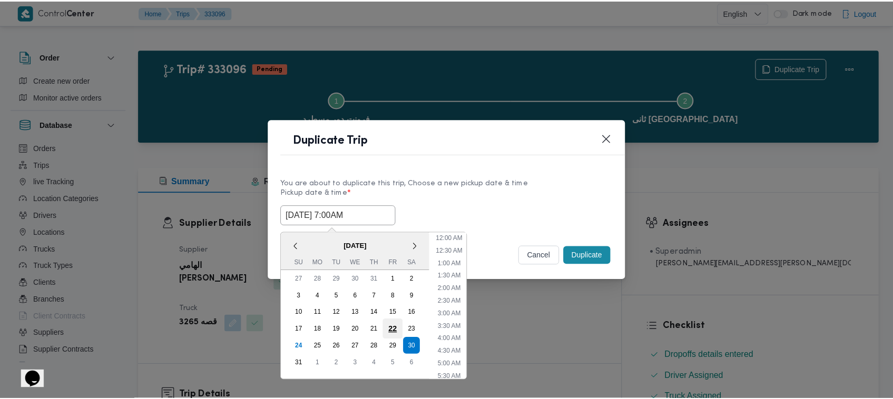
scroll to position [110, 0]
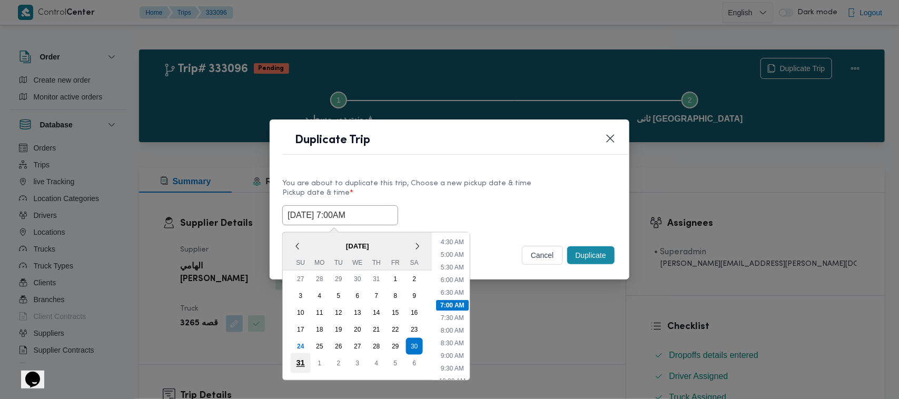
click at [300, 365] on div "31" at bounding box center [301, 364] width 20 height 20
type input "31/08/2025 7:00AM"
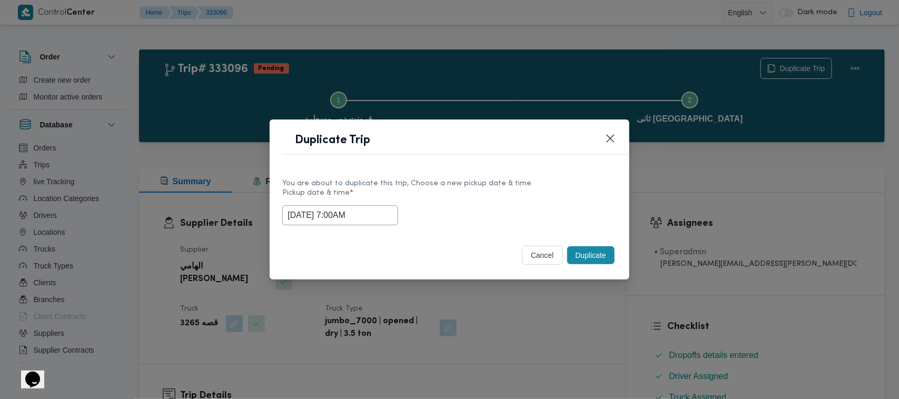
click at [481, 195] on label "Pickup date & time *" at bounding box center [449, 197] width 335 height 16
click at [591, 261] on button "Duplicate" at bounding box center [590, 256] width 47 height 18
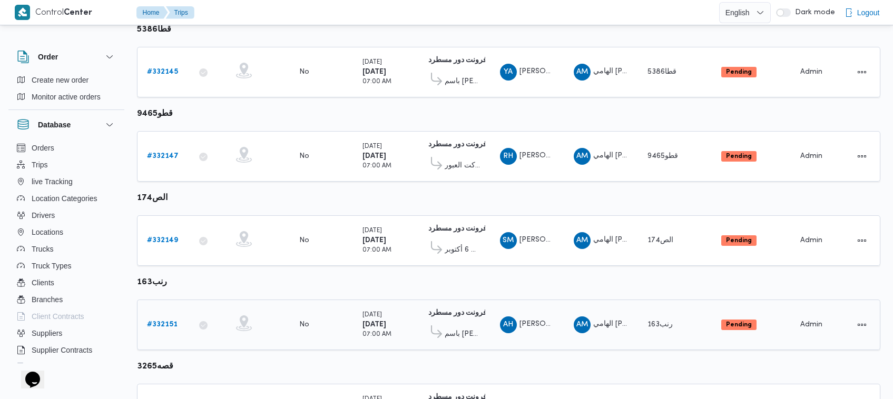
scroll to position [640, 0]
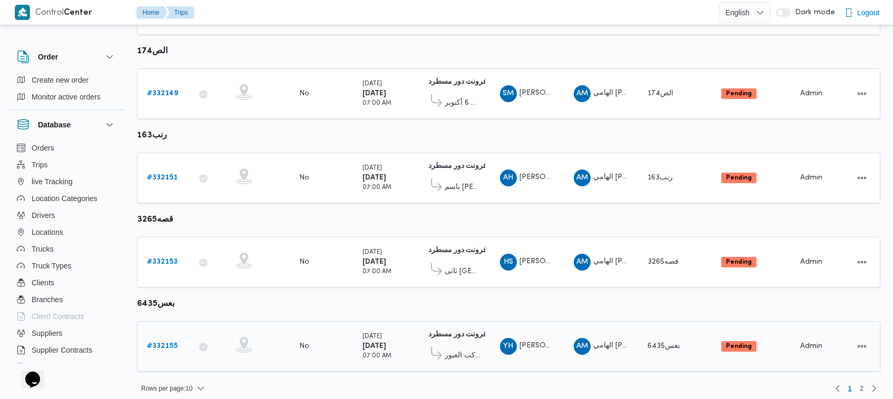
click at [167, 350] on td "Trip ID # 332155" at bounding box center [163, 346] width 53 height 51
click at [159, 343] on b "# 332155" at bounding box center [162, 346] width 31 height 7
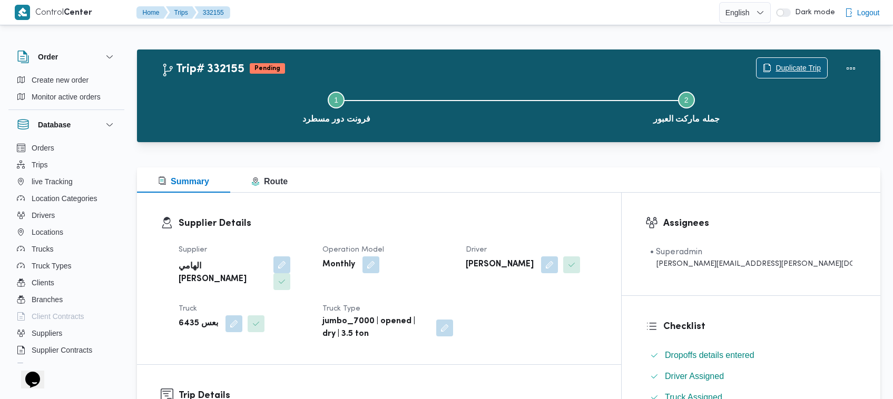
click at [810, 61] on span "Duplicate Trip" at bounding box center [792, 68] width 71 height 20
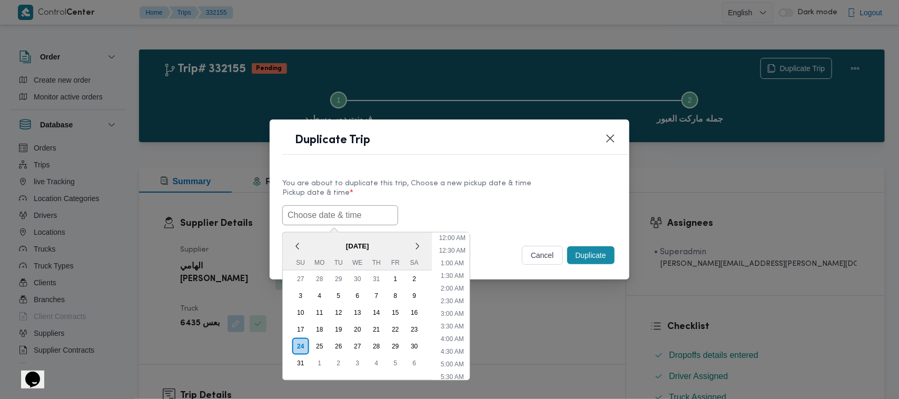
scroll to position [148, 0]
paste input "30/08/2025 7:00AM"
type input "30/08/2025 7:00AM"
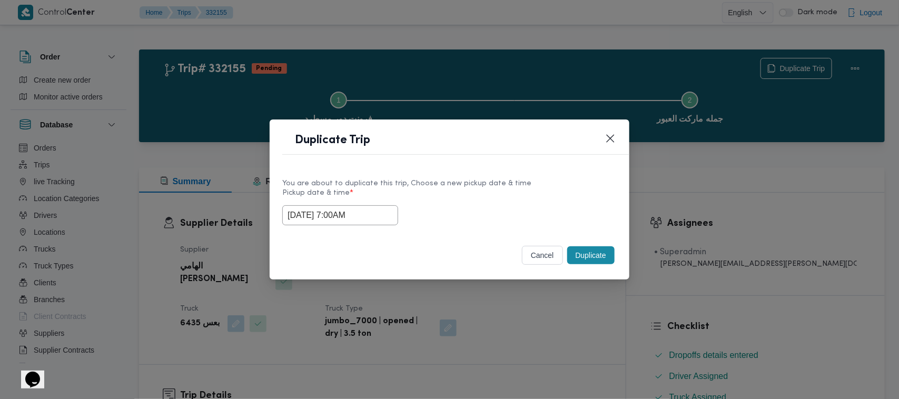
click at [599, 262] on button "Duplicate" at bounding box center [590, 256] width 47 height 18
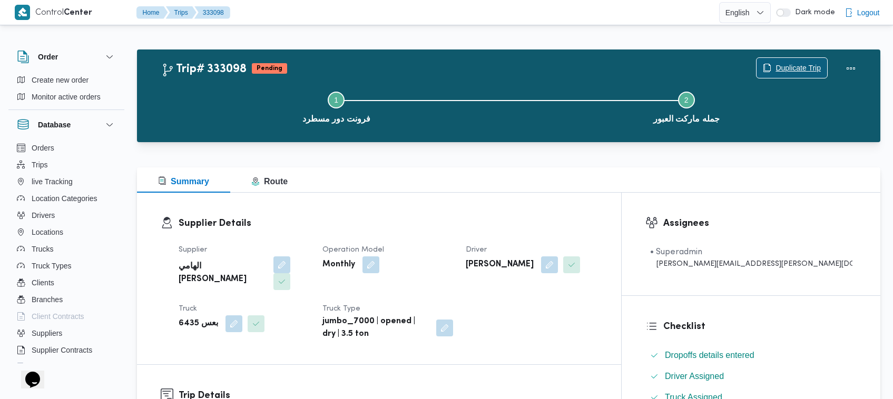
click at [772, 61] on span "Duplicate Trip" at bounding box center [792, 68] width 71 height 20
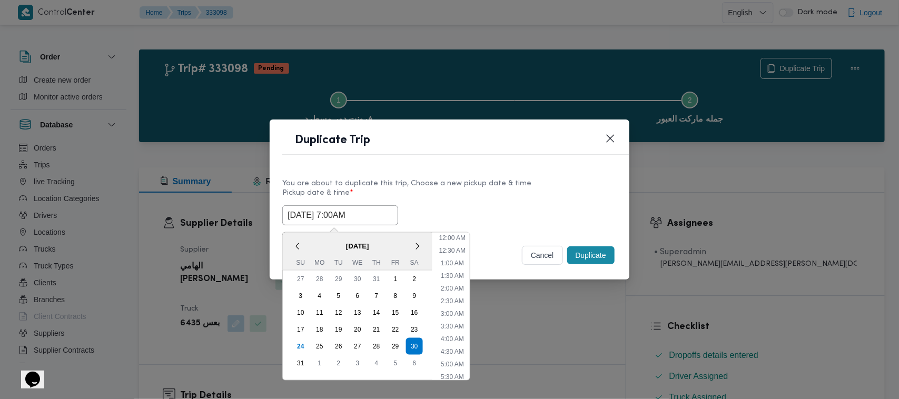
click at [385, 210] on input "30/08/2025 7:00AM" at bounding box center [340, 215] width 116 height 20
click at [301, 364] on div "31" at bounding box center [301, 364] width 20 height 20
type input "31/08/2025 7:00AM"
click at [477, 198] on label "Pickup date & time *" at bounding box center [449, 197] width 335 height 16
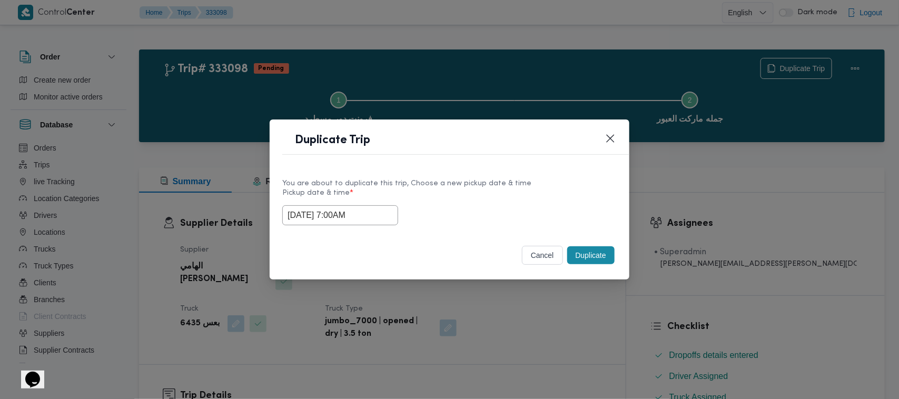
click at [609, 256] on button "Duplicate" at bounding box center [590, 256] width 47 height 18
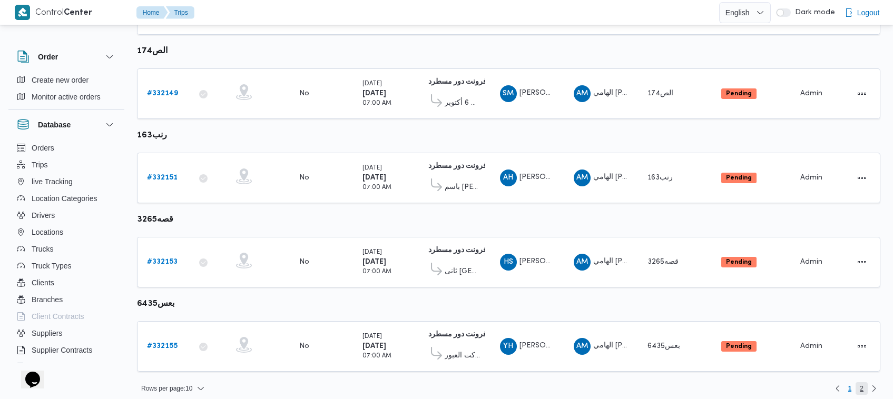
click at [860, 383] on span "2" at bounding box center [862, 389] width 4 height 13
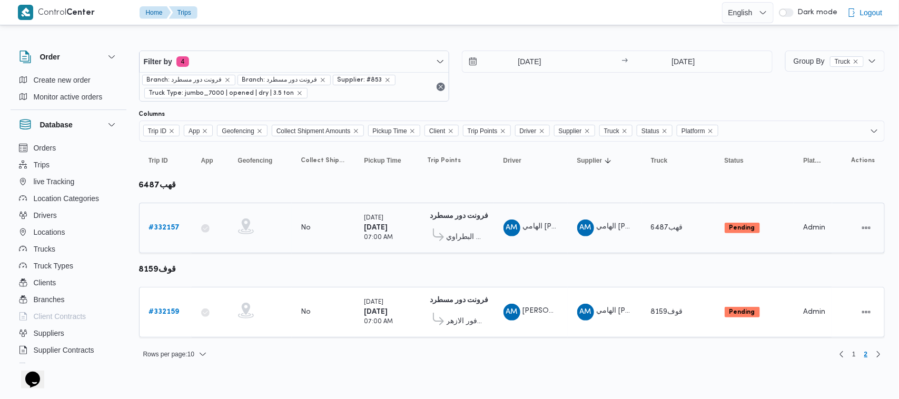
click at [163, 226] on b "# 332157" at bounding box center [164, 227] width 31 height 7
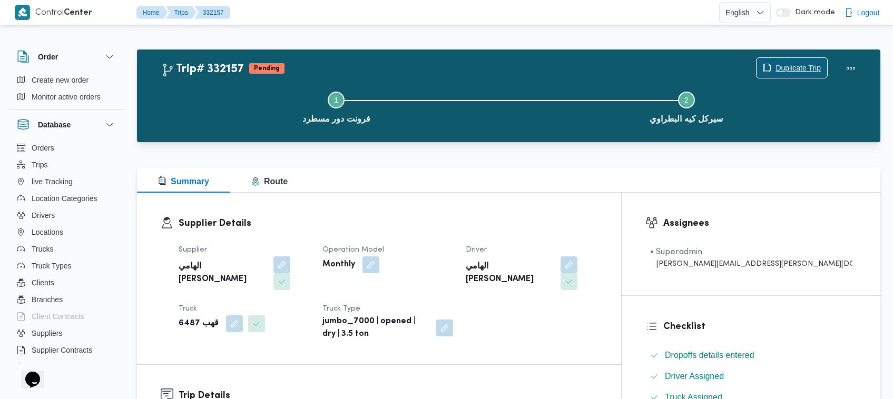
click at [807, 66] on span "Duplicate Trip" at bounding box center [798, 68] width 45 height 13
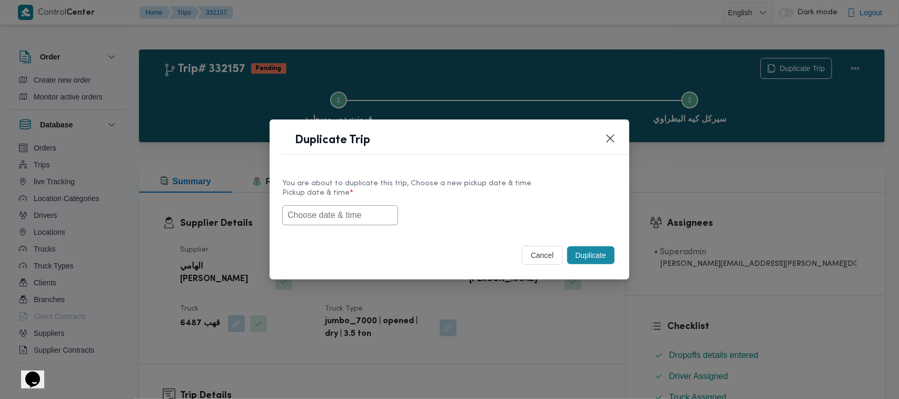
click at [312, 222] on input "text" at bounding box center [340, 215] width 116 height 20
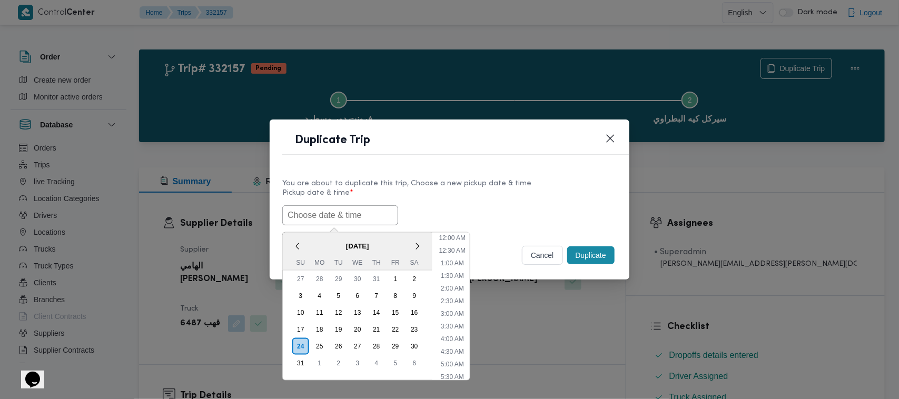
paste input "30/08/2025 7:00AM"
type input "30/08/2025 7:00AM"
click at [488, 191] on label "Pickup date & time *" at bounding box center [449, 197] width 335 height 16
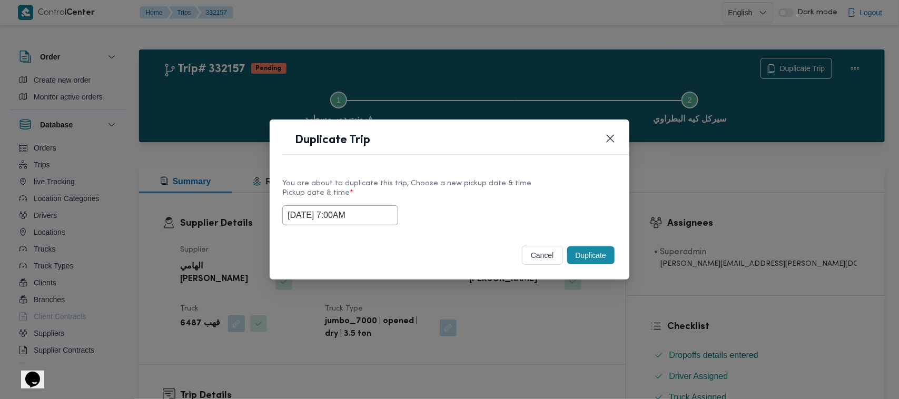
click at [597, 258] on button "Duplicate" at bounding box center [590, 256] width 47 height 18
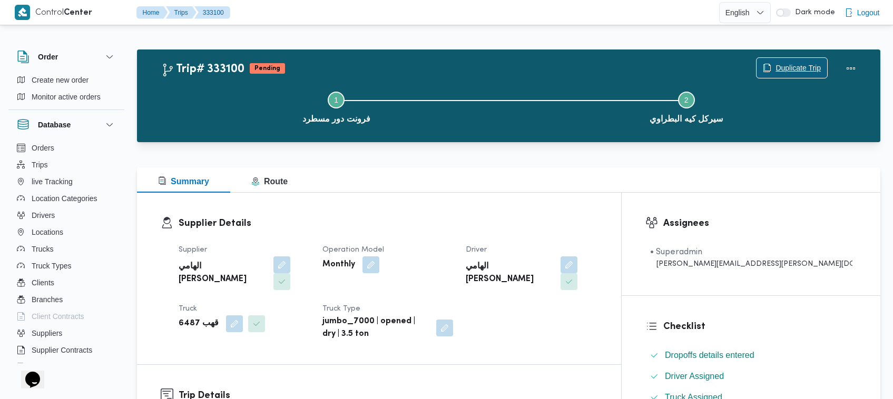
click at [802, 66] on span "Duplicate Trip" at bounding box center [798, 68] width 45 height 13
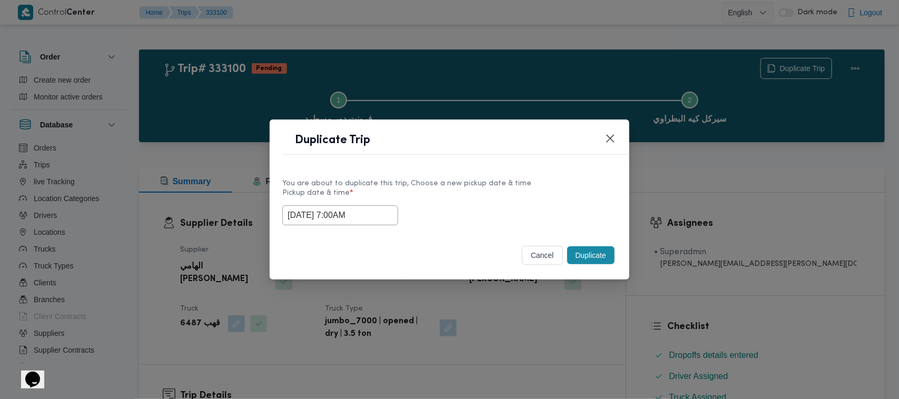
click at [388, 217] on input "30/08/2025 7:00AM" at bounding box center [340, 215] width 116 height 20
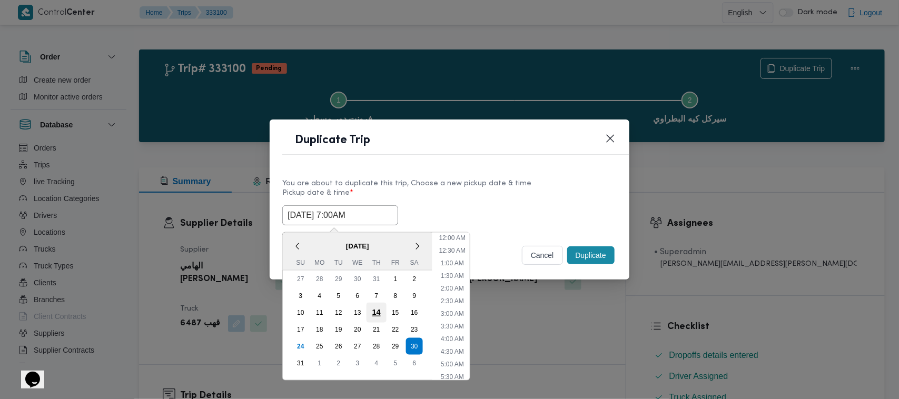
scroll to position [110, 0]
click at [303, 365] on div "31" at bounding box center [301, 364] width 20 height 20
type input "31/08/2025 7:00AM"
click at [469, 161] on div "Duplicate Trip" at bounding box center [450, 144] width 360 height 48
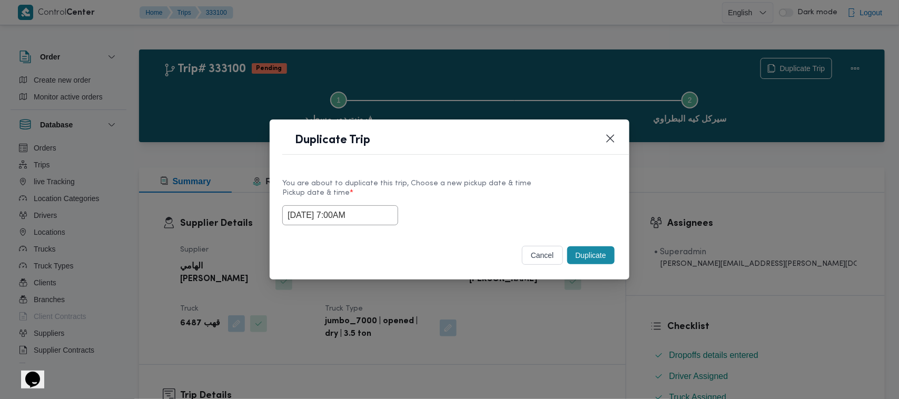
click at [604, 254] on button "Duplicate" at bounding box center [590, 256] width 47 height 18
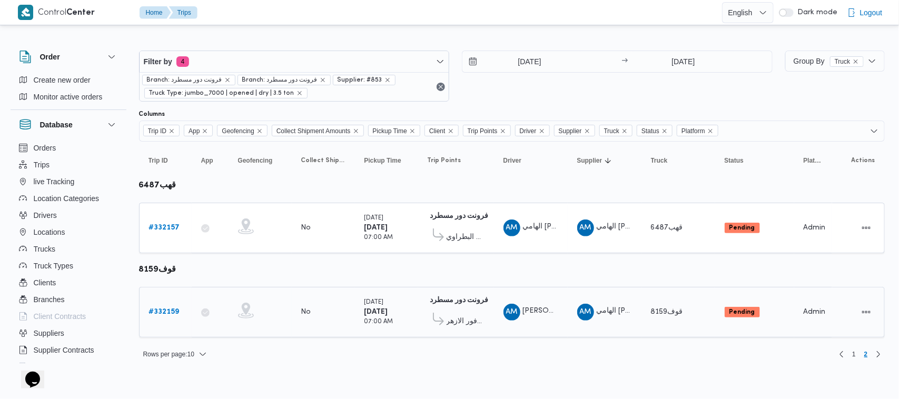
click at [180, 314] on b "# 332159" at bounding box center [164, 312] width 31 height 7
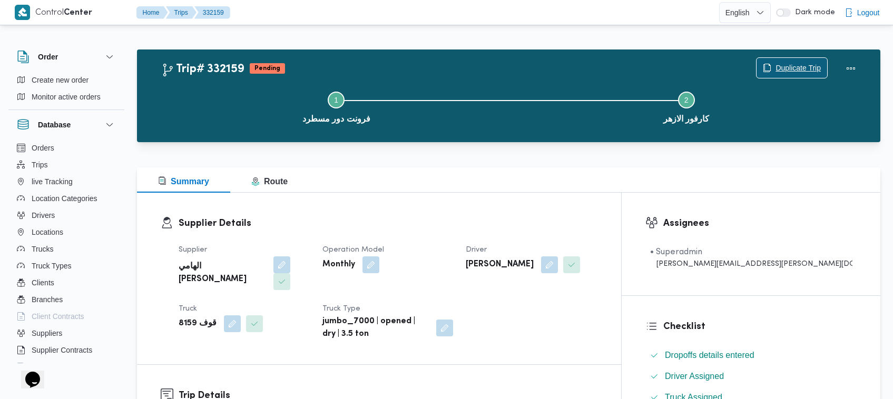
click at [794, 66] on span "Duplicate Trip" at bounding box center [798, 68] width 45 height 13
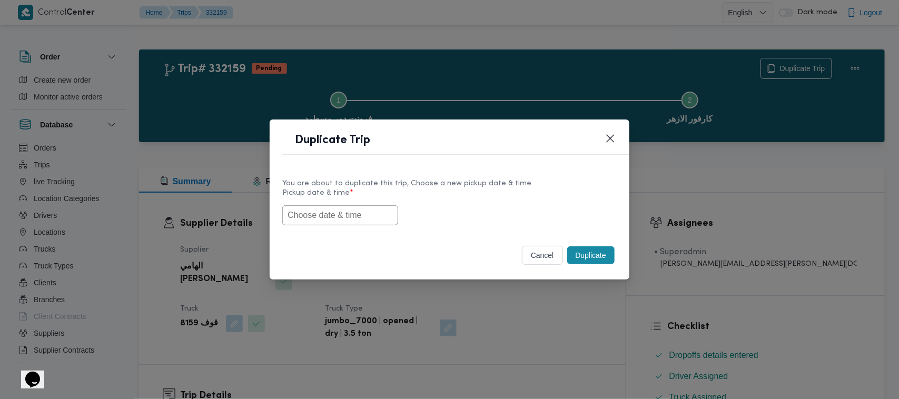
click at [305, 220] on input "text" at bounding box center [340, 215] width 116 height 20
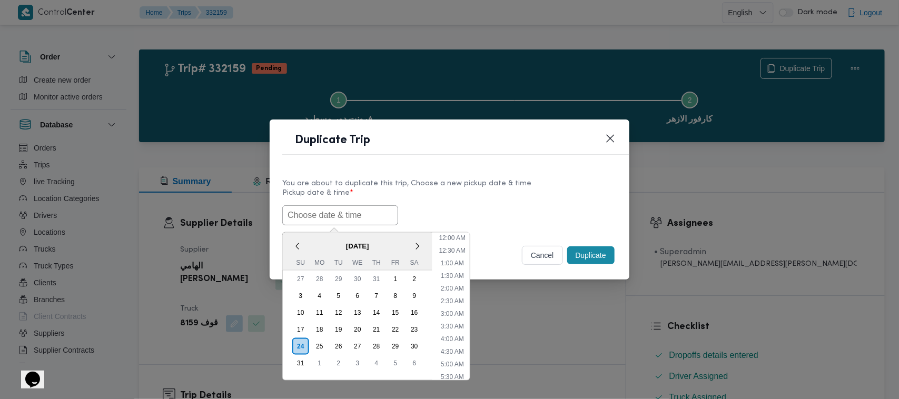
scroll to position [148, 0]
paste input "30/08/2025 7:00AM"
type input "30/08/2025 7:00AM"
click at [492, 205] on div "30/08/2025 7:00AM < August 2025 > Su Mo Tu We Th Fr Sa 27 28 29 30 31 1 2 3 4 5…" at bounding box center [449, 215] width 335 height 20
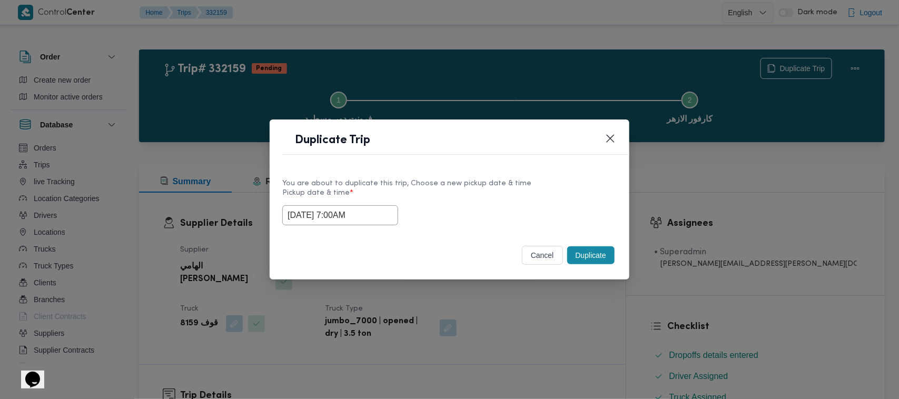
click at [589, 256] on button "Duplicate" at bounding box center [590, 256] width 47 height 18
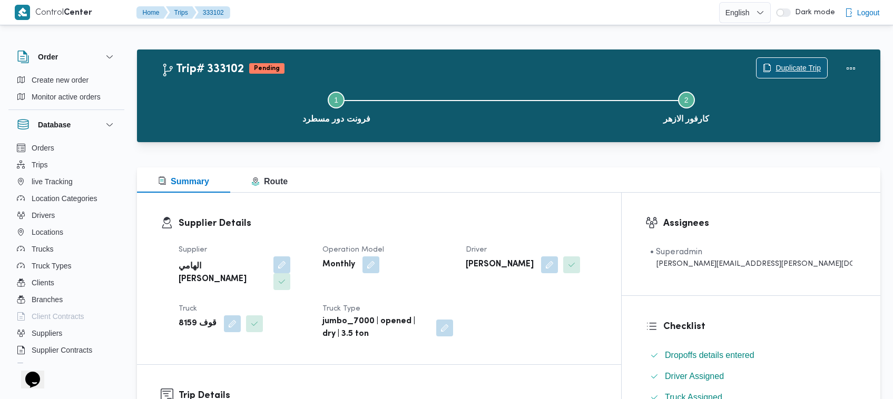
click at [784, 63] on span "Duplicate Trip" at bounding box center [798, 68] width 45 height 13
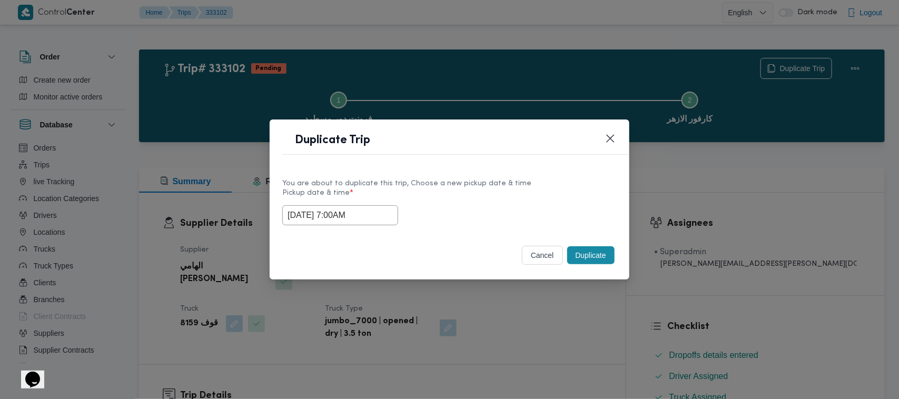
click at [372, 213] on input "30/08/2025 7:00AM" at bounding box center [340, 215] width 116 height 20
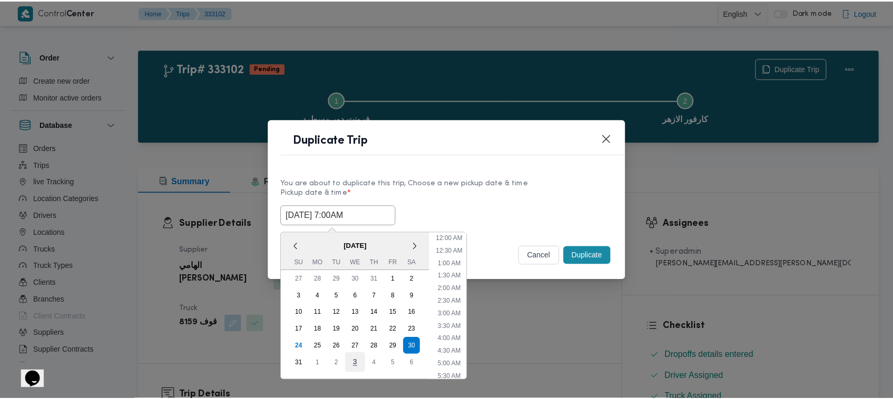
scroll to position [110, 0]
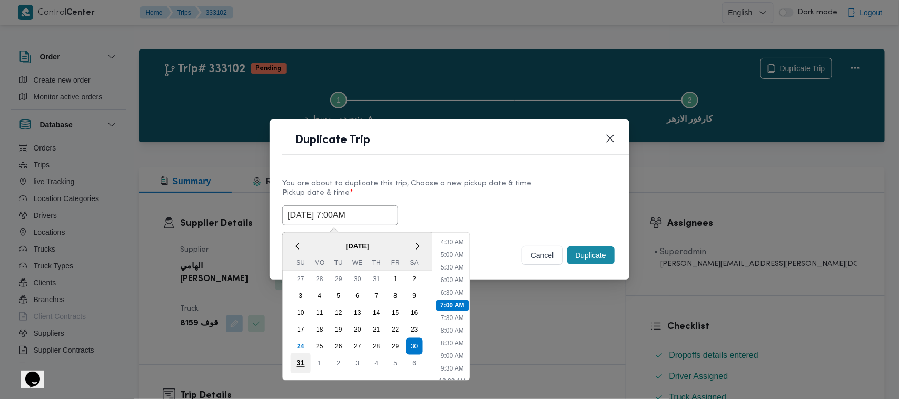
click at [306, 358] on div "31" at bounding box center [301, 364] width 20 height 20
type input "31/08/2025 7:00AM"
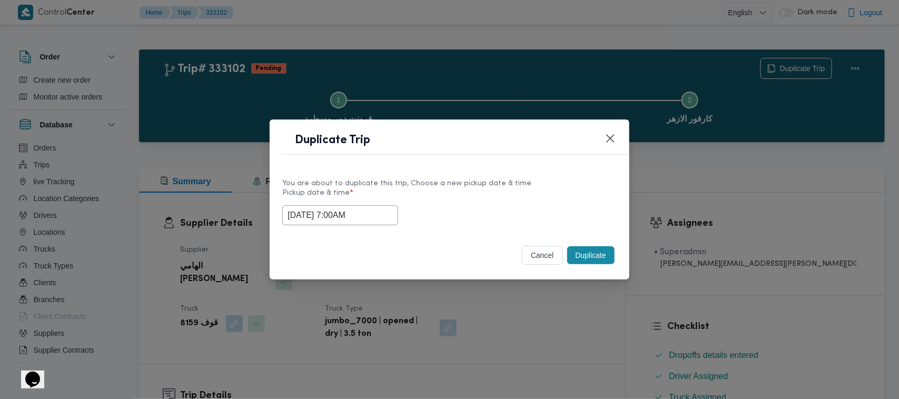
click at [479, 184] on div "You are about to duplicate this trip, Choose a new pickup date & time" at bounding box center [449, 183] width 335 height 11
click at [588, 254] on button "Duplicate" at bounding box center [590, 256] width 47 height 18
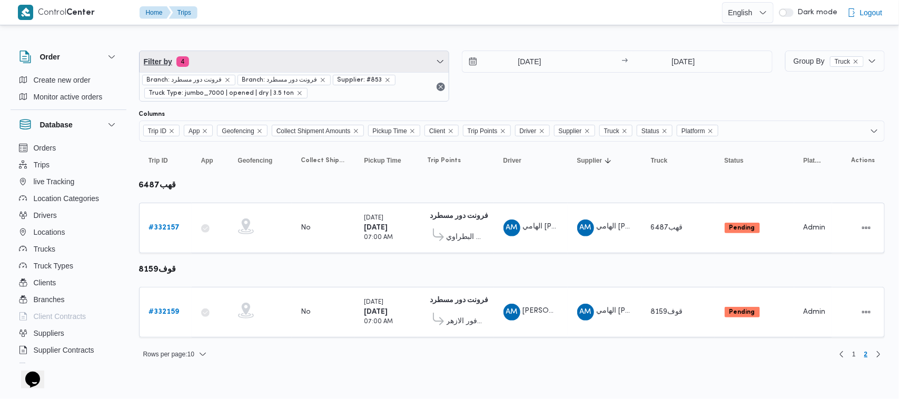
click at [325, 66] on span "Filter by 4" at bounding box center [295, 61] width 310 height 21
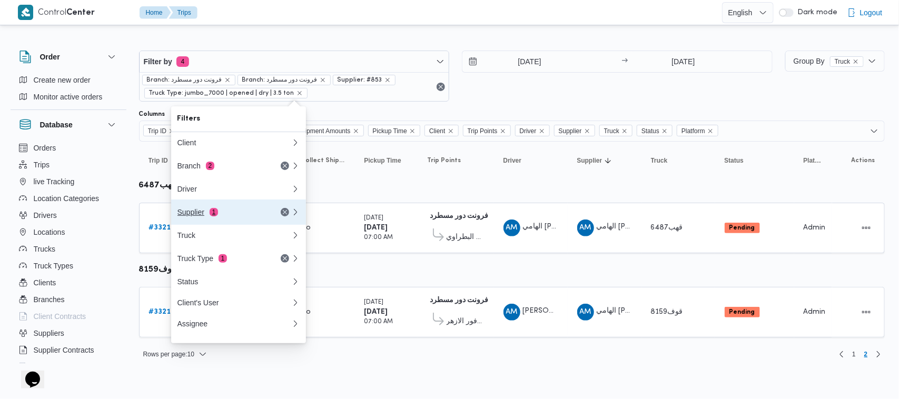
click at [228, 207] on button "Supplier 1" at bounding box center [238, 212] width 135 height 25
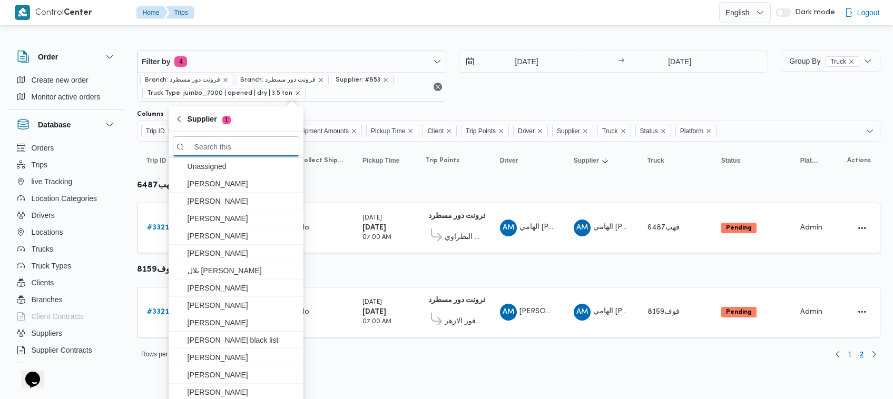
paste input "[PERSON_NAME][DATE] [PERSON_NAME]"
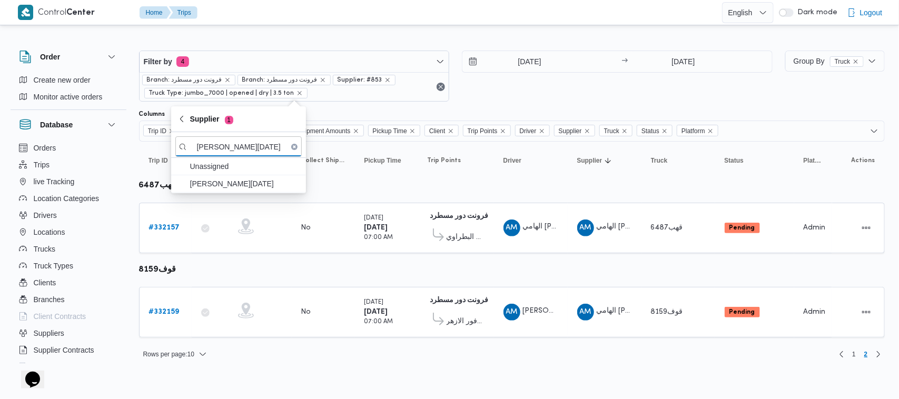
type input "[PERSON_NAME][DATE] [PERSON_NAME]"
click at [230, 186] on span "[PERSON_NAME][DATE] [PERSON_NAME]" at bounding box center [245, 184] width 110 height 13
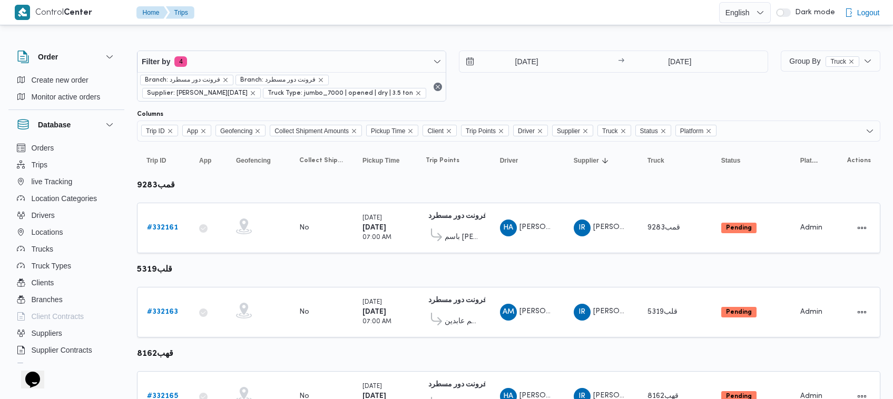
click at [506, 76] on div "26/8/2025 → 26/8/2025" at bounding box center [613, 76] width 309 height 51
click at [163, 231] on b "# 332161" at bounding box center [162, 227] width 31 height 7
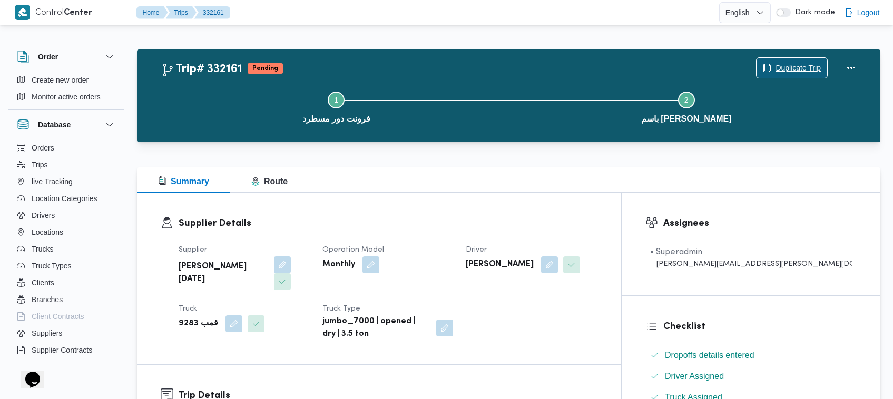
click at [806, 61] on span "Duplicate Trip" at bounding box center [792, 68] width 71 height 20
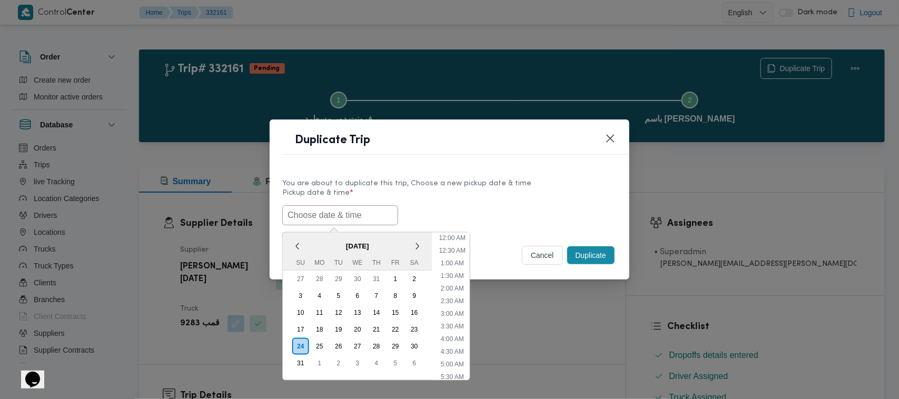
click at [365, 211] on input "text" at bounding box center [340, 215] width 116 height 20
paste input "30/08/2025 7:00AM"
type input "30/08/2025 7:00AM"
click at [562, 193] on label "Pickup date & time *" at bounding box center [449, 197] width 335 height 16
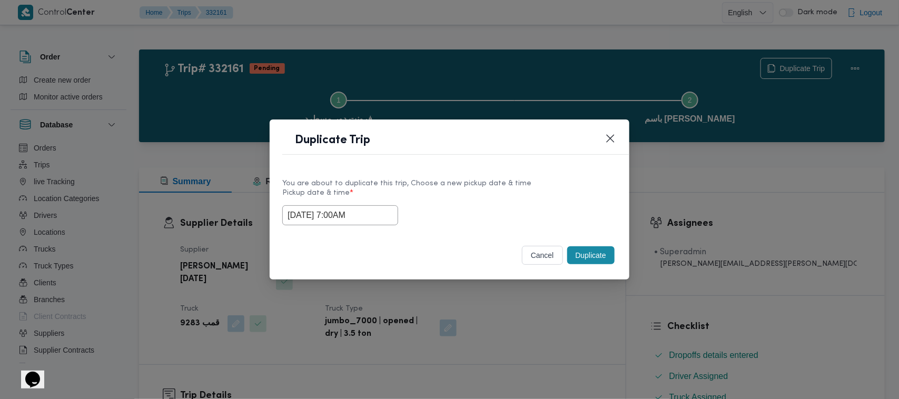
click at [621, 258] on div "cancel Duplicate" at bounding box center [450, 258] width 360 height 44
click at [589, 253] on button "Duplicate" at bounding box center [590, 256] width 47 height 18
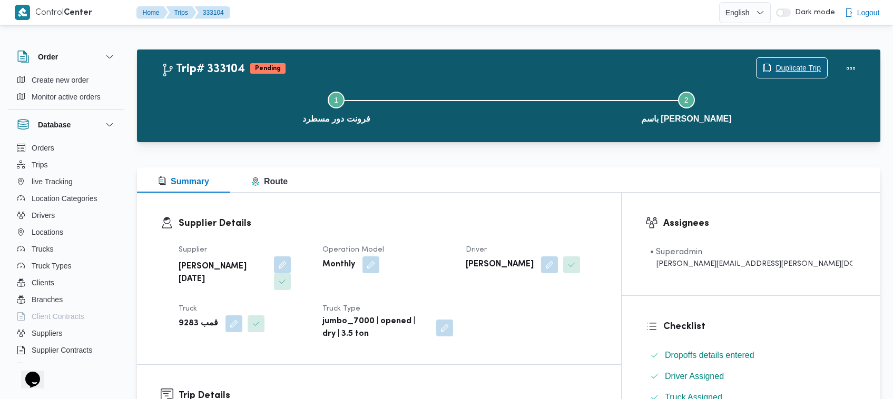
click at [797, 64] on span "Duplicate Trip" at bounding box center [798, 68] width 45 height 13
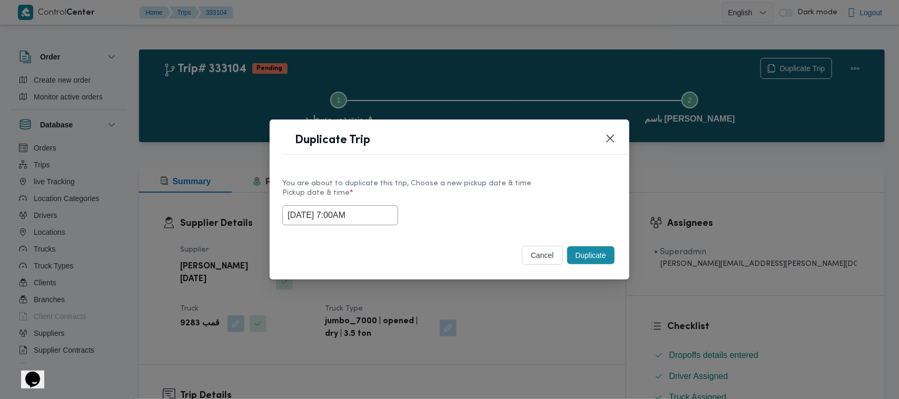
click at [364, 217] on input "30/08/2025 7:00AM" at bounding box center [340, 215] width 116 height 20
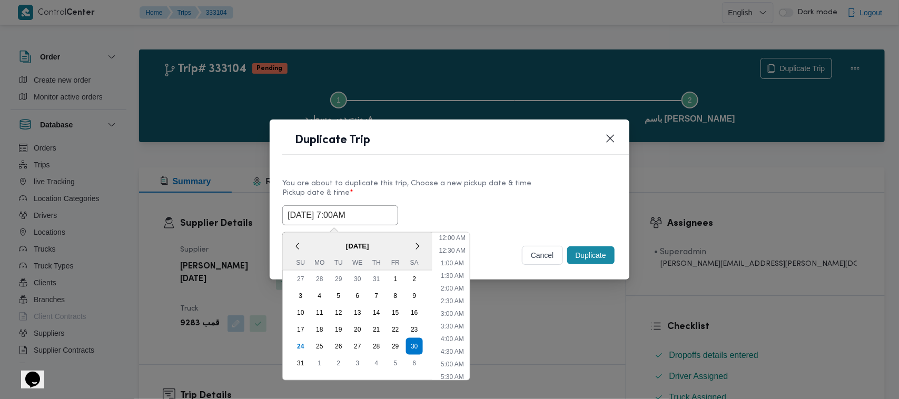
scroll to position [110, 0]
click at [302, 360] on div "31" at bounding box center [301, 364] width 20 height 20
type input "31/08/2025 7:00AM"
click at [500, 191] on label "Pickup date & time *" at bounding box center [449, 197] width 335 height 16
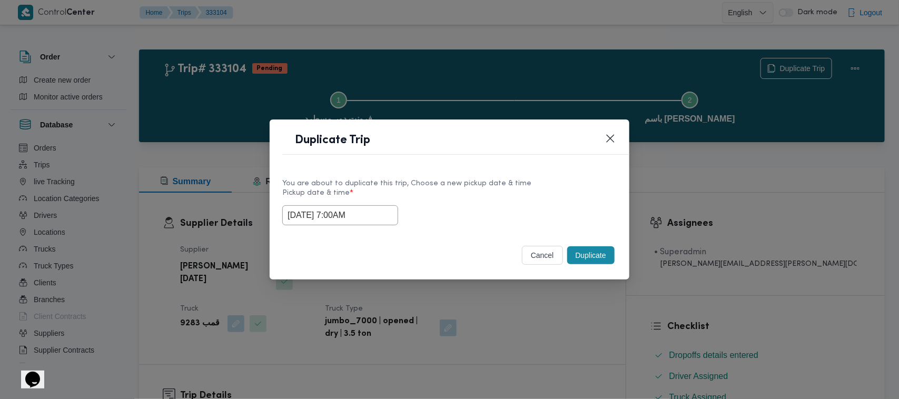
click at [585, 251] on button "Duplicate" at bounding box center [590, 256] width 47 height 18
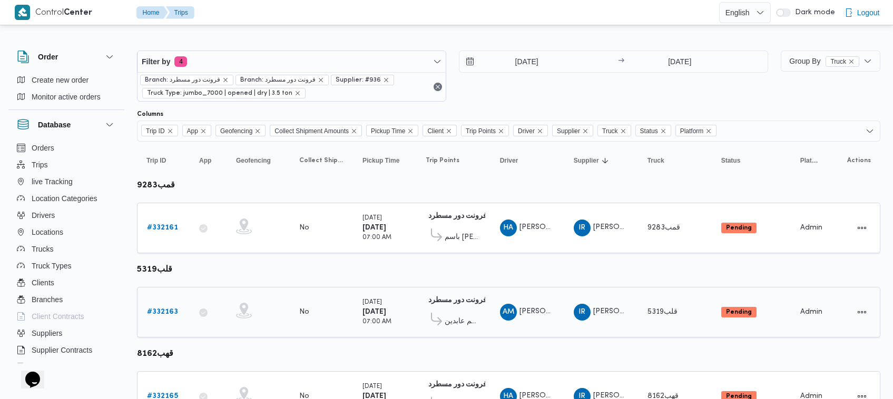
click at [171, 310] on b "# 332163" at bounding box center [162, 312] width 31 height 7
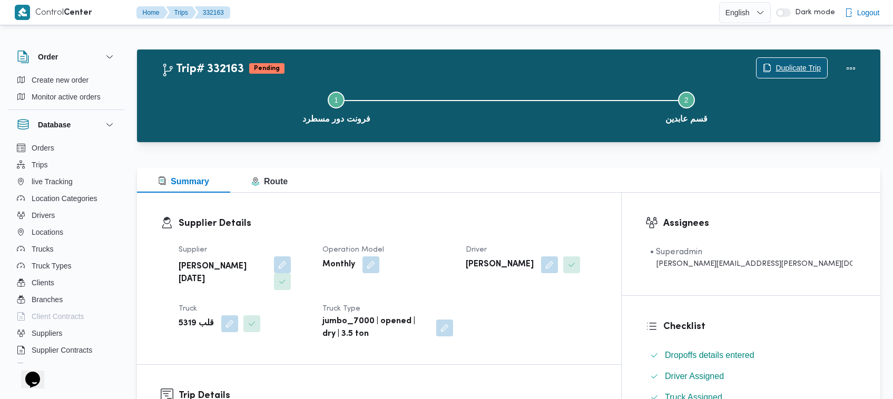
click at [776, 68] on span "Duplicate Trip" at bounding box center [798, 68] width 45 height 13
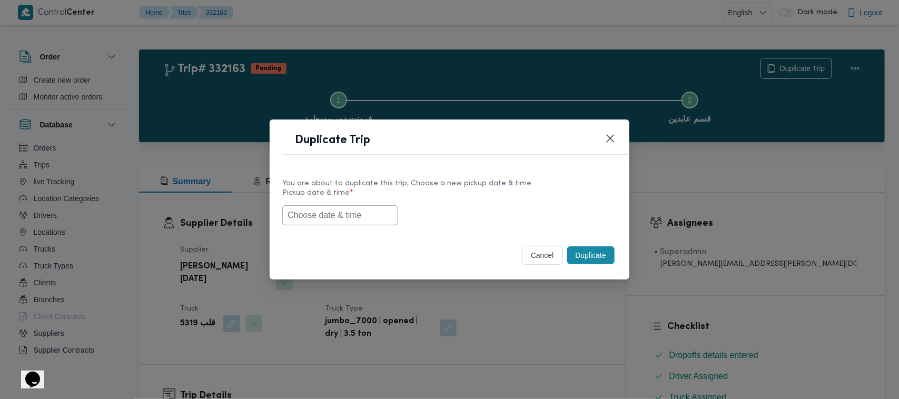
click at [314, 221] on input "text" at bounding box center [340, 215] width 116 height 20
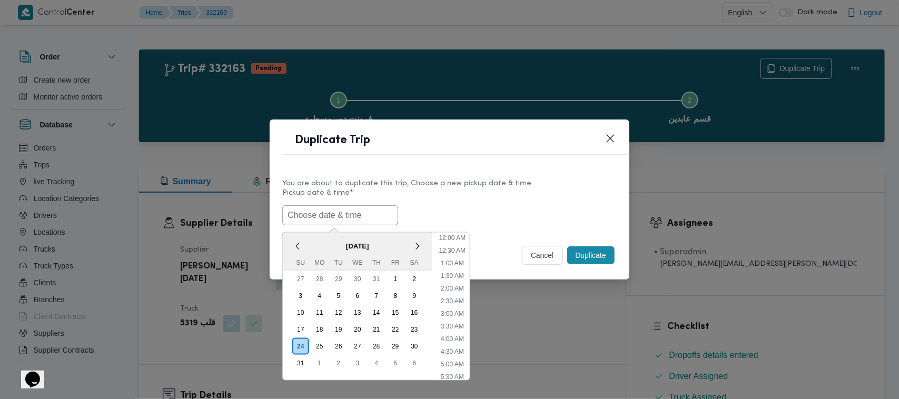
paste input "30/08/2025 7:00AM"
type input "30/08/2025 7:00AM"
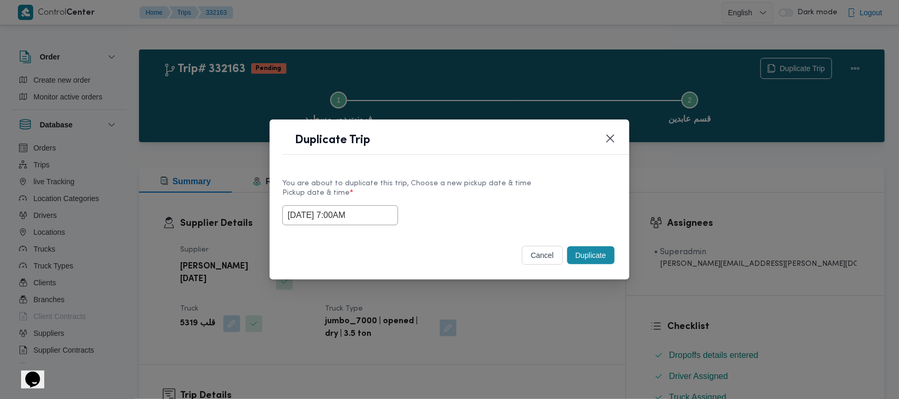
click at [506, 211] on div "30/08/2025 7:00AM" at bounding box center [449, 215] width 335 height 20
click at [589, 256] on button "Duplicate" at bounding box center [590, 256] width 47 height 18
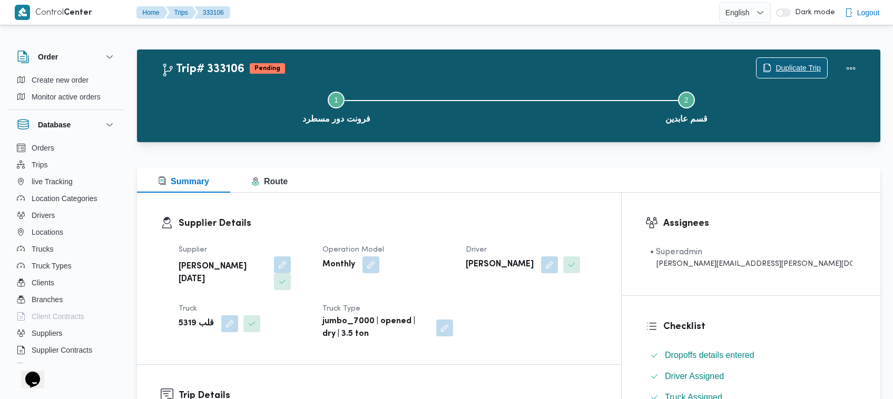
click at [780, 64] on span "Duplicate Trip" at bounding box center [798, 68] width 45 height 13
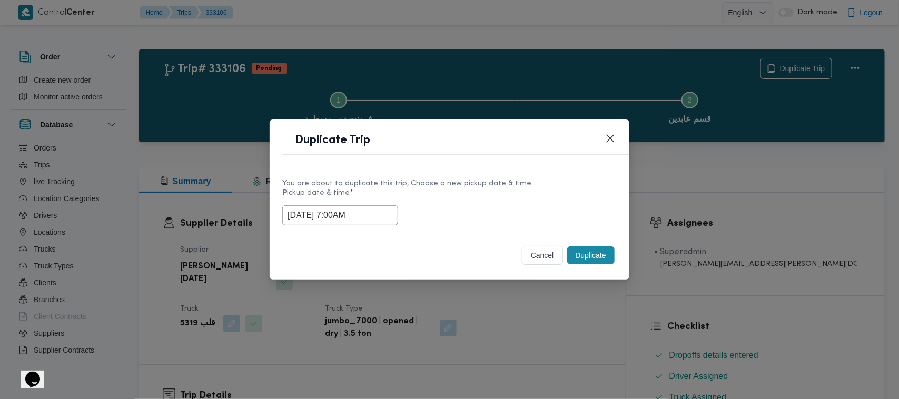
click at [378, 222] on input "30/08/2025 7:00AM" at bounding box center [340, 215] width 116 height 20
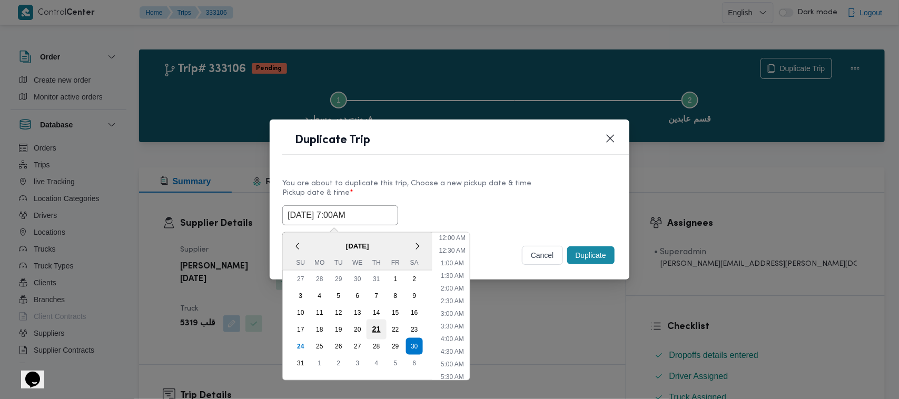
scroll to position [110, 0]
click at [306, 358] on div "31" at bounding box center [301, 364] width 20 height 20
type input "31/08/2025 7:00AM"
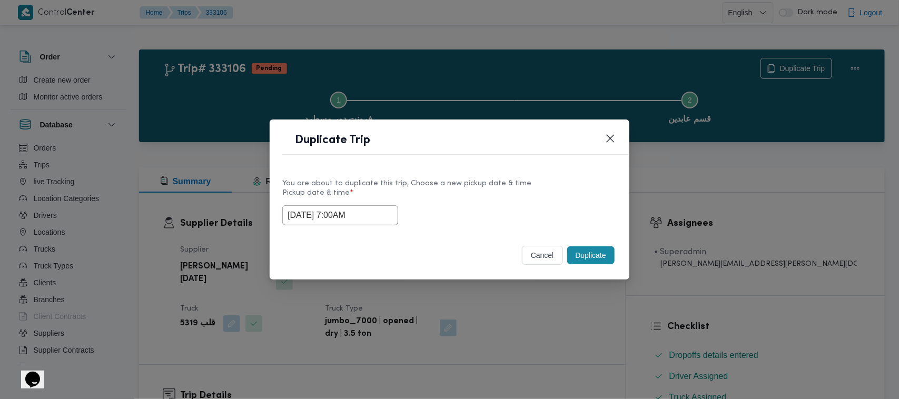
click at [507, 183] on div "You are about to duplicate this trip, Choose a new pickup date & time" at bounding box center [449, 183] width 335 height 11
click at [599, 259] on button "Duplicate" at bounding box center [590, 256] width 47 height 18
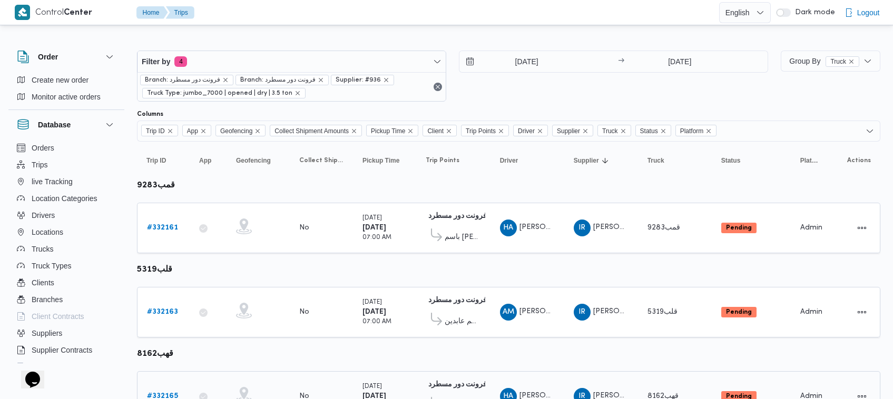
click at [170, 393] on b "# 332165" at bounding box center [162, 396] width 31 height 7
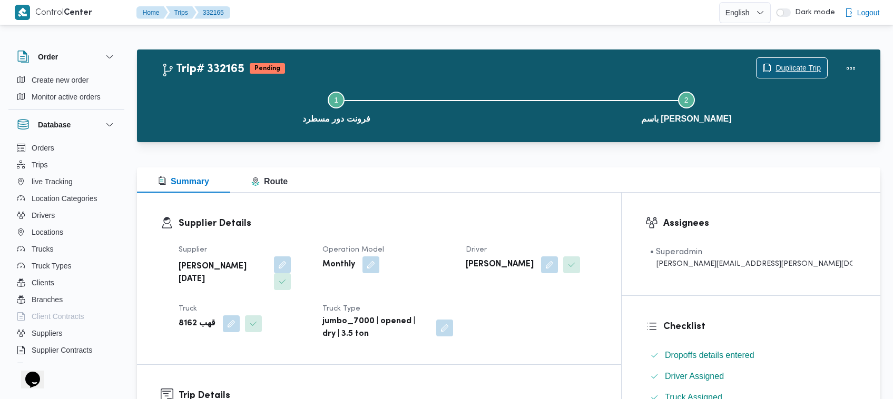
click at [797, 66] on span "Duplicate Trip" at bounding box center [798, 68] width 45 height 13
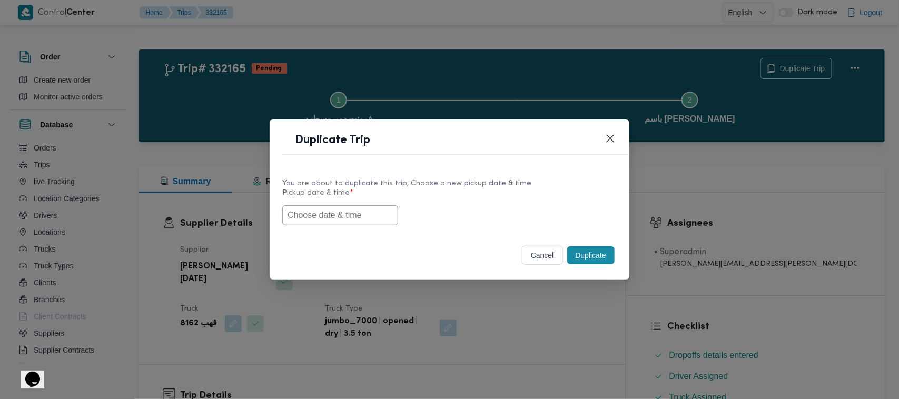
click at [349, 215] on input "text" at bounding box center [340, 215] width 116 height 20
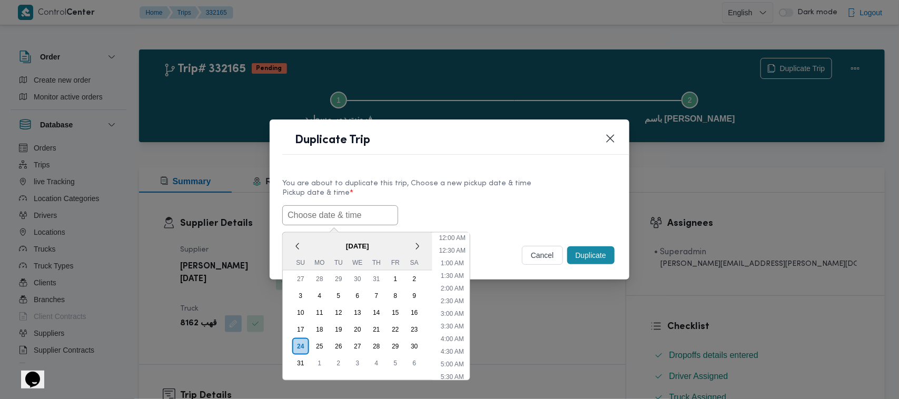
scroll to position [174, 0]
paste input "30/08/2025 7:00AM"
type input "30/08/2025 7:00AM"
click at [475, 207] on div "30/08/2025 7:00AM < August 2025 > Su Mo Tu We Th Fr Sa 27 28 29 30 31 1 2 3 4 5…" at bounding box center [449, 215] width 335 height 20
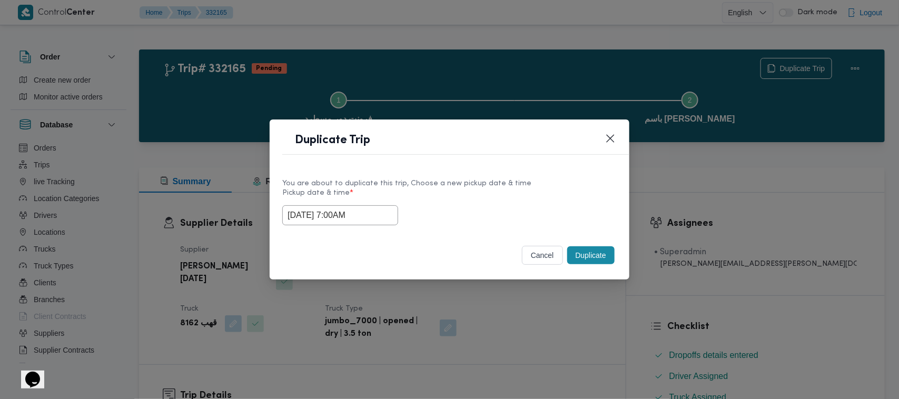
click at [577, 256] on button "Duplicate" at bounding box center [590, 256] width 47 height 18
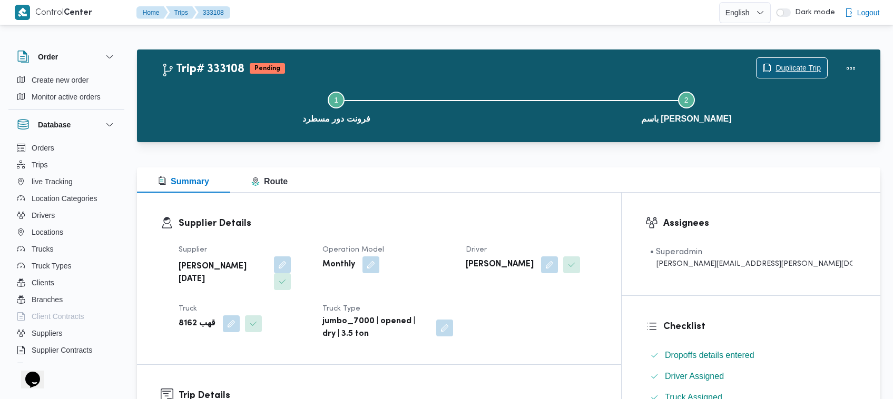
click at [778, 67] on span "Duplicate Trip" at bounding box center [798, 68] width 45 height 13
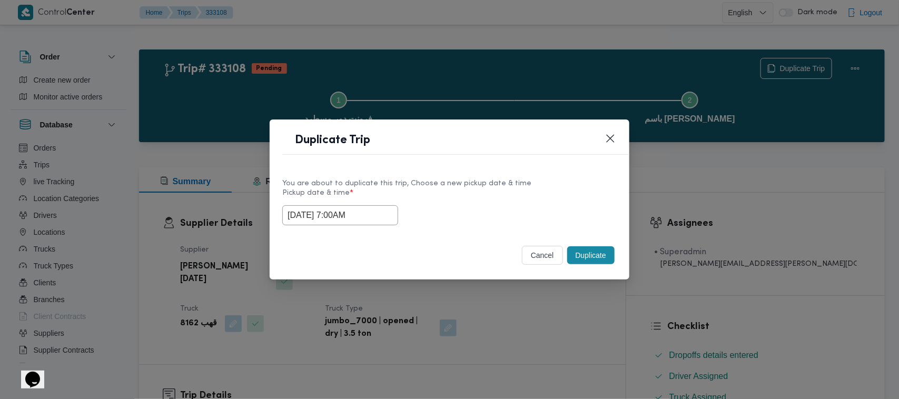
click at [378, 213] on input "30/08/2025 7:00AM" at bounding box center [340, 215] width 116 height 20
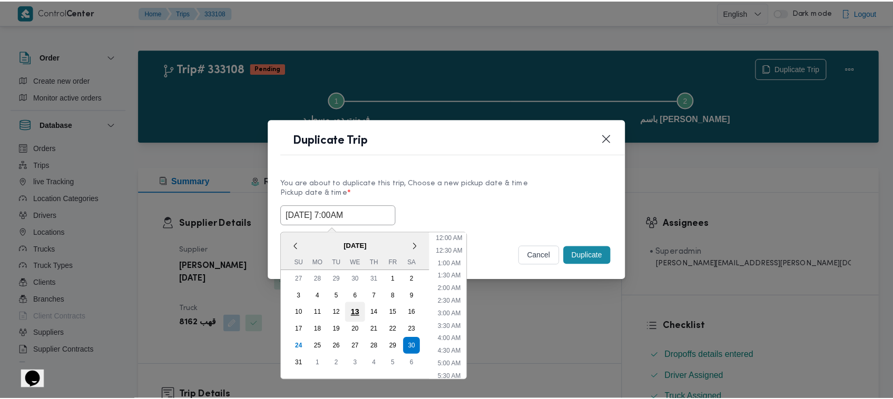
scroll to position [110, 0]
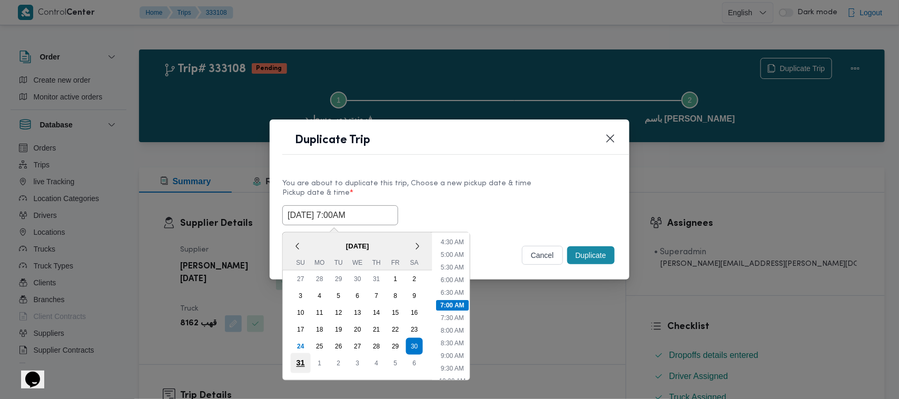
click at [303, 364] on div "31" at bounding box center [301, 364] width 20 height 20
type input "31/08/2025 7:00AM"
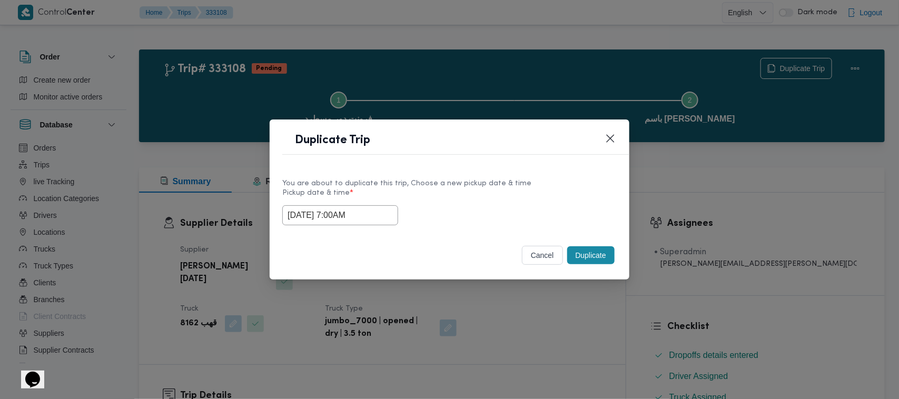
click at [563, 178] on div "You are about to duplicate this trip, Choose a new pickup date & time" at bounding box center [449, 183] width 335 height 11
click at [603, 250] on button "Duplicate" at bounding box center [590, 256] width 47 height 18
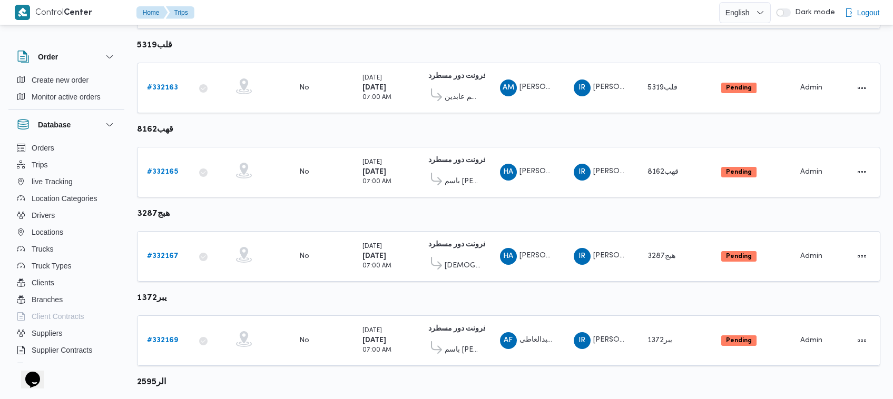
scroll to position [228, 0]
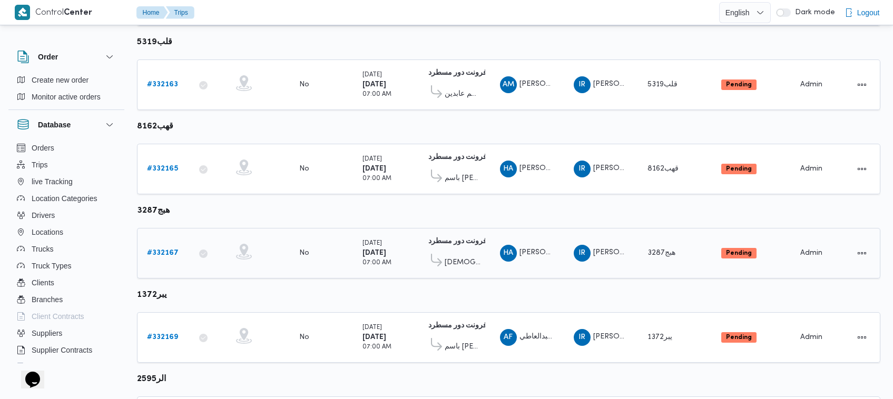
click at [168, 250] on b "# 332167" at bounding box center [163, 253] width 32 height 7
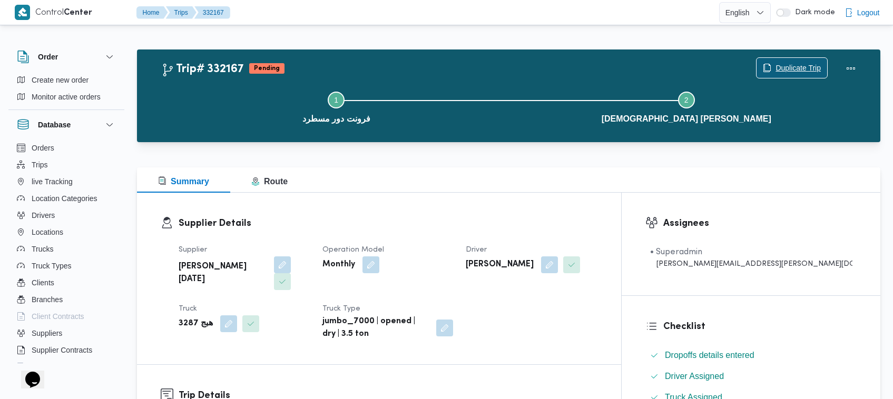
click at [798, 64] on span "Duplicate Trip" at bounding box center [798, 68] width 45 height 13
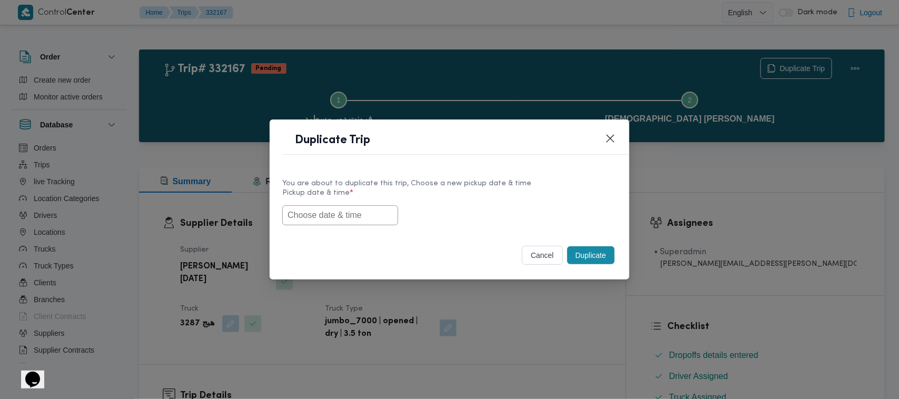
click at [344, 218] on input "text" at bounding box center [340, 215] width 116 height 20
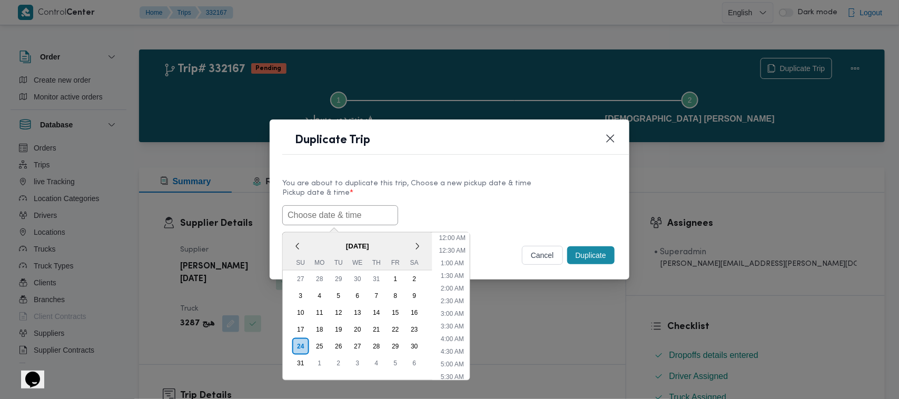
paste input "30/08/2025 7:00AM"
type input "30/08/2025 7:00AM"
drag, startPoint x: 477, startPoint y: 198, endPoint x: 517, endPoint y: 211, distance: 42.0
click at [477, 198] on label "Pickup date & time *" at bounding box center [449, 197] width 335 height 16
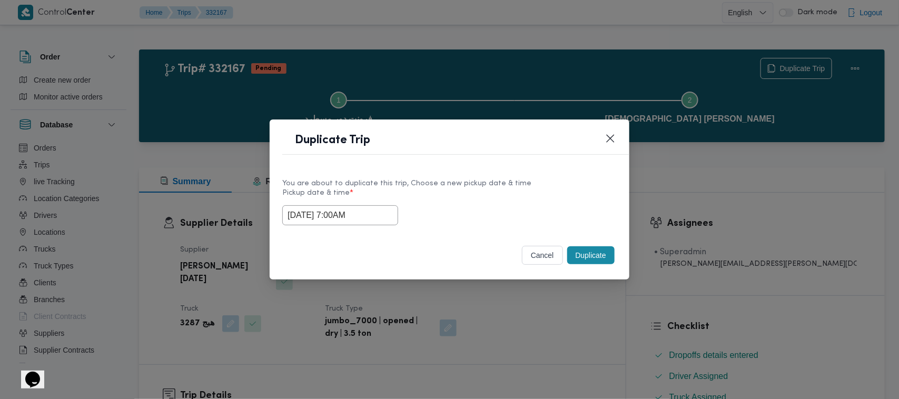
click at [593, 254] on button "Duplicate" at bounding box center [590, 256] width 47 height 18
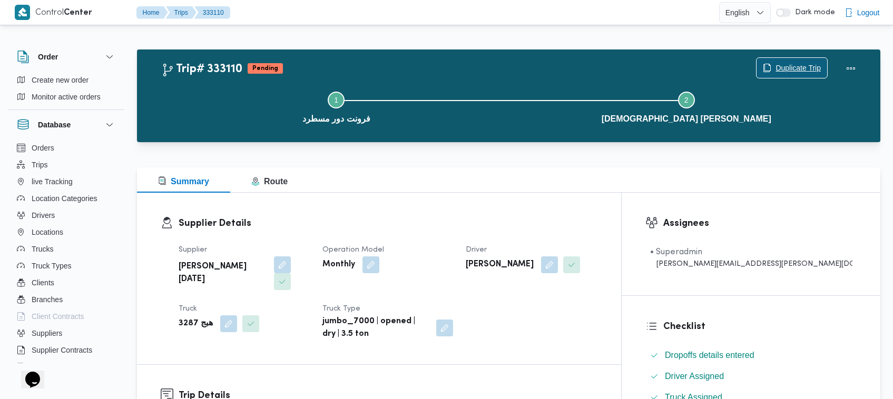
click at [810, 69] on span "Duplicate Trip" at bounding box center [798, 68] width 45 height 13
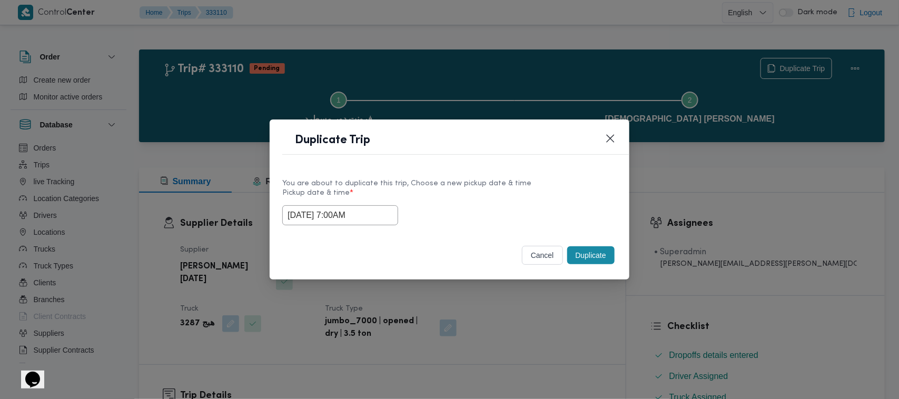
click at [388, 210] on input "30/08/2025 7:00AM" at bounding box center [340, 215] width 116 height 20
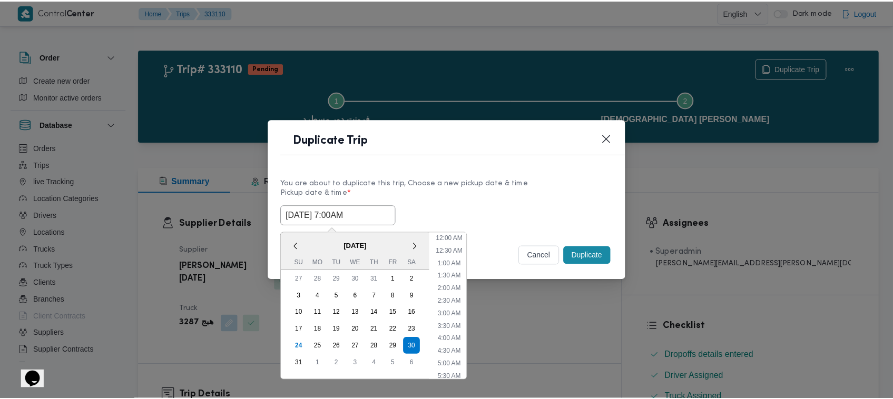
scroll to position [110, 0]
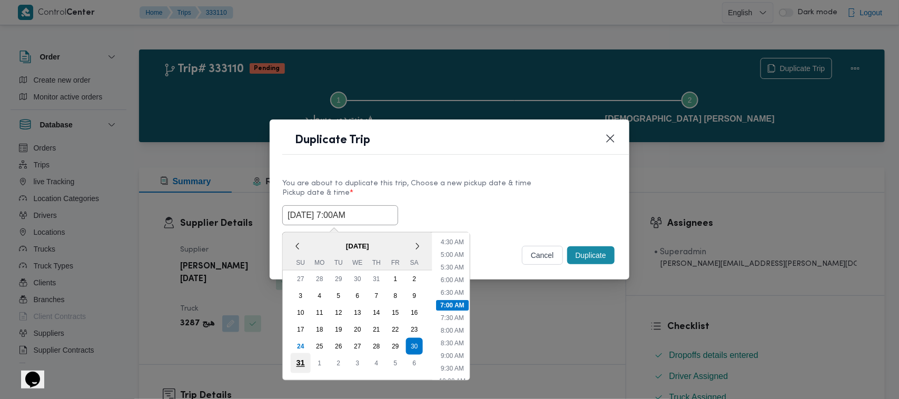
click at [300, 361] on div "31" at bounding box center [301, 364] width 20 height 20
type input "31/08/2025 7:00AM"
click at [490, 189] on label "Pickup date & time *" at bounding box center [449, 197] width 335 height 16
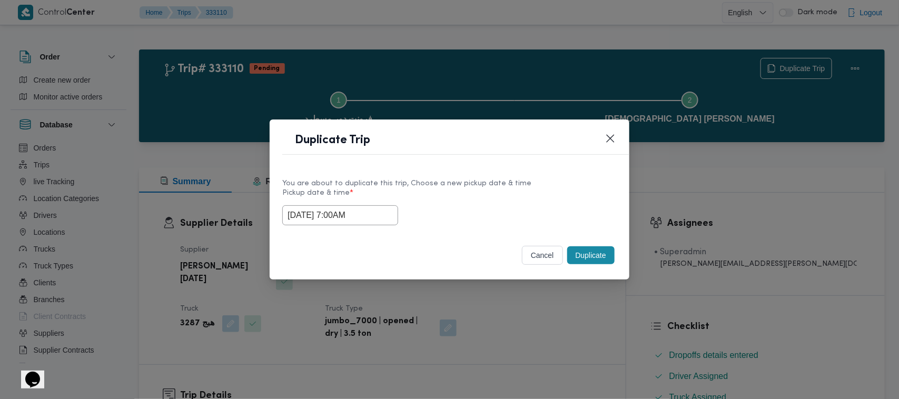
click at [594, 257] on button "Duplicate" at bounding box center [590, 256] width 47 height 18
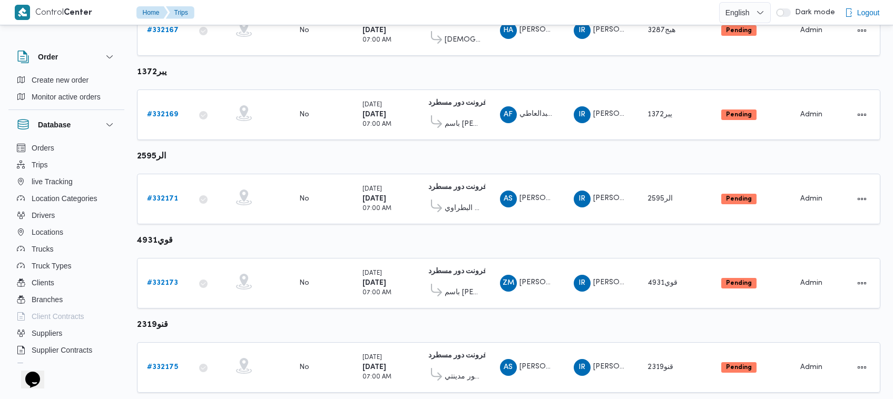
scroll to position [483, 0]
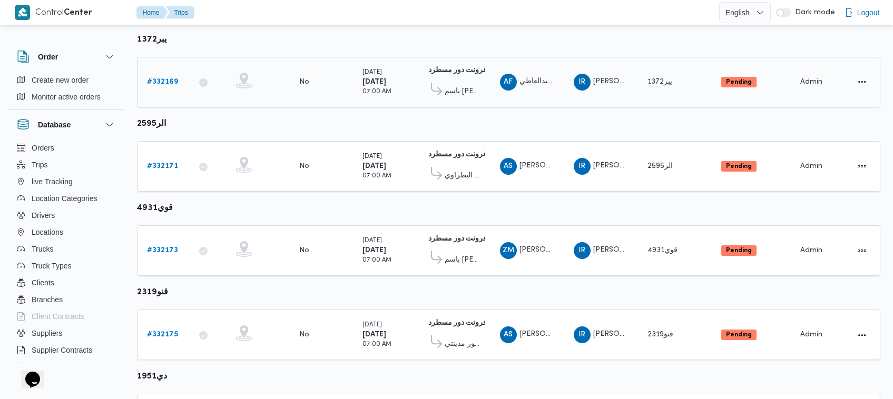
click at [172, 79] on b "# 332169" at bounding box center [162, 82] width 31 height 7
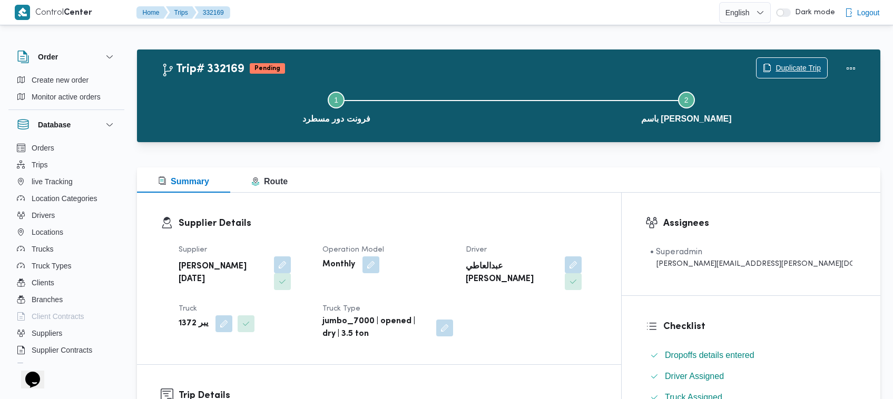
click at [778, 62] on span "Duplicate Trip" at bounding box center [798, 68] width 45 height 13
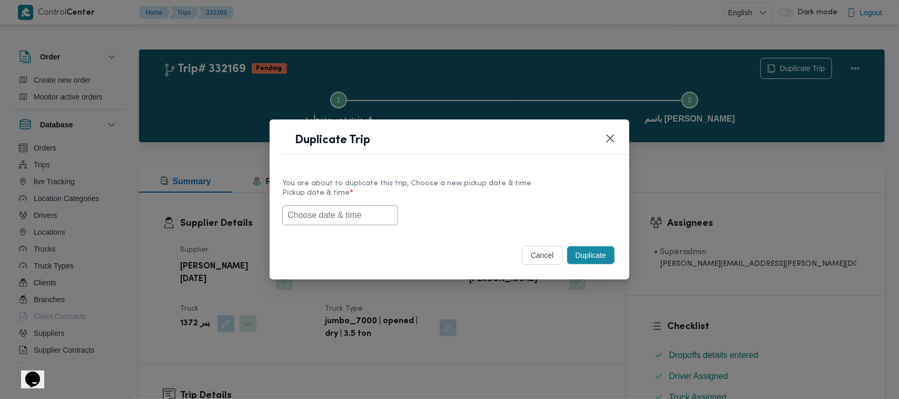
click at [307, 210] on input "text" at bounding box center [340, 215] width 116 height 20
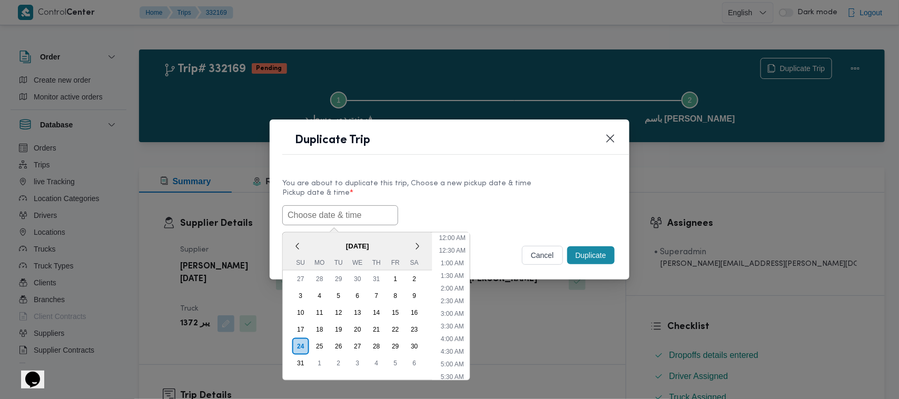
paste input "30/08/2025 7:00AM"
type input "30/08/2025 7:00AM"
drag, startPoint x: 485, startPoint y: 201, endPoint x: 517, endPoint y: 214, distance: 34.2
click at [485, 201] on label "Pickup date & time *" at bounding box center [449, 197] width 335 height 16
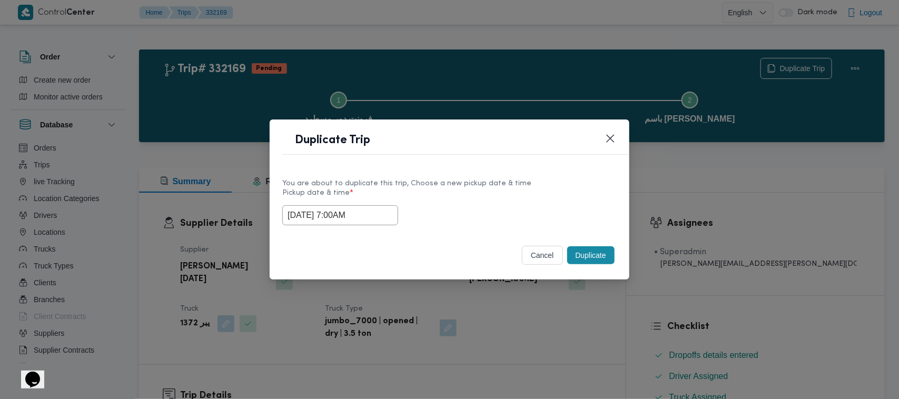
click at [588, 253] on button "Duplicate" at bounding box center [590, 256] width 47 height 18
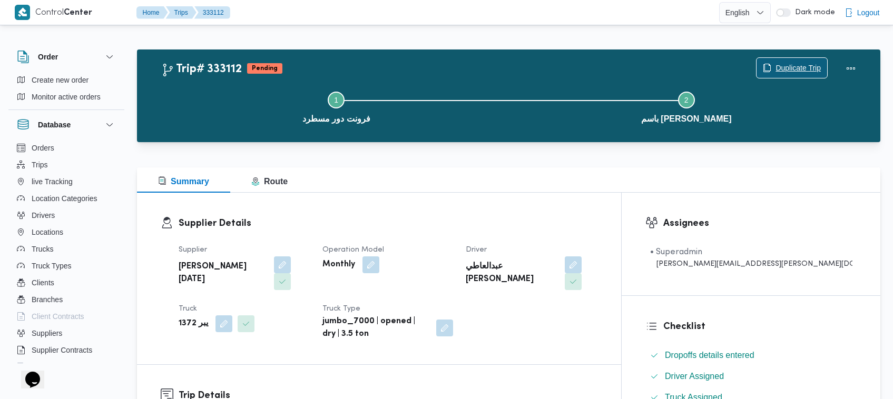
click at [779, 64] on span "Duplicate Trip" at bounding box center [798, 68] width 45 height 13
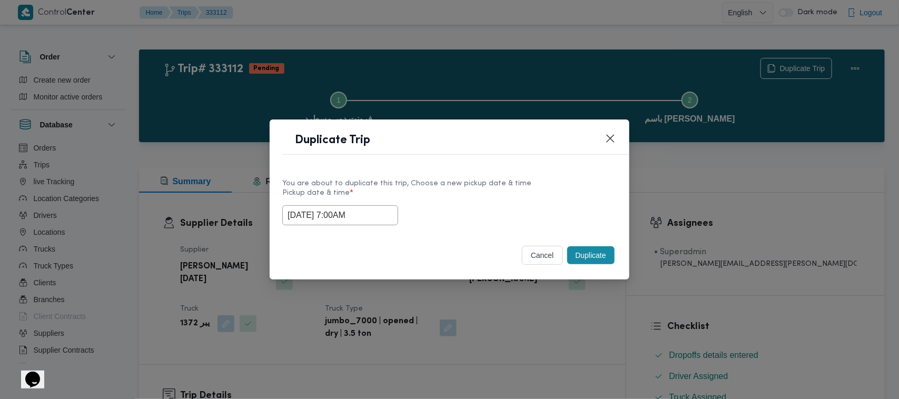
click at [378, 217] on input "30/08/2025 7:00AM" at bounding box center [340, 215] width 116 height 20
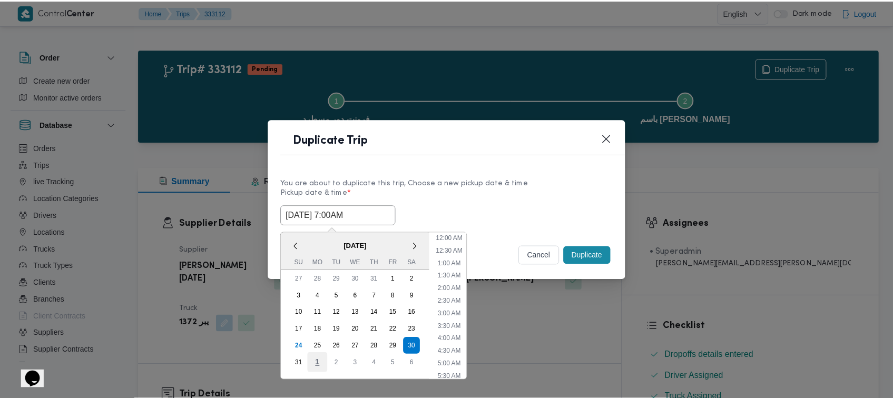
scroll to position [110, 0]
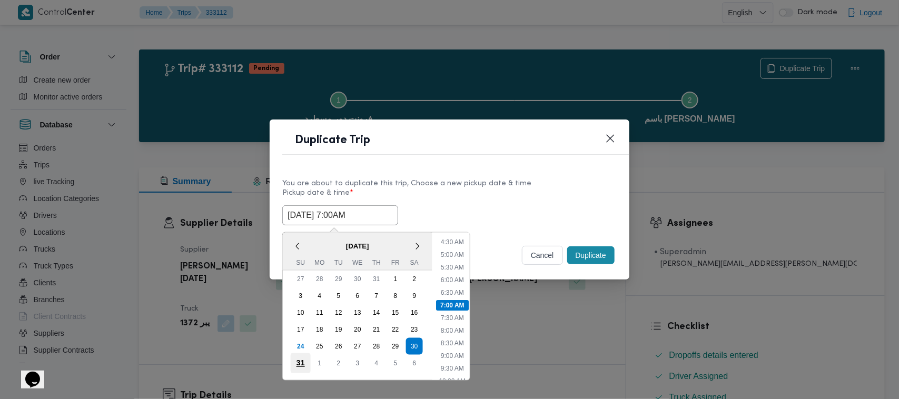
click at [295, 364] on div "31" at bounding box center [301, 364] width 20 height 20
type input "31/08/2025 7:00AM"
click at [506, 201] on label "Pickup date & time *" at bounding box center [449, 197] width 335 height 16
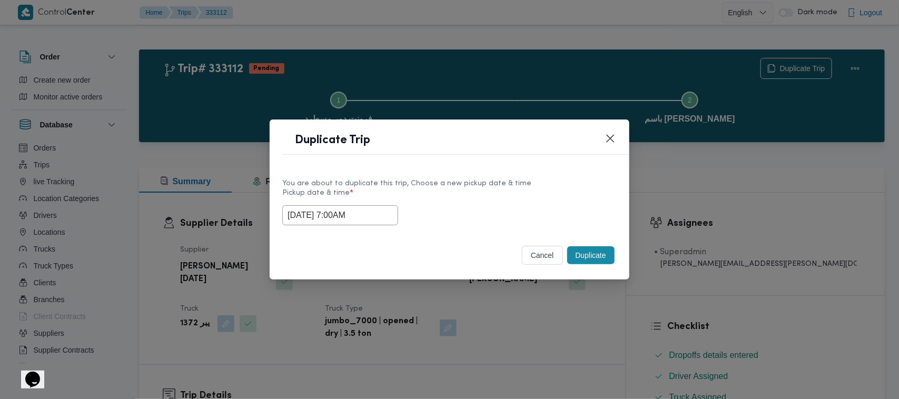
click at [593, 258] on button "Duplicate" at bounding box center [590, 256] width 47 height 18
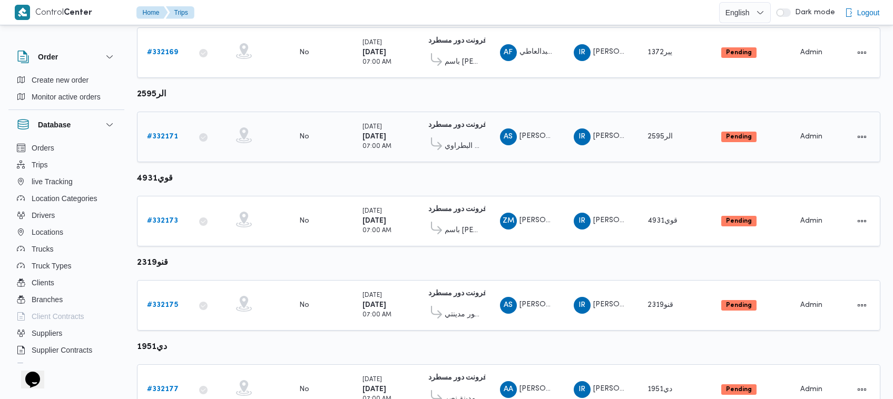
scroll to position [556, 0]
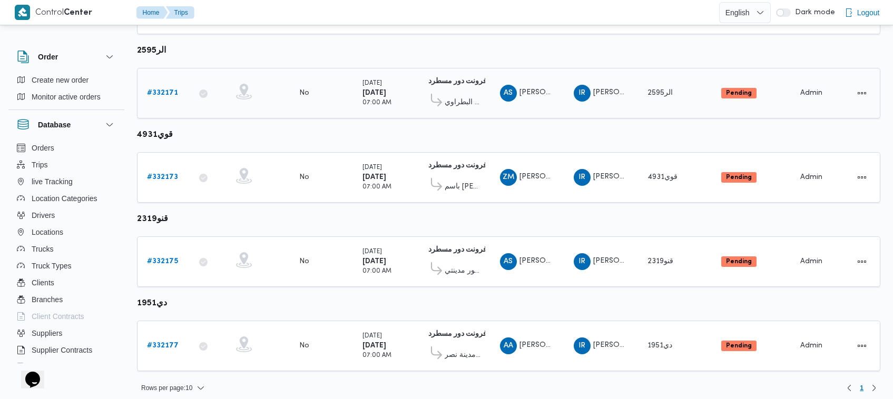
click at [169, 90] on b "# 332171" at bounding box center [162, 93] width 31 height 7
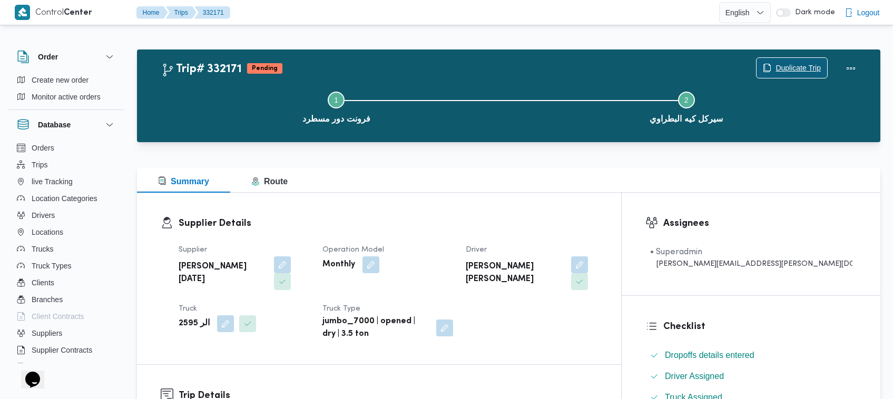
click at [765, 67] on icon "button" at bounding box center [767, 68] width 8 height 8
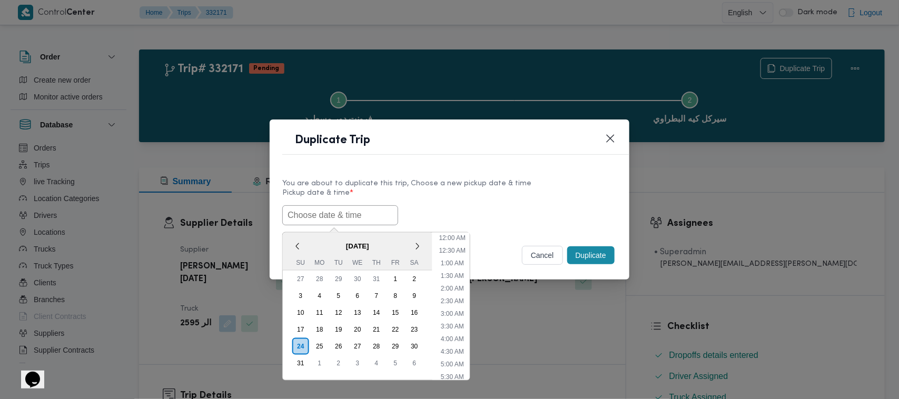
click at [315, 205] on input "text" at bounding box center [340, 215] width 116 height 20
paste input "30/08/2025 7:00AM"
type input "30/08/2025 7:00AM"
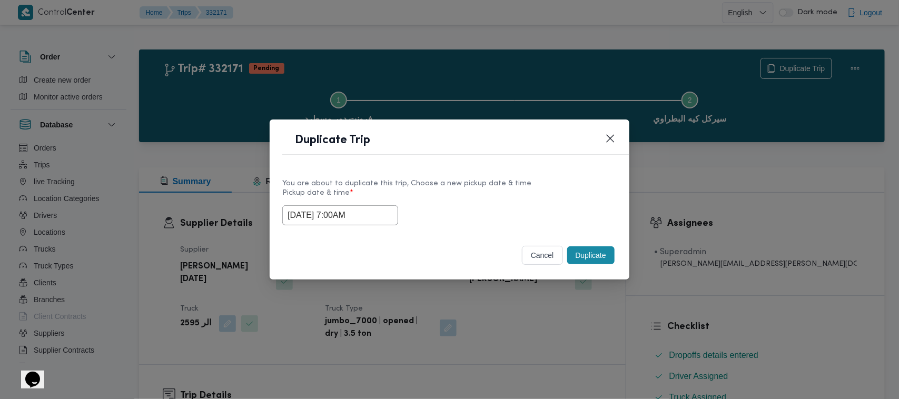
click at [471, 191] on label "Pickup date & time *" at bounding box center [449, 197] width 335 height 16
click at [533, 218] on div "30/08/2025 7:00AM" at bounding box center [449, 215] width 335 height 20
click at [600, 256] on button "Duplicate" at bounding box center [590, 256] width 47 height 18
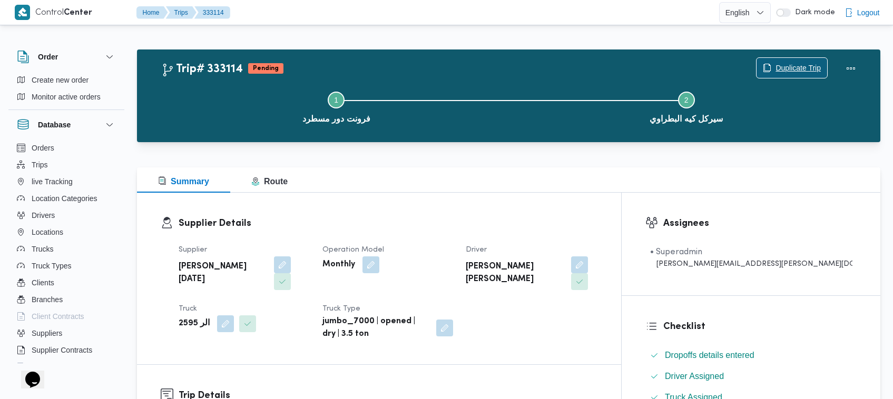
click at [780, 72] on span "Duplicate Trip" at bounding box center [798, 68] width 45 height 13
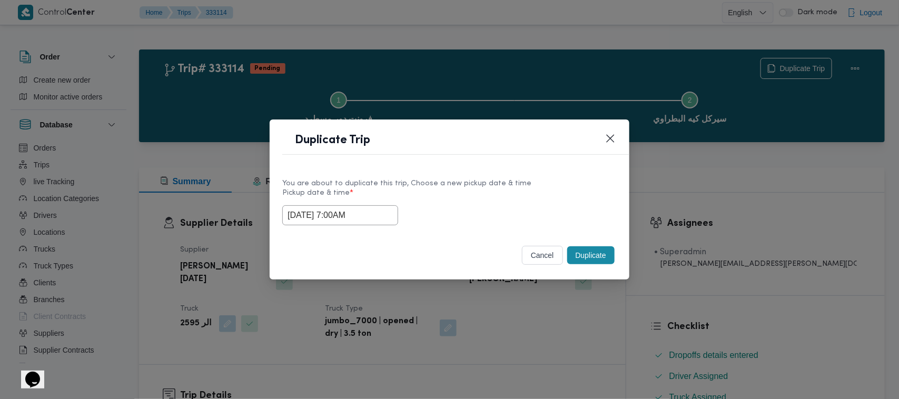
click at [375, 213] on input "30/08/2025 7:00AM" at bounding box center [340, 215] width 116 height 20
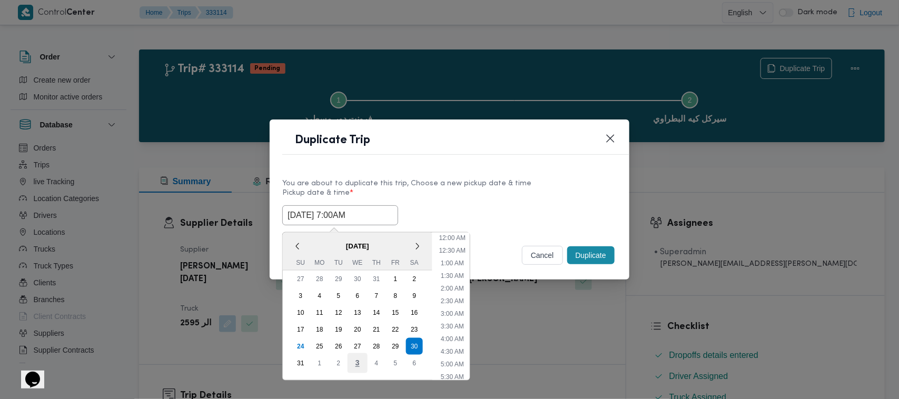
scroll to position [110, 0]
click at [305, 359] on div "31" at bounding box center [301, 364] width 20 height 20
type input "31/08/2025 7:00AM"
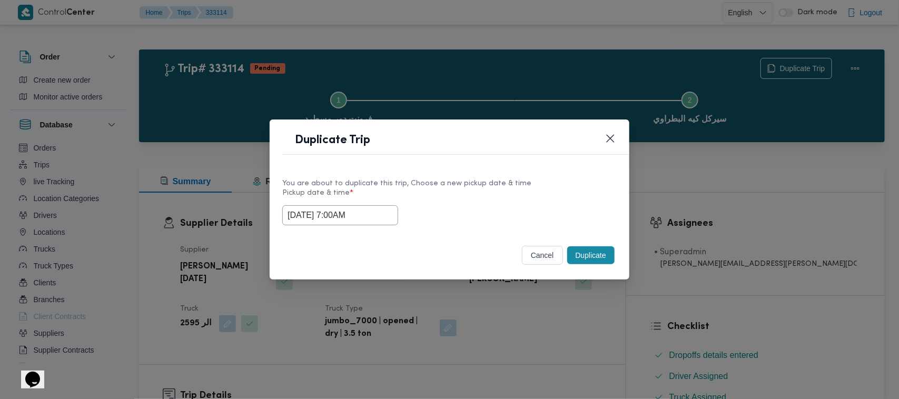
click at [473, 202] on label "Pickup date & time *" at bounding box center [449, 197] width 335 height 16
click at [583, 254] on button "Duplicate" at bounding box center [590, 256] width 47 height 18
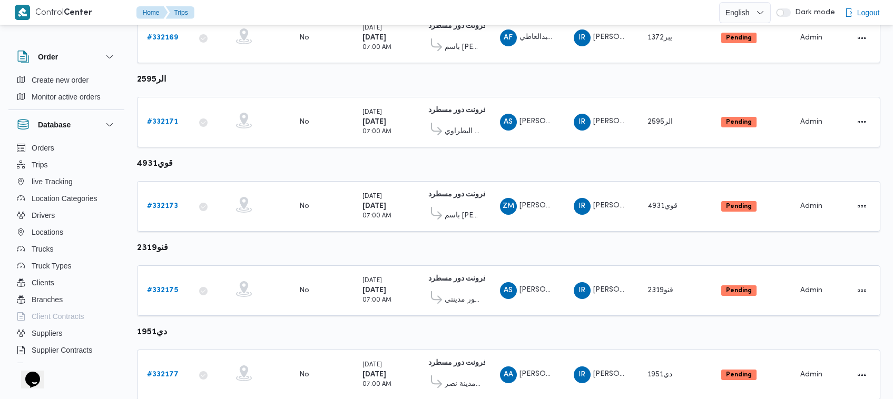
scroll to position [556, 0]
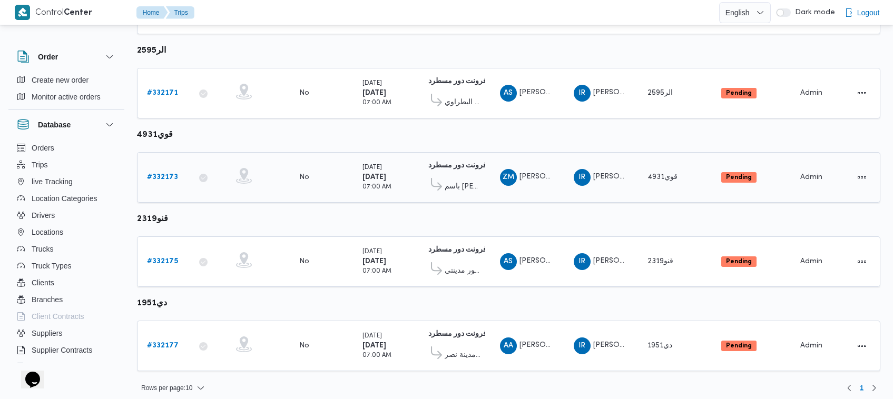
click at [145, 172] on div "# 332173" at bounding box center [164, 177] width 42 height 21
click at [148, 171] on link "# 332173" at bounding box center [162, 177] width 31 height 13
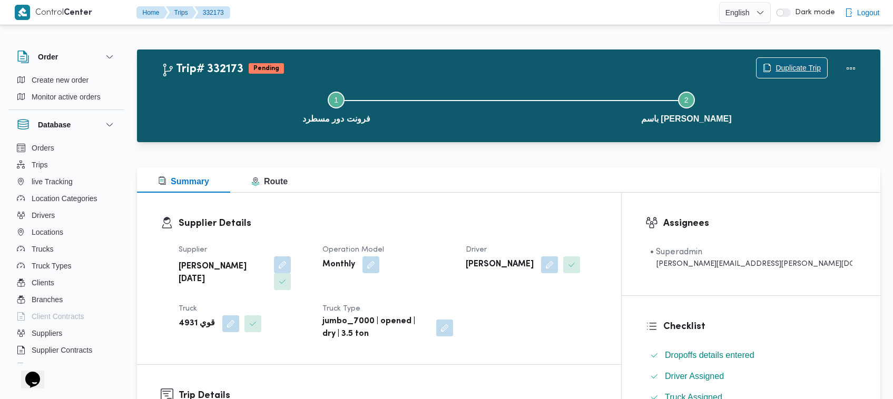
click at [794, 64] on span "Duplicate Trip" at bounding box center [798, 68] width 45 height 13
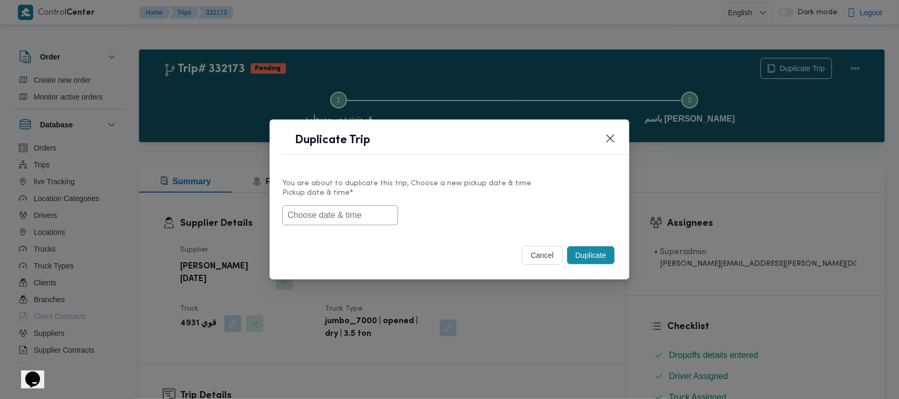
click at [367, 198] on label "Pickup date & time *" at bounding box center [449, 197] width 335 height 16
click at [352, 219] on input "text" at bounding box center [340, 215] width 116 height 20
paste input "30/08/2025 7:00AM"
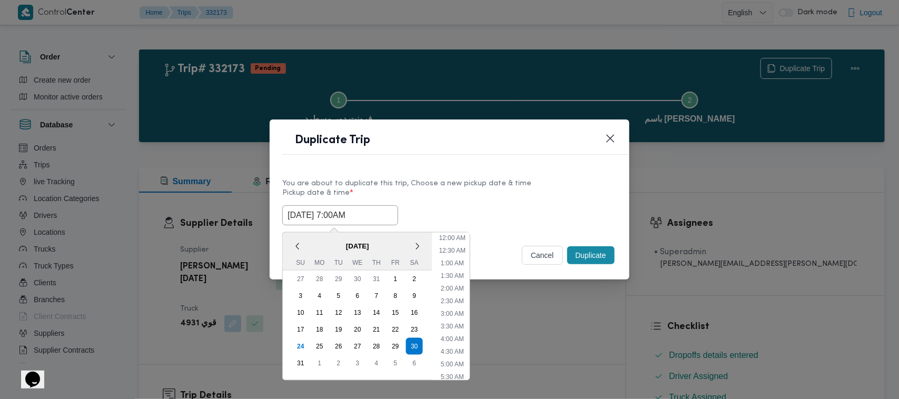
scroll to position [174, 0]
type input "30/08/2025 7:00AM"
click at [473, 213] on div "30/08/2025 7:00AM < August 2025 > Su Mo Tu We Th Fr Sa 27 28 29 30 31 1 2 3 4 5…" at bounding box center [449, 215] width 335 height 20
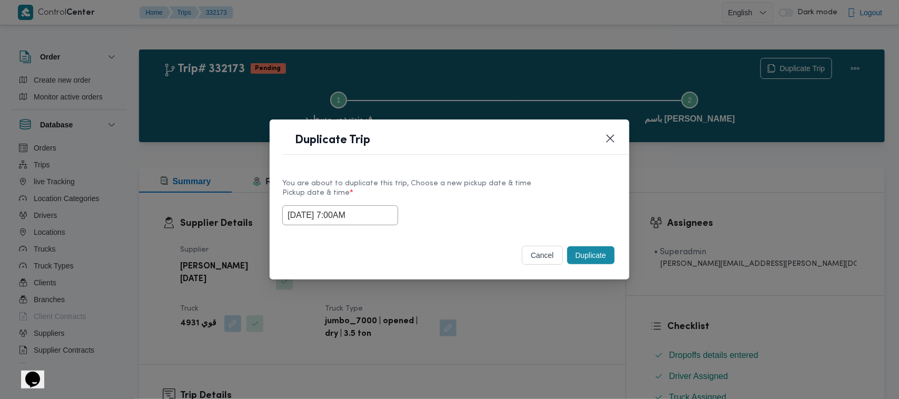
click at [585, 256] on button "Duplicate" at bounding box center [590, 256] width 47 height 18
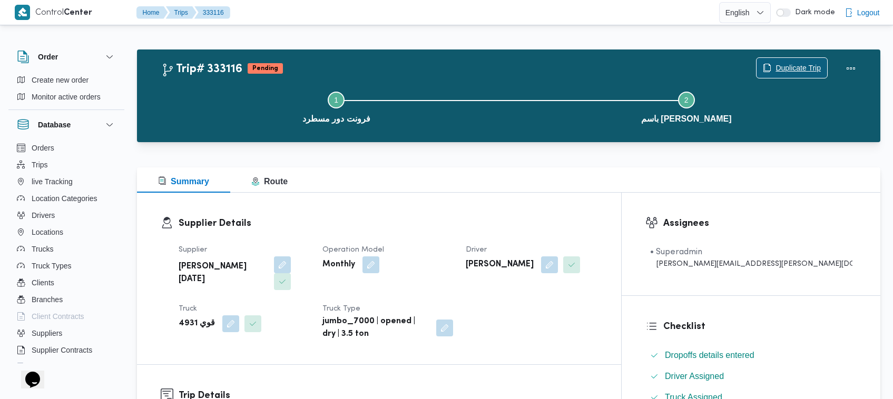
click at [777, 71] on span "Duplicate Trip" at bounding box center [798, 68] width 45 height 13
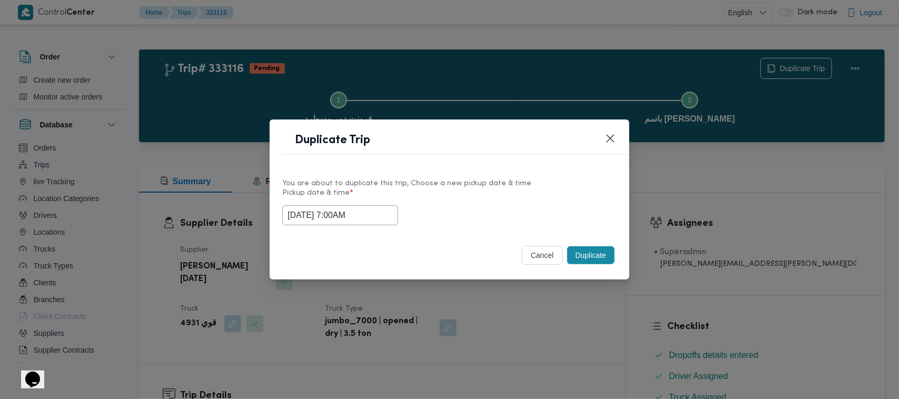
click at [386, 217] on input "30/08/2025 7:00AM" at bounding box center [340, 215] width 116 height 20
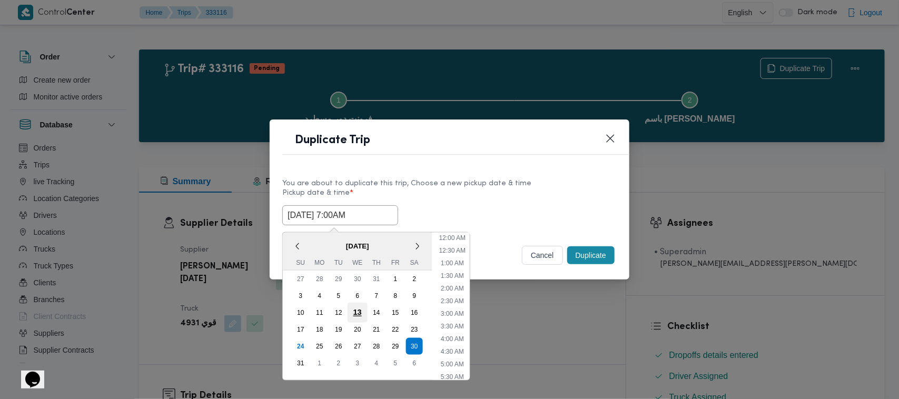
scroll to position [110, 0]
click at [296, 361] on div "31" at bounding box center [301, 364] width 20 height 20
type input "31/08/2025 7:00AM"
click at [457, 165] on div "Duplicate Trip" at bounding box center [450, 144] width 360 height 48
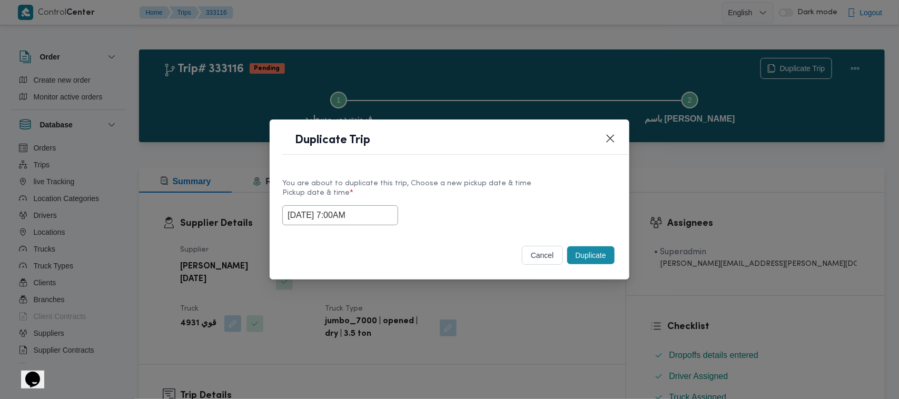
click at [580, 262] on button "Duplicate" at bounding box center [590, 256] width 47 height 18
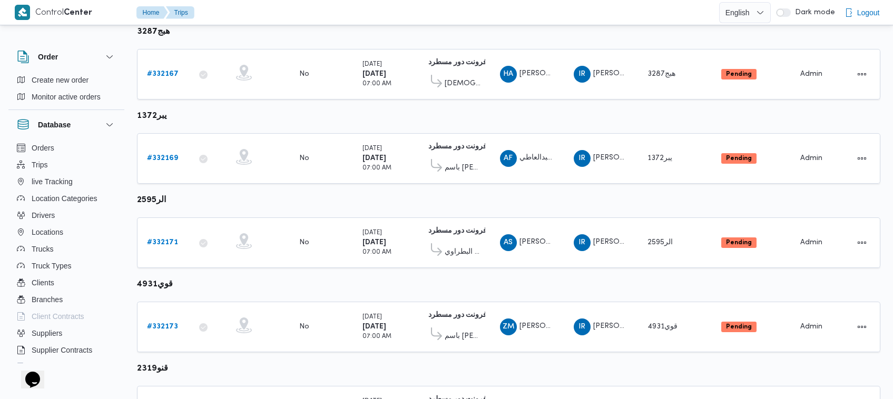
scroll to position [556, 0]
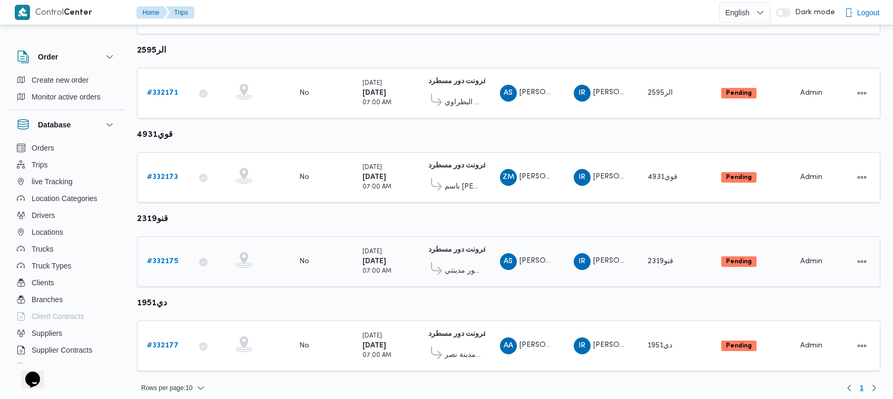
click at [159, 251] on div "# 332175" at bounding box center [164, 261] width 42 height 21
click at [161, 258] on b "# 332175" at bounding box center [162, 261] width 31 height 7
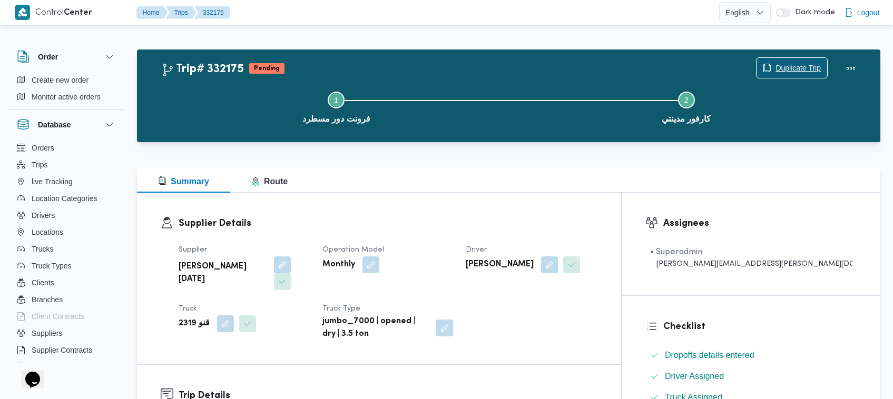
click at [807, 69] on span "Duplicate Trip" at bounding box center [798, 68] width 45 height 13
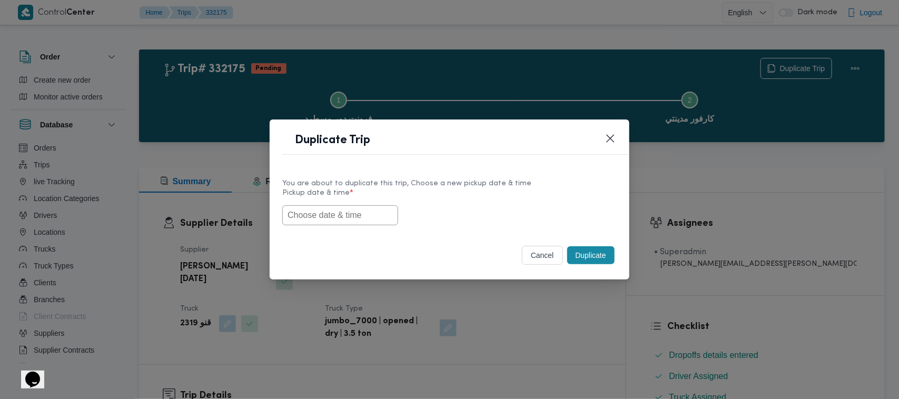
click at [366, 215] on input "text" at bounding box center [340, 215] width 116 height 20
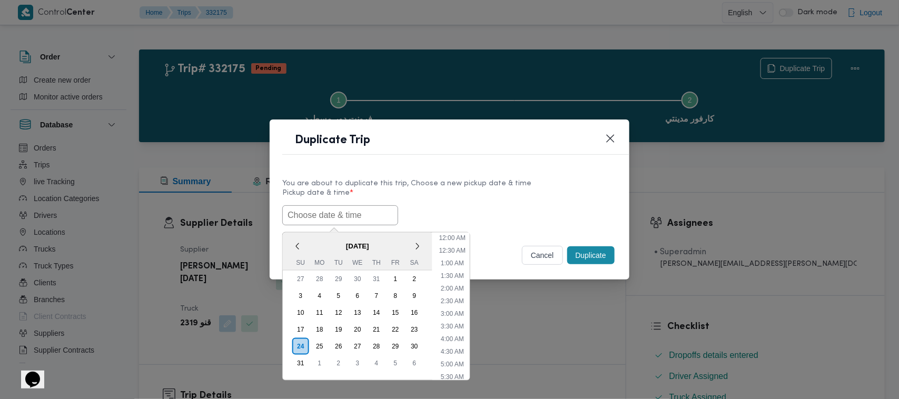
paste input "30/08/2025 7:00AM"
type input "30/08/2025 7:00AM"
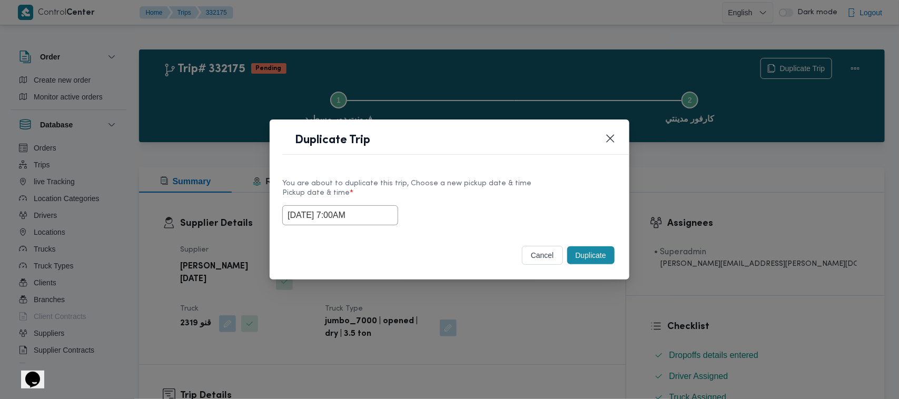
drag, startPoint x: 488, startPoint y: 196, endPoint x: 581, endPoint y: 224, distance: 97.5
click at [488, 195] on label "Pickup date & time *" at bounding box center [449, 197] width 335 height 16
click at [609, 253] on button "Duplicate" at bounding box center [590, 256] width 47 height 18
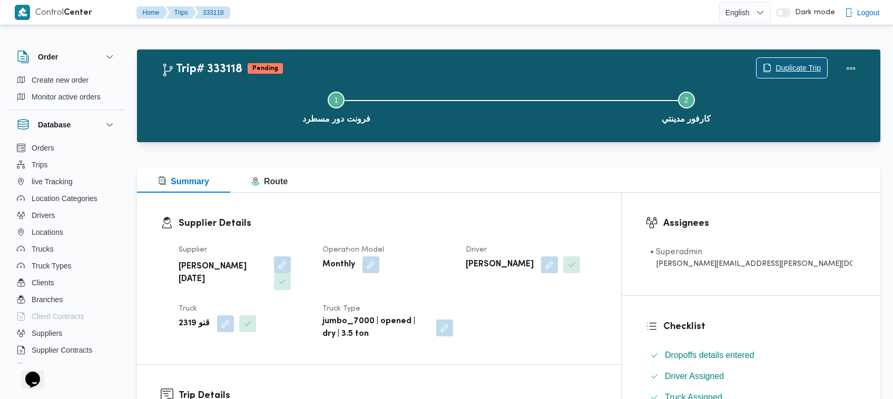
click at [794, 62] on span "Duplicate Trip" at bounding box center [798, 68] width 45 height 13
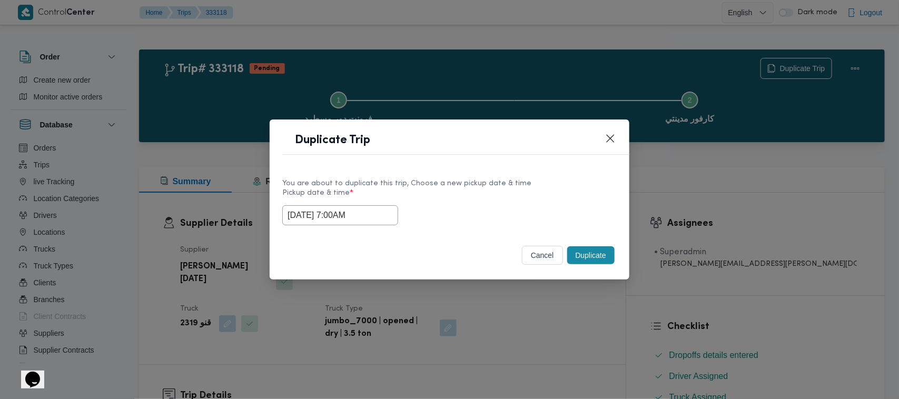
click at [385, 214] on input "30/08/2025 7:00AM" at bounding box center [340, 215] width 116 height 20
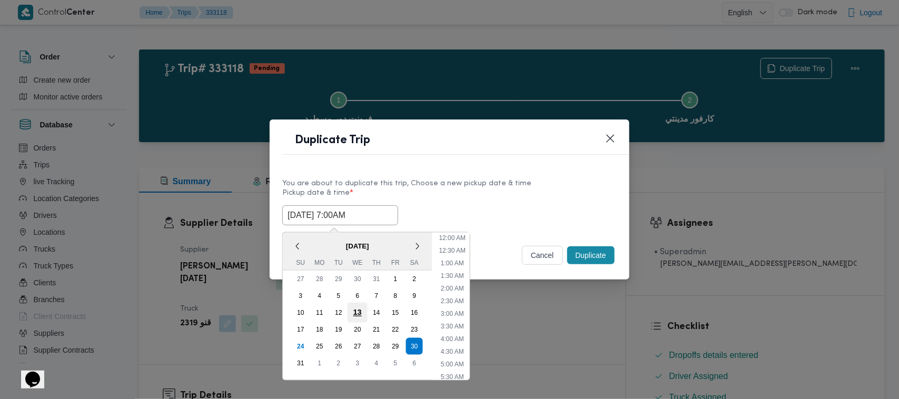
scroll to position [110, 0]
click at [299, 356] on div "31" at bounding box center [301, 364] width 20 height 20
type input "31/08/2025 7:00AM"
click at [511, 152] on header "Duplicate Trip" at bounding box center [462, 143] width 360 height 23
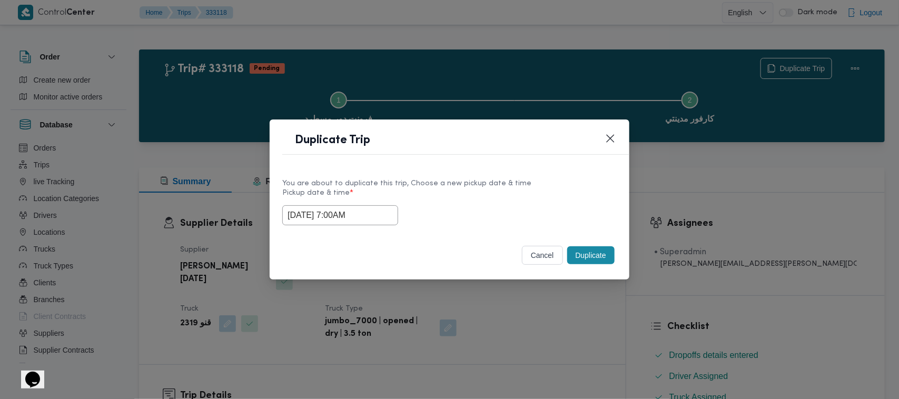
click at [588, 257] on button "Duplicate" at bounding box center [590, 256] width 47 height 18
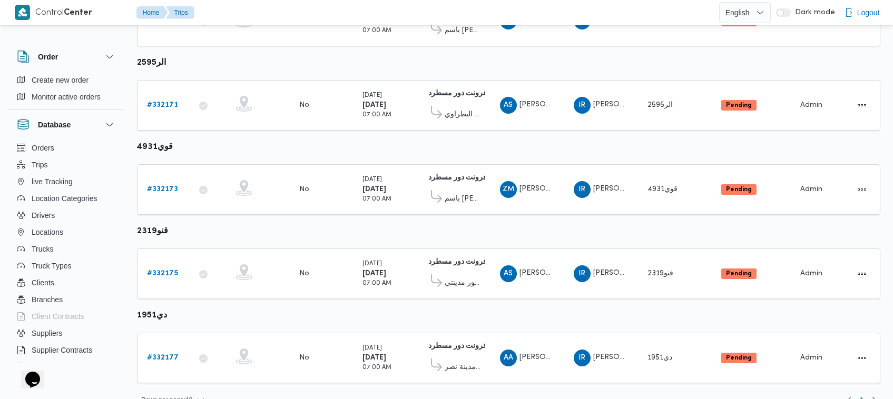
scroll to position [556, 0]
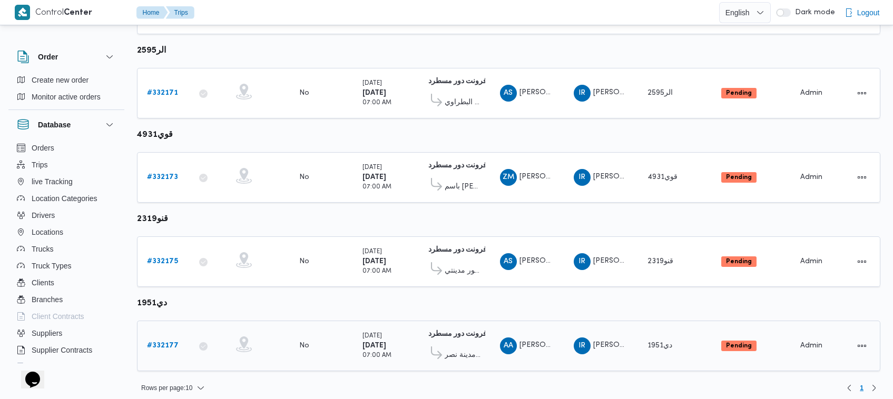
click at [171, 342] on b "# 332177" at bounding box center [163, 345] width 32 height 7
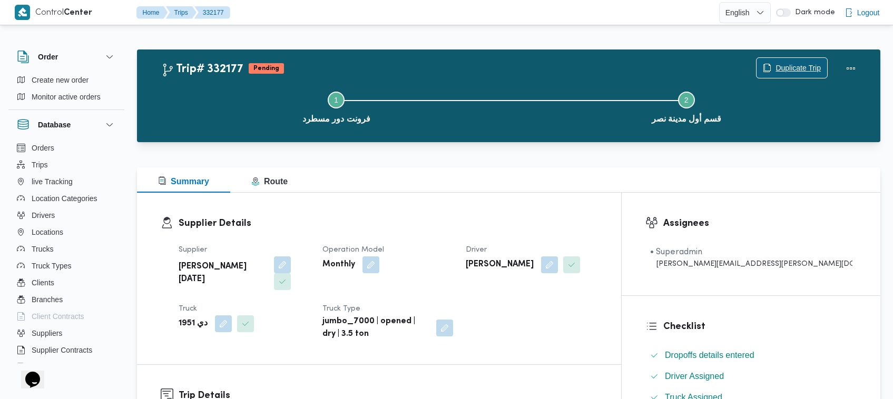
click at [798, 62] on span "Duplicate Trip" at bounding box center [792, 68] width 71 height 20
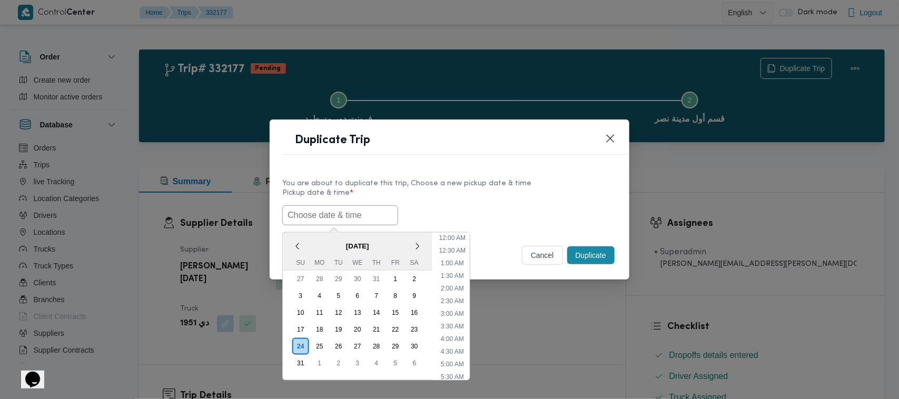
scroll to position [174, 0]
paste input "30/08/2025 7:00AM"
type input "30/08/2025 7:00AM"
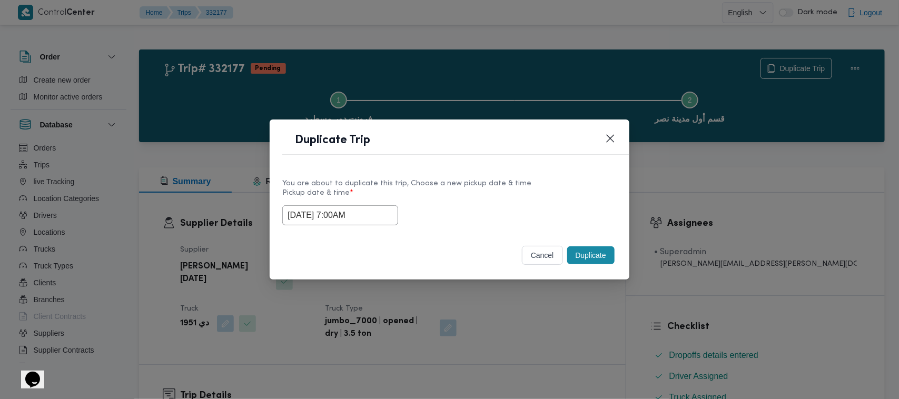
click at [480, 178] on div "You are about to duplicate this trip, Choose a new pickup date & time" at bounding box center [449, 183] width 335 height 11
click at [581, 253] on button "Duplicate" at bounding box center [590, 256] width 47 height 18
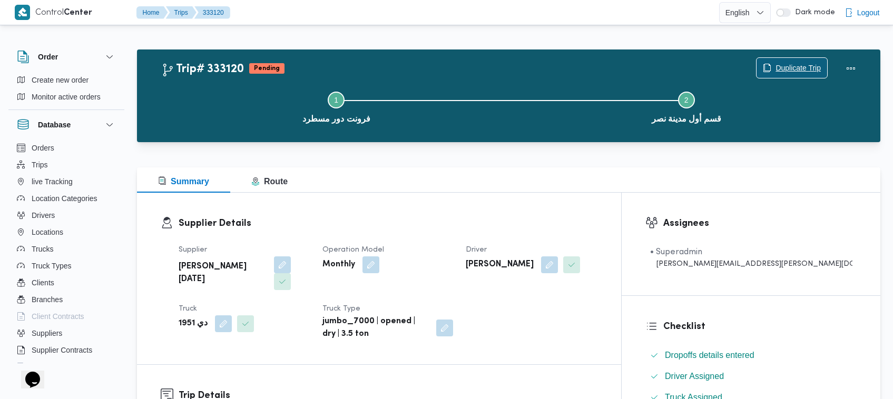
click at [795, 64] on span "Duplicate Trip" at bounding box center [798, 68] width 45 height 13
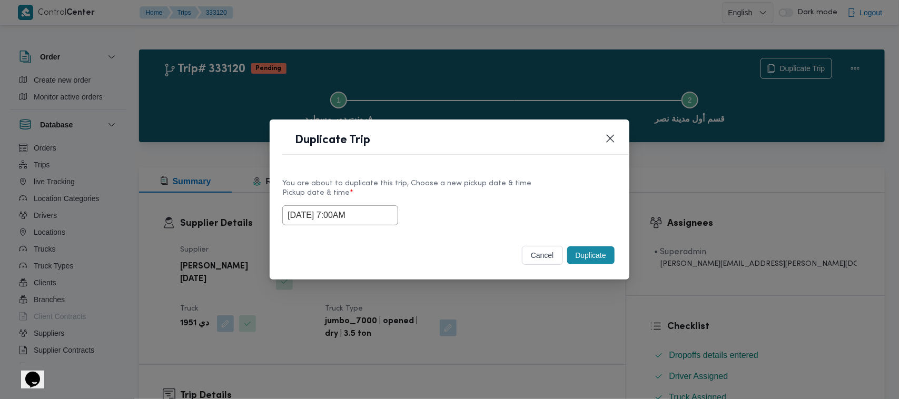
click at [375, 217] on input "30/08/2025 7:00AM" at bounding box center [340, 215] width 116 height 20
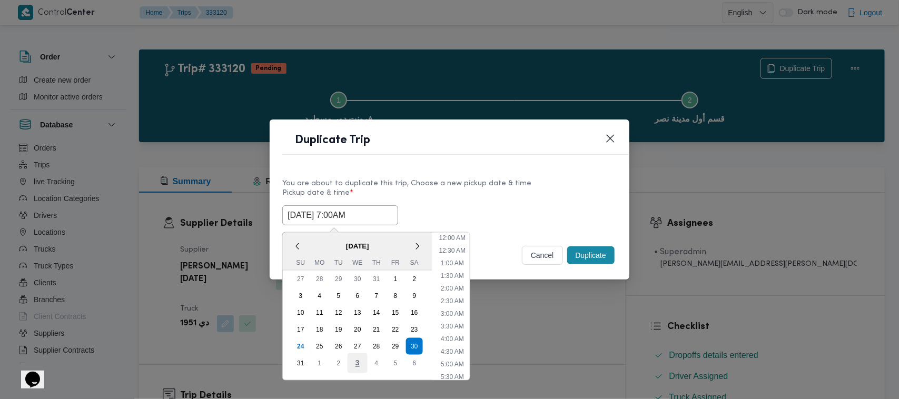
scroll to position [110, 0]
click at [298, 358] on div "31" at bounding box center [301, 364] width 20 height 20
type input "31/08/2025 7:00AM"
click at [540, 164] on div "Duplicate Trip" at bounding box center [450, 144] width 360 height 48
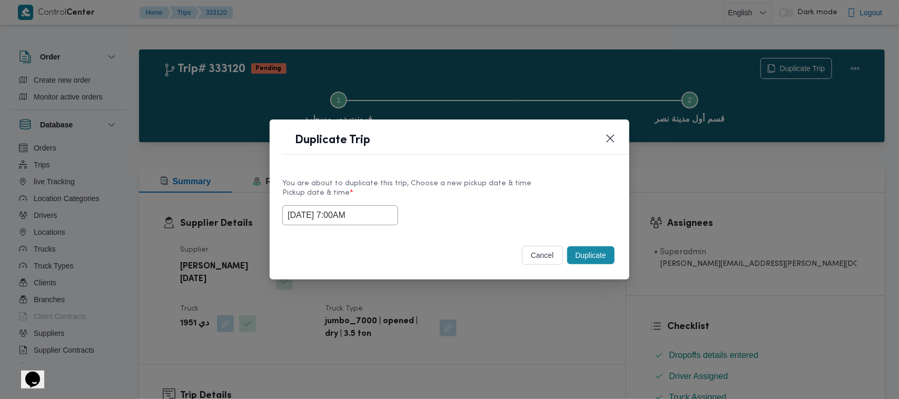
click at [589, 262] on button "Duplicate" at bounding box center [590, 256] width 47 height 18
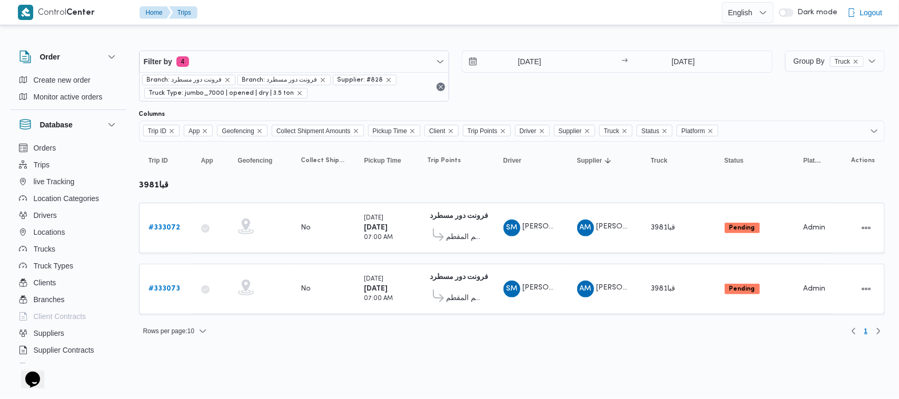
click at [618, 75] on div "[DATE] → [DATE]" at bounding box center [617, 76] width 311 height 51
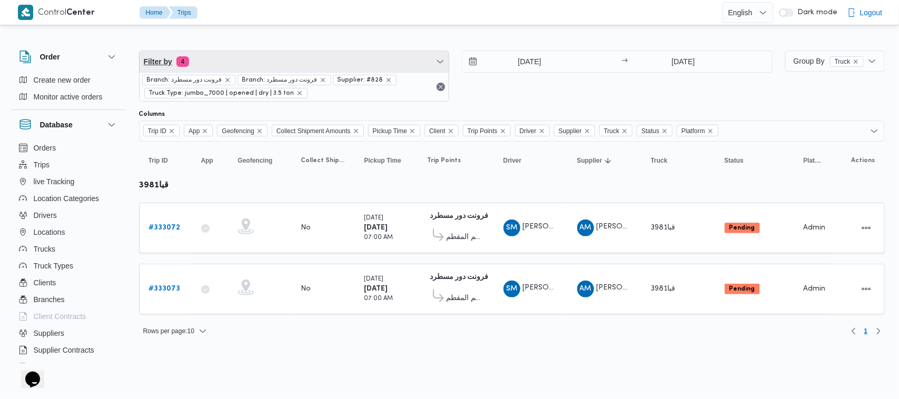
click at [304, 51] on span "Filter by 4" at bounding box center [295, 61] width 310 height 21
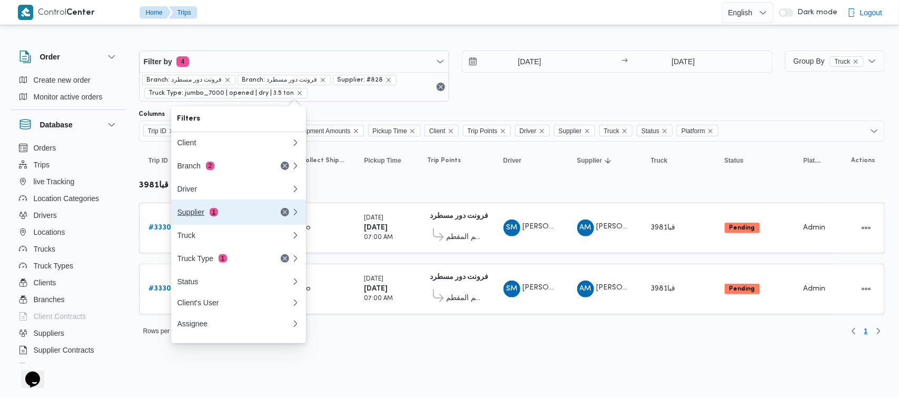
click at [249, 210] on div "Supplier 1" at bounding box center [222, 212] width 89 height 8
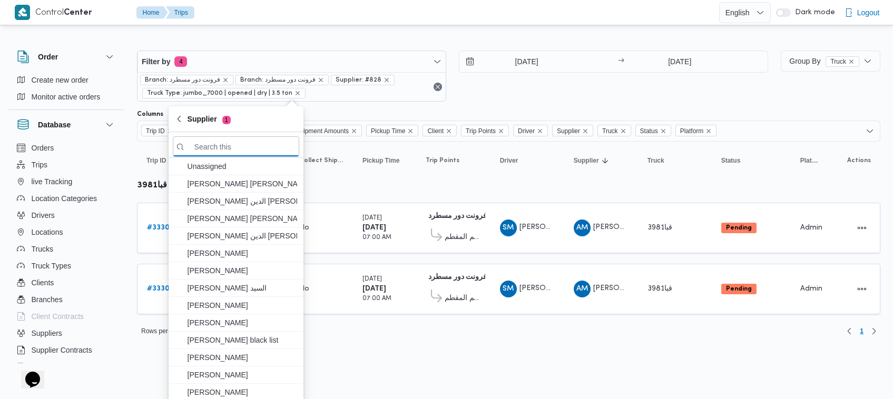
paste input "[PERSON_NAME]"
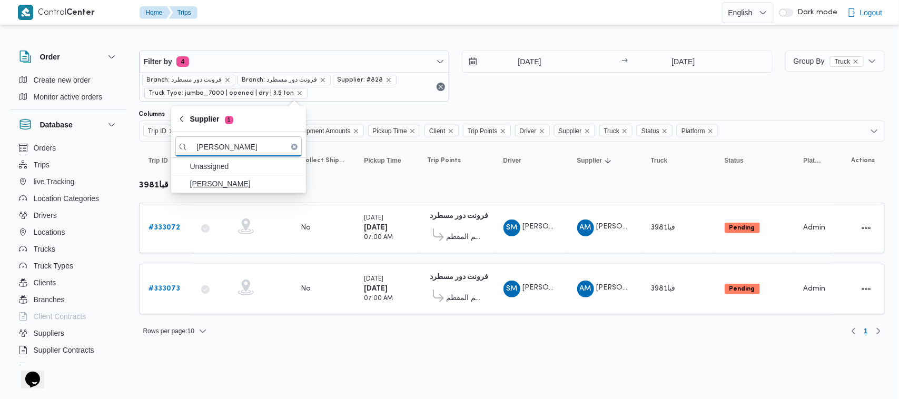
type input "[PERSON_NAME]"
click at [220, 183] on span "[PERSON_NAME]" at bounding box center [245, 184] width 110 height 13
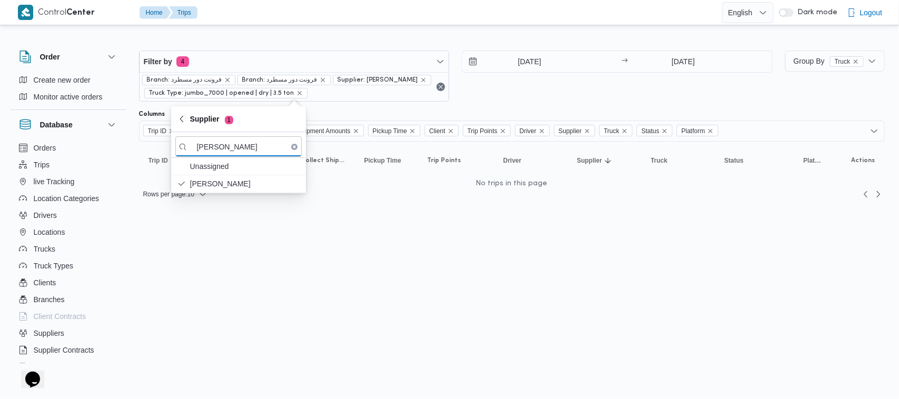
click at [559, 68] on input "[DATE]" at bounding box center [523, 61] width 120 height 21
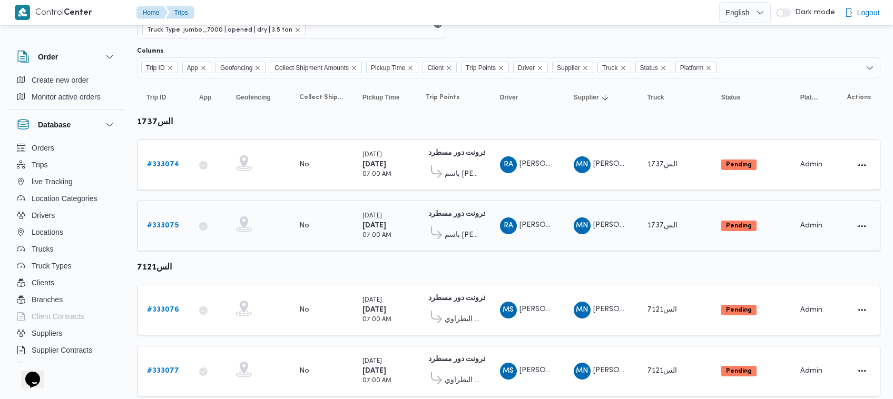
scroll to position [93, 0]
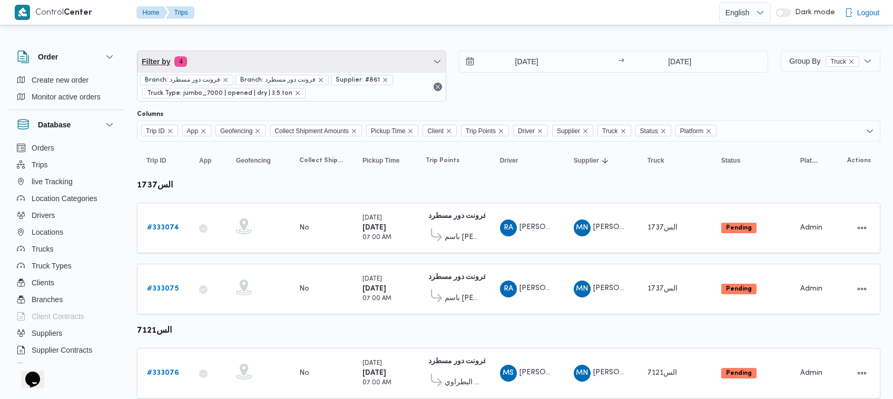
click at [362, 65] on span "Filter by 4" at bounding box center [292, 61] width 308 height 21
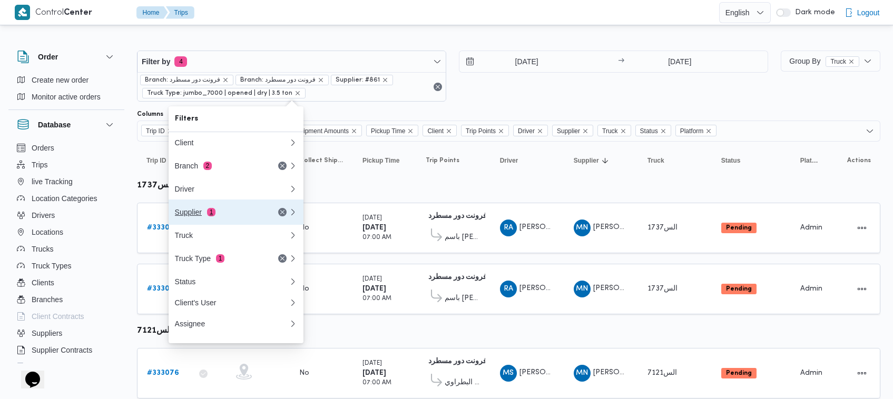
click at [259, 212] on div "Supplier 1" at bounding box center [219, 212] width 89 height 8
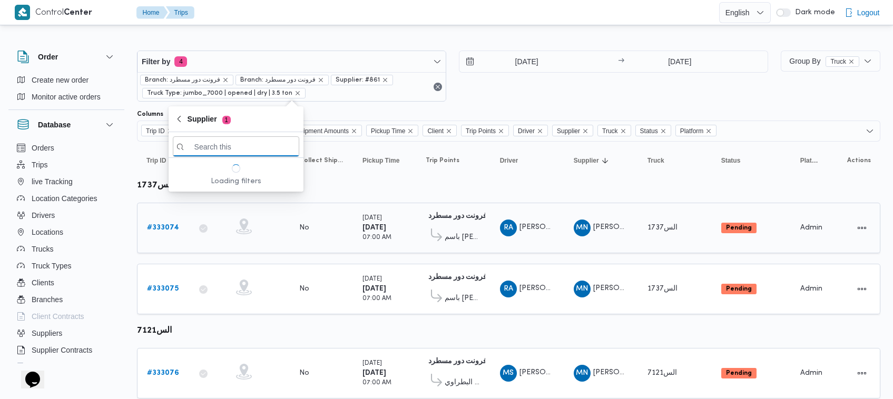
paste input "ال[PERSON_NAME]"
type input "ال[PERSON_NAME]"
click at [240, 184] on span "ال[PERSON_NAME]" at bounding box center [243, 184] width 110 height 13
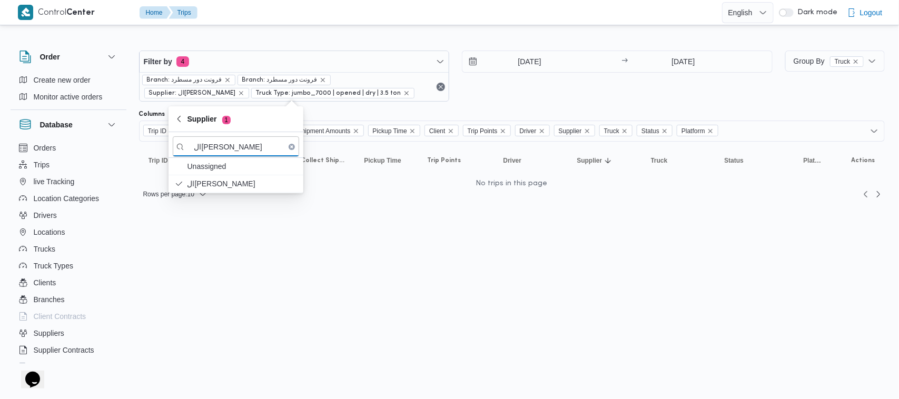
click at [315, 288] on html "Control Center Home Trips English عربي Dark mode Logout Order Create new order …" at bounding box center [449, 199] width 899 height 399
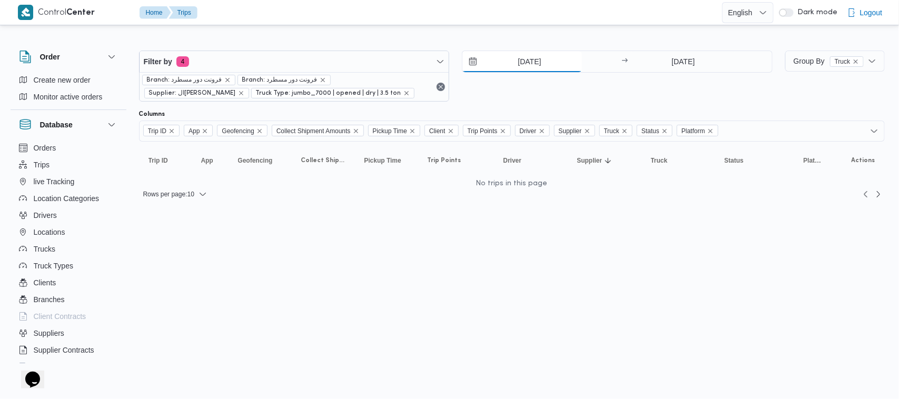
click at [525, 53] on input "30/8/2025" at bounding box center [523, 61] width 120 height 21
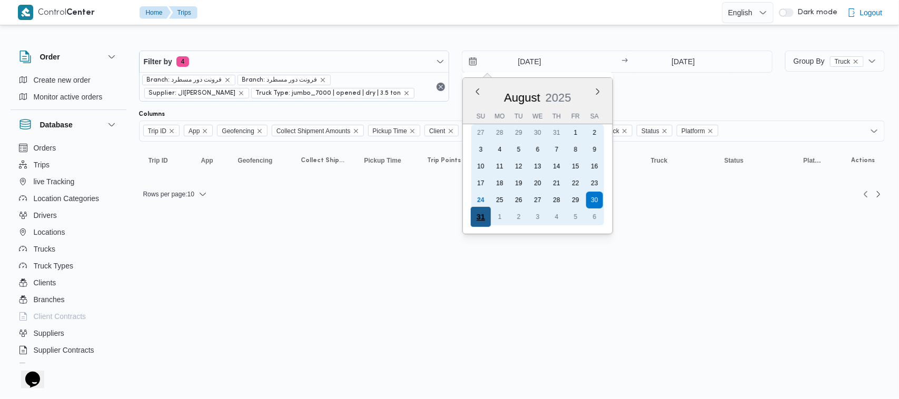
click at [473, 214] on div "31" at bounding box center [481, 217] width 20 height 20
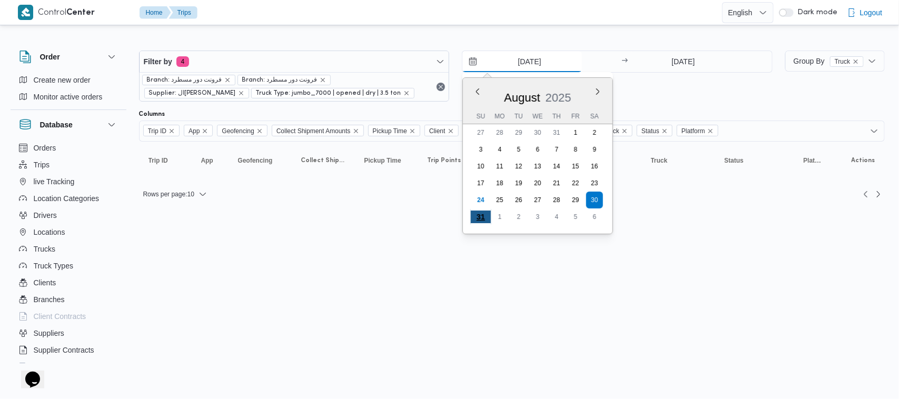
type input "[DATE]"
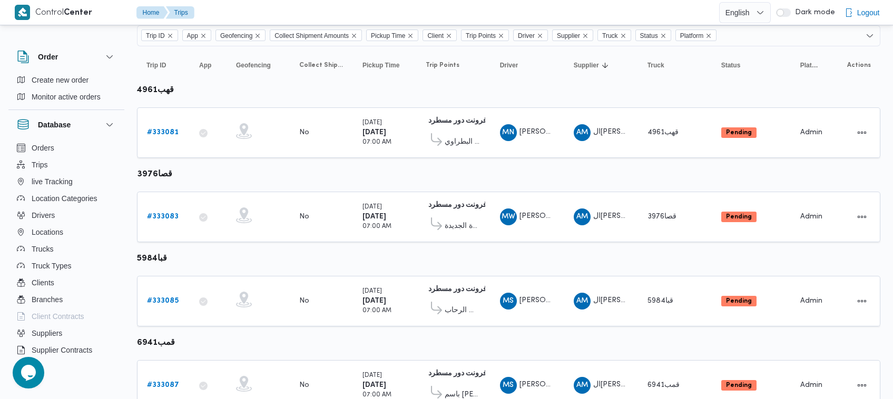
scroll to position [140, 0]
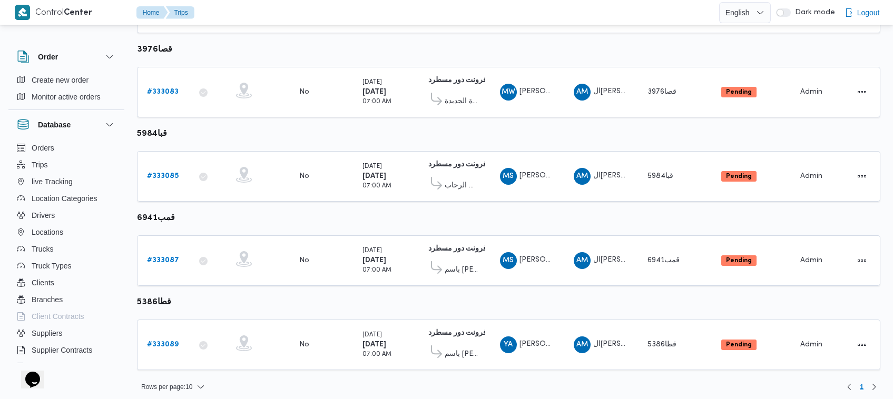
scroll to position [223, 0]
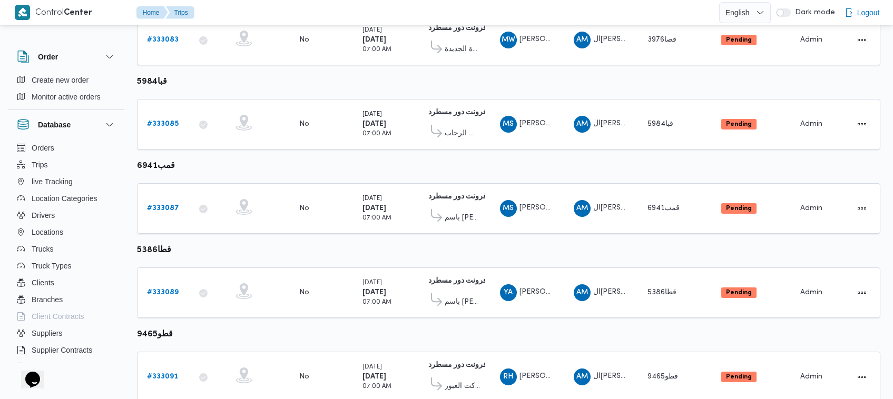
scroll to position [307, 0]
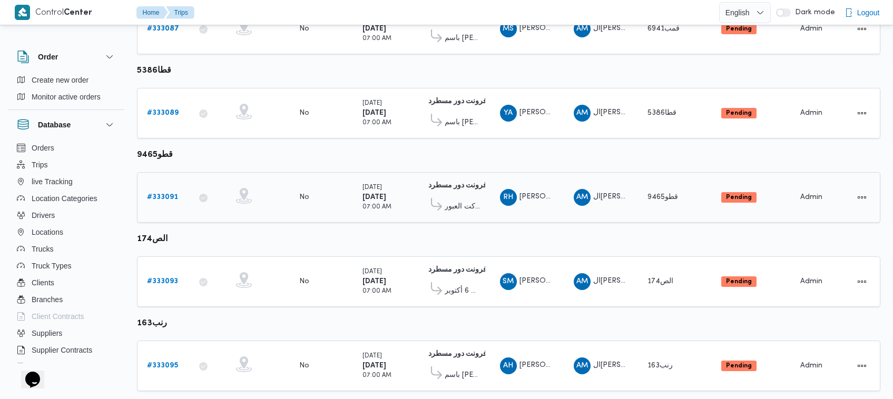
scroll to position [473, 0]
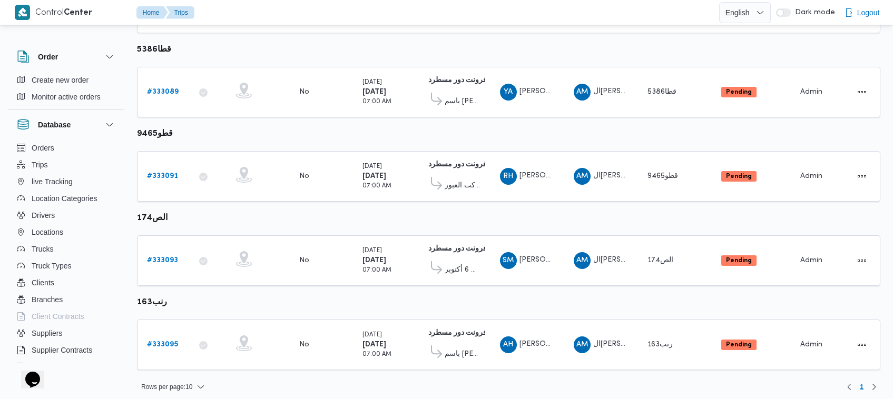
drag, startPoint x: 890, startPoint y: 335, endPoint x: 889, endPoint y: 285, distance: 49.6
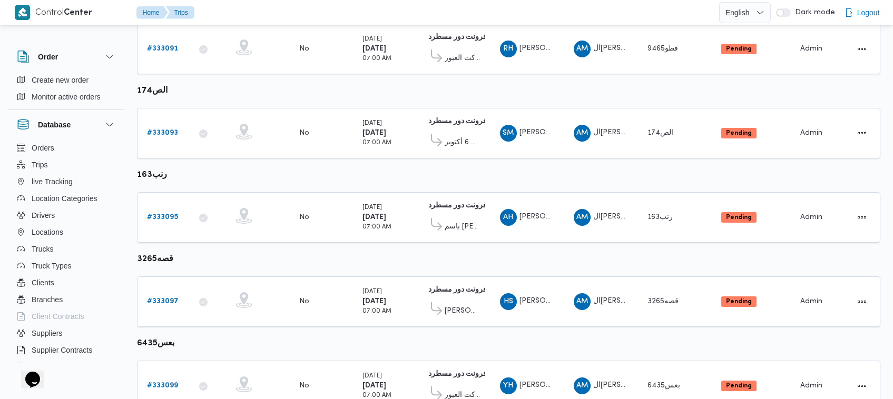
scroll to position [640, 0]
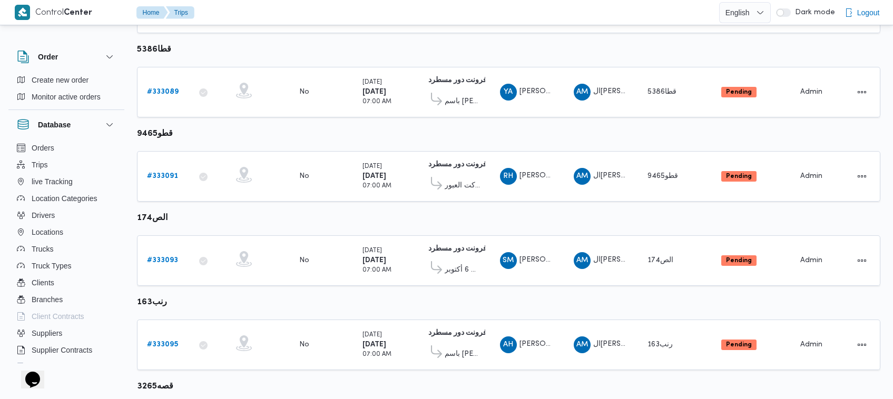
scroll to position [640, 0]
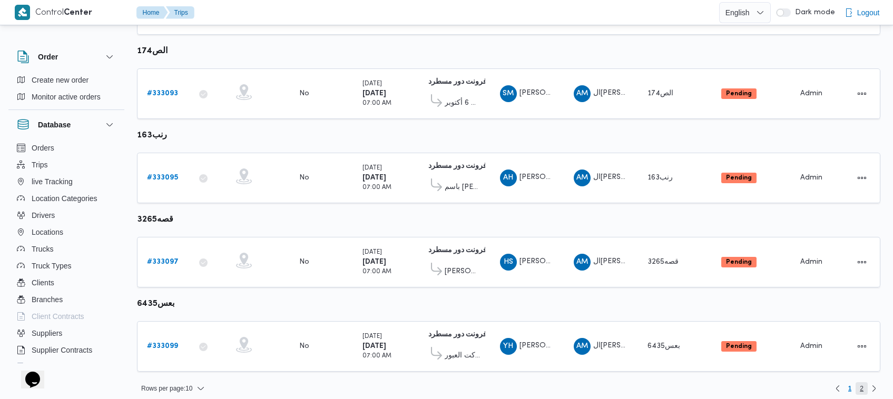
click at [856, 383] on span "2" at bounding box center [862, 389] width 12 height 13
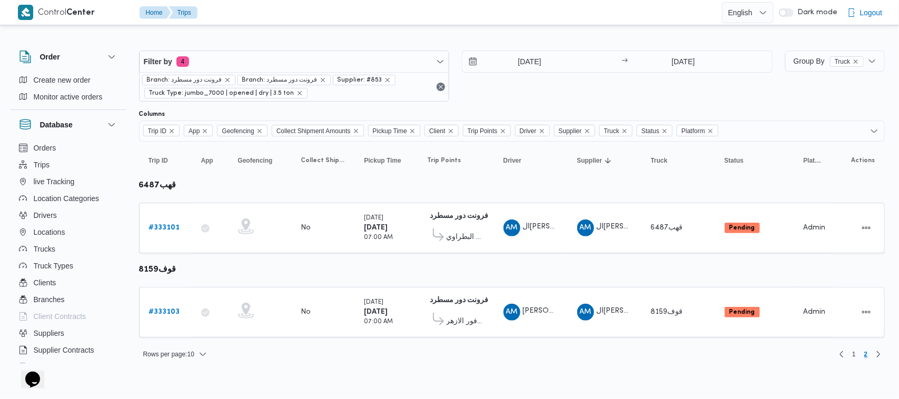
click at [557, 95] on div "31/8/2025 → 31/8/2025" at bounding box center [617, 76] width 311 height 51
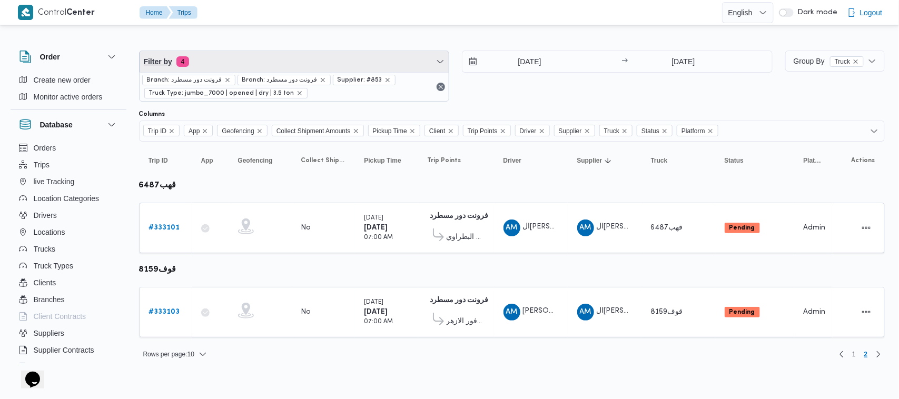
click at [307, 59] on span "Filter by 4" at bounding box center [295, 61] width 310 height 21
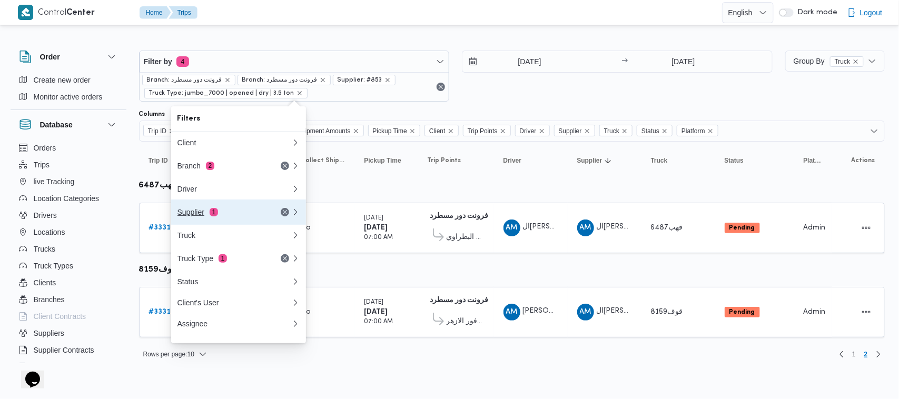
click at [229, 223] on button "Supplier 1" at bounding box center [238, 212] width 135 height 25
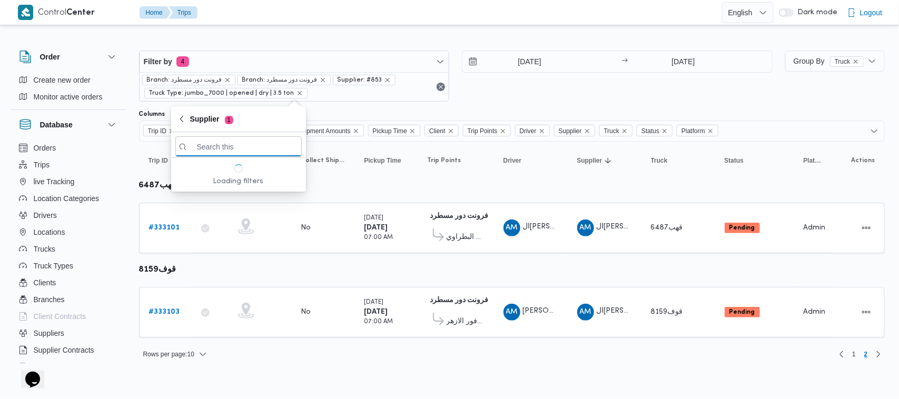
paste input "[PERSON_NAME][DATE] [PERSON_NAME]"
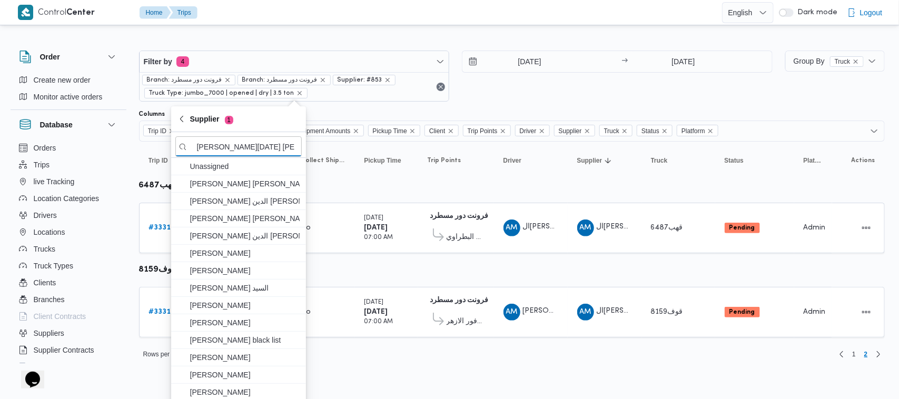
scroll to position [0, 12]
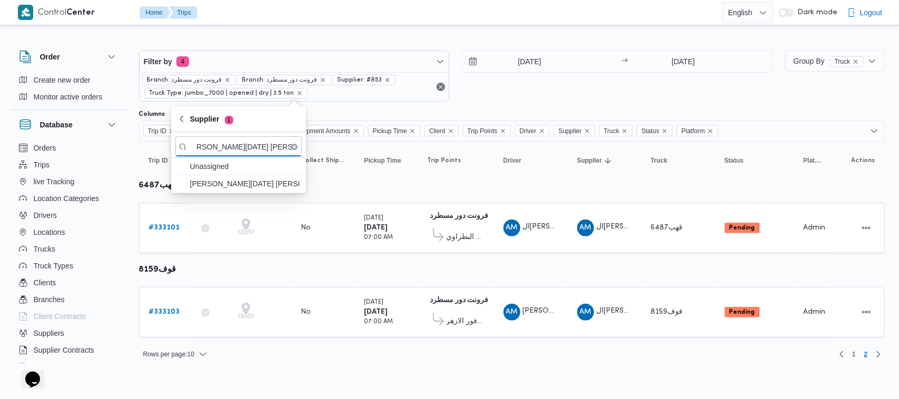
type input "[PERSON_NAME][DATE] [PERSON_NAME]"
click at [233, 185] on span "[PERSON_NAME][DATE] [PERSON_NAME]" at bounding box center [245, 184] width 110 height 13
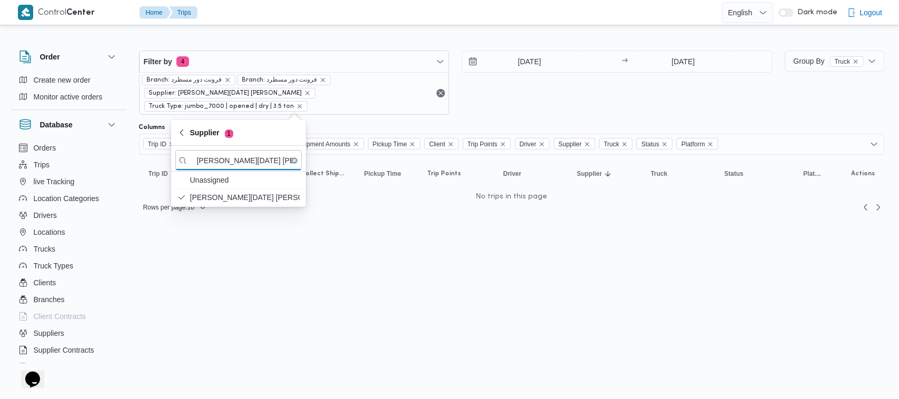
click at [510, 108] on div "31/8/2025 → 31/8/2025" at bounding box center [617, 83] width 311 height 64
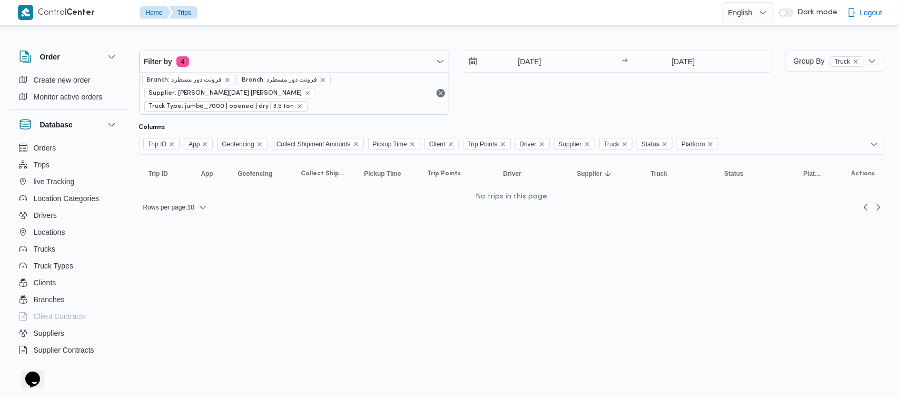
scroll to position [0, 12]
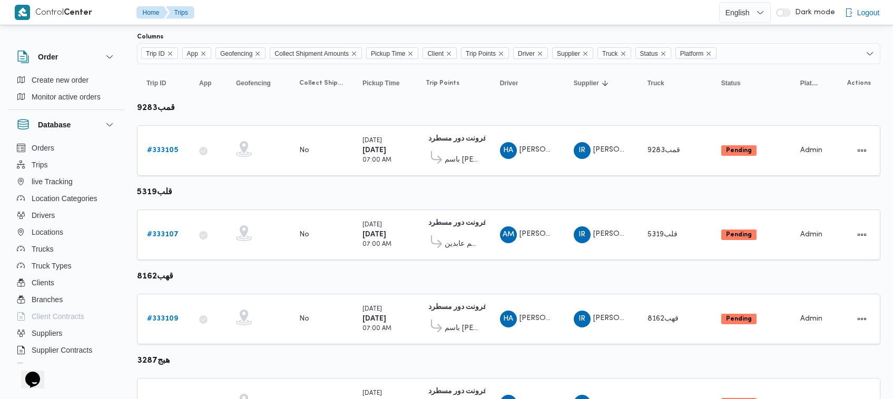
scroll to position [140, 0]
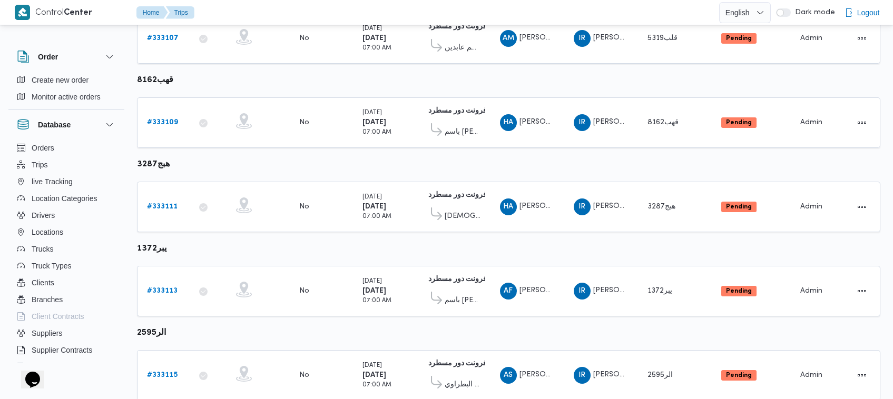
scroll to position [307, 0]
